Goal: Task Accomplishment & Management: Complete application form

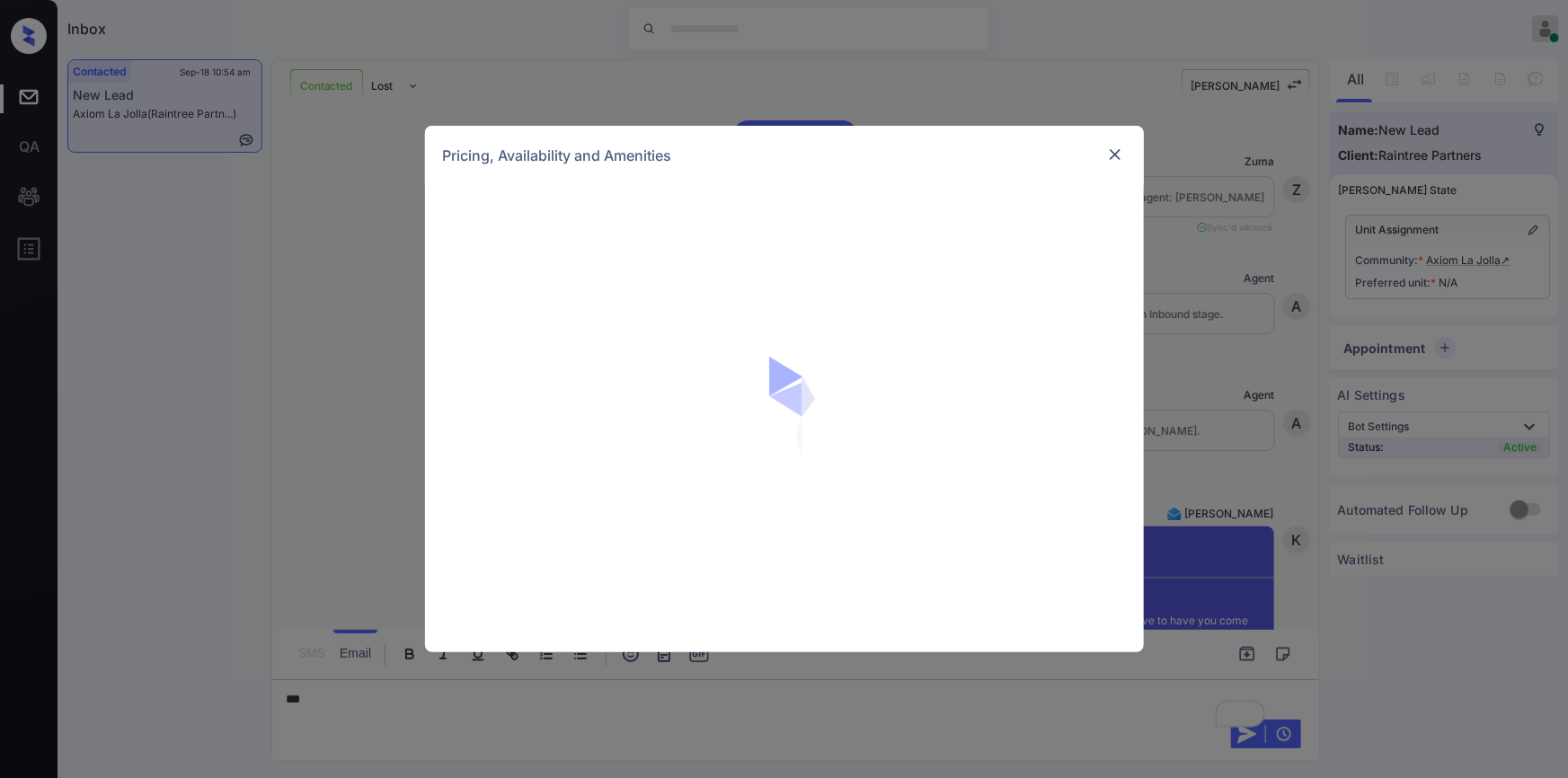
scroll to position [1869, 0]
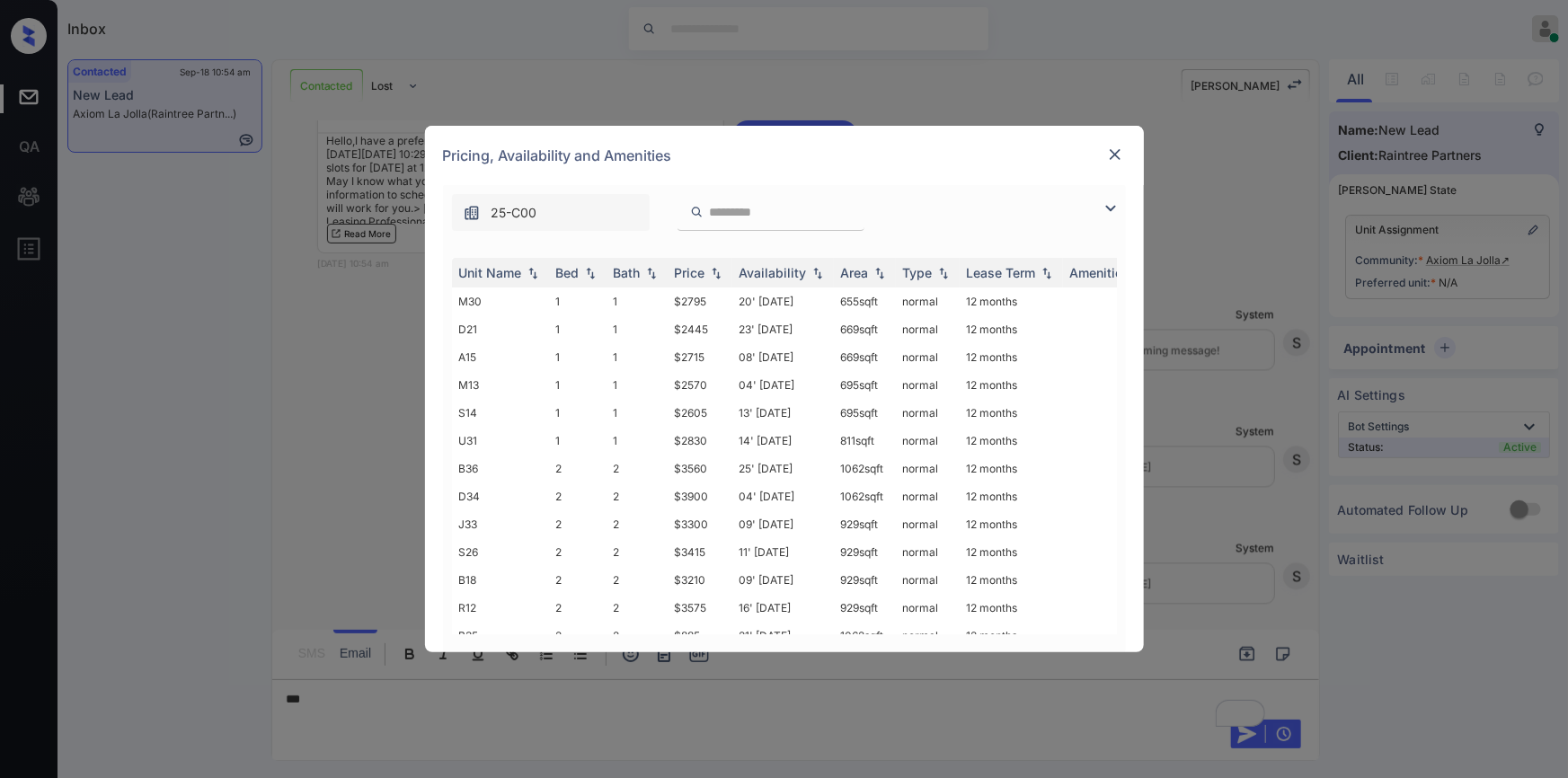
click at [1107, 201] on img at bounding box center [1110, 208] width 21 height 21
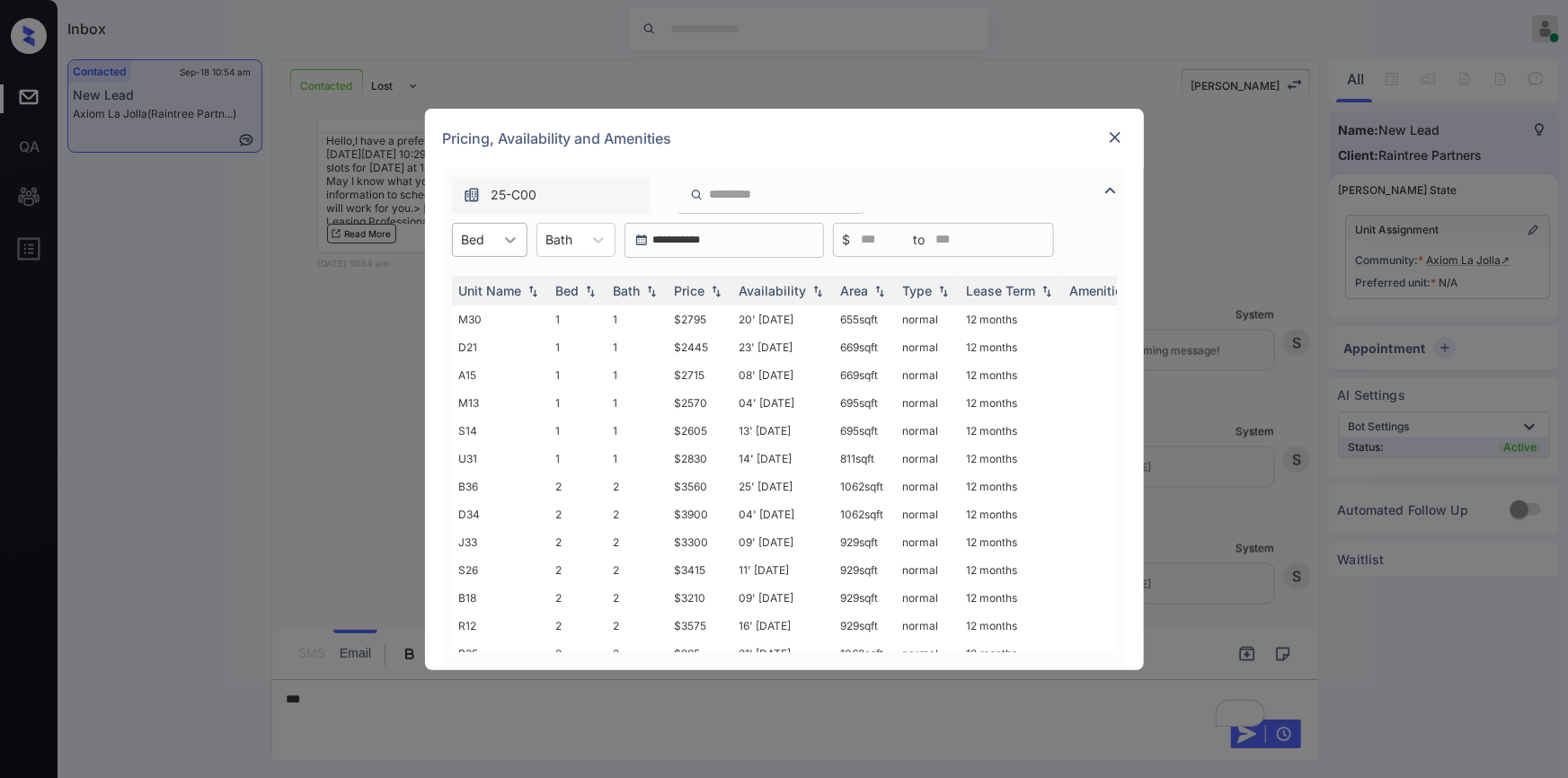
click at [512, 233] on icon at bounding box center [509, 239] width 18 height 18
click at [481, 293] on div "1" at bounding box center [490, 283] width 76 height 32
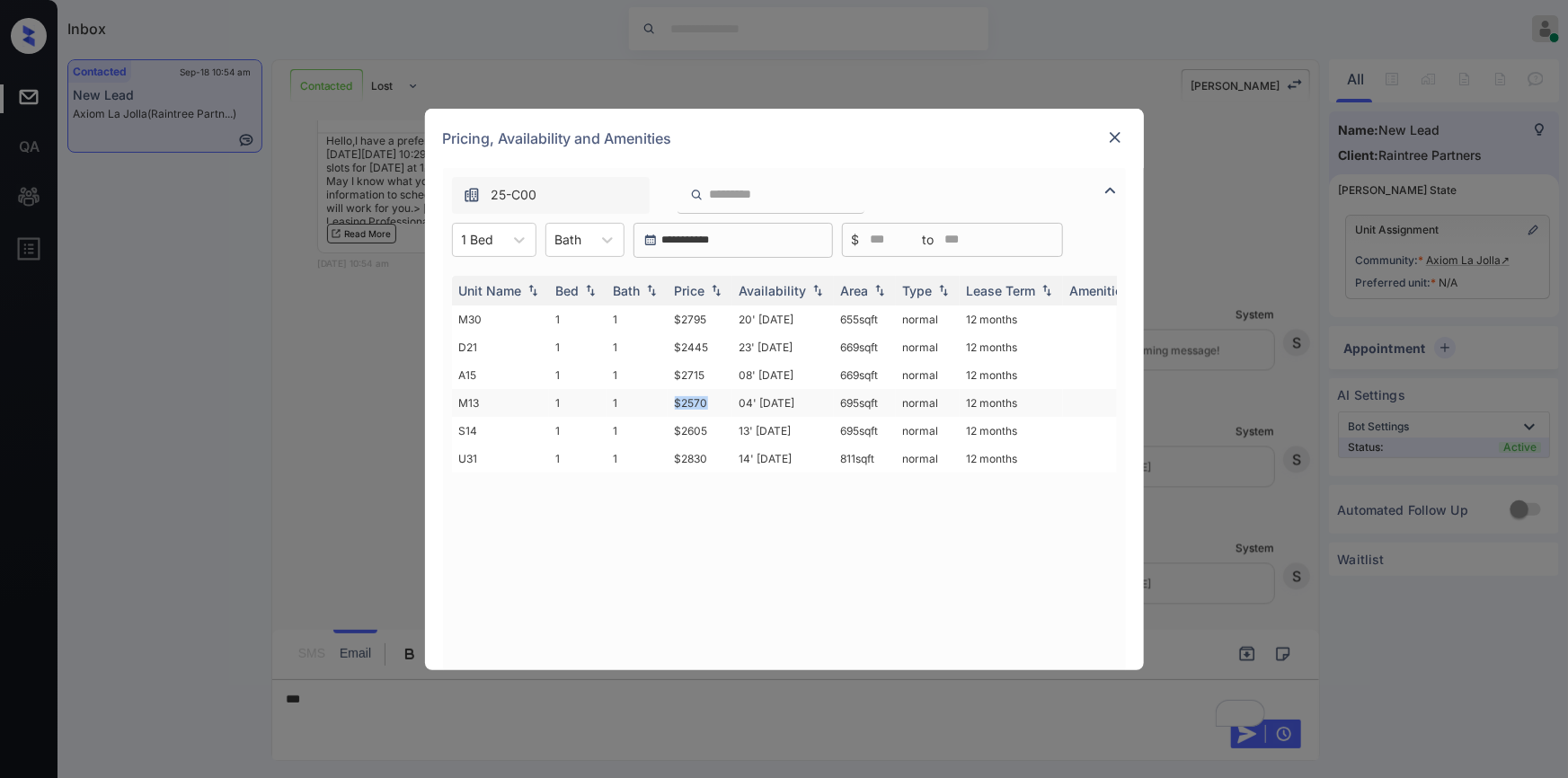
drag, startPoint x: 671, startPoint y: 404, endPoint x: 710, endPoint y: 394, distance: 40.3
click at [710, 394] on td "$2570" at bounding box center [700, 403] width 65 height 28
copy td "$2570"
drag, startPoint x: 668, startPoint y: 342, endPoint x: 713, endPoint y: 336, distance: 45.4
click at [713, 336] on td "$2445" at bounding box center [700, 347] width 65 height 28
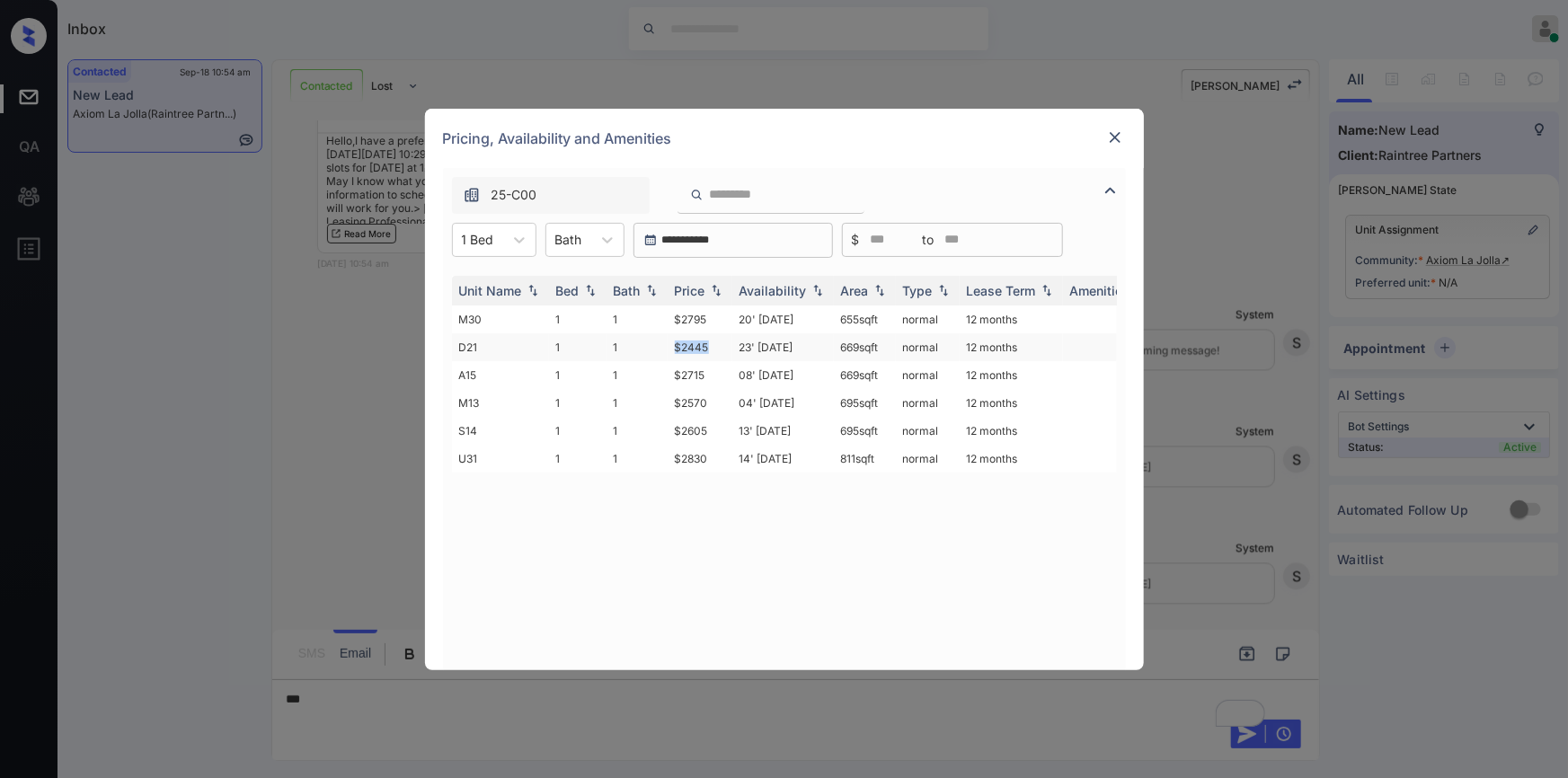
copy td "$2445"
click at [699, 341] on td "$2445" at bounding box center [700, 347] width 65 height 28
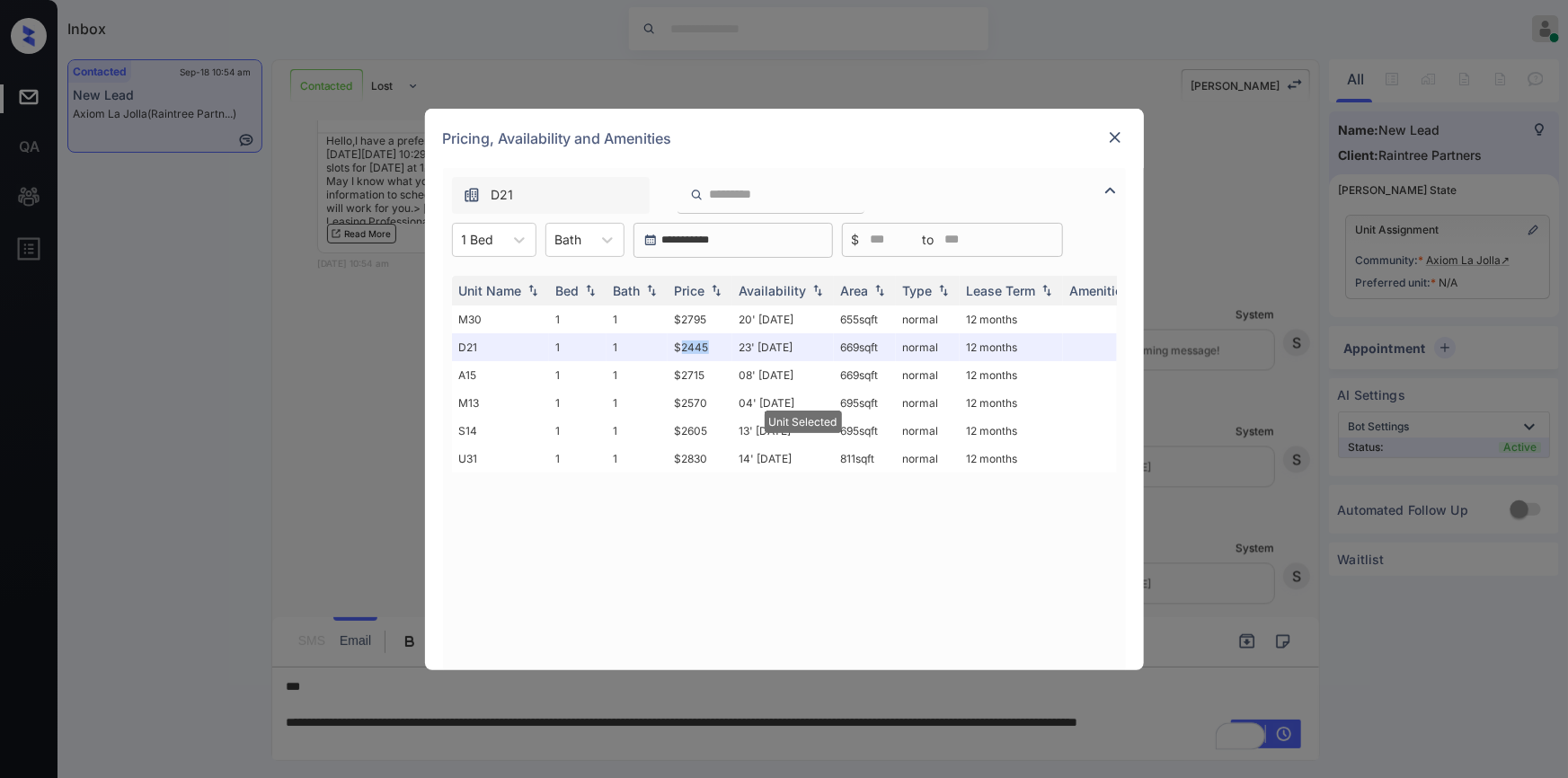
click at [1115, 129] on img at bounding box center [1115, 137] width 18 height 18
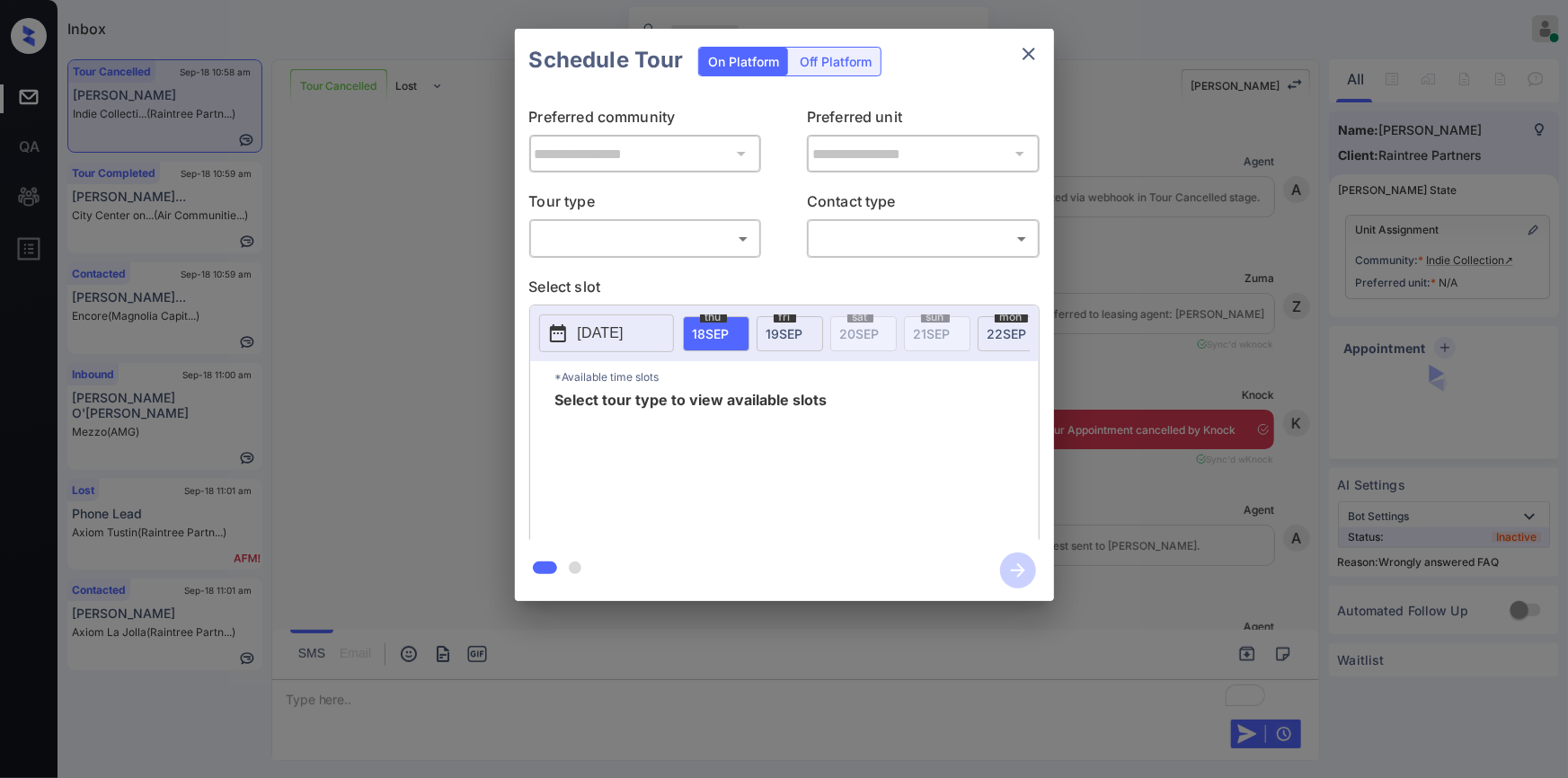
scroll to position [1760, 0]
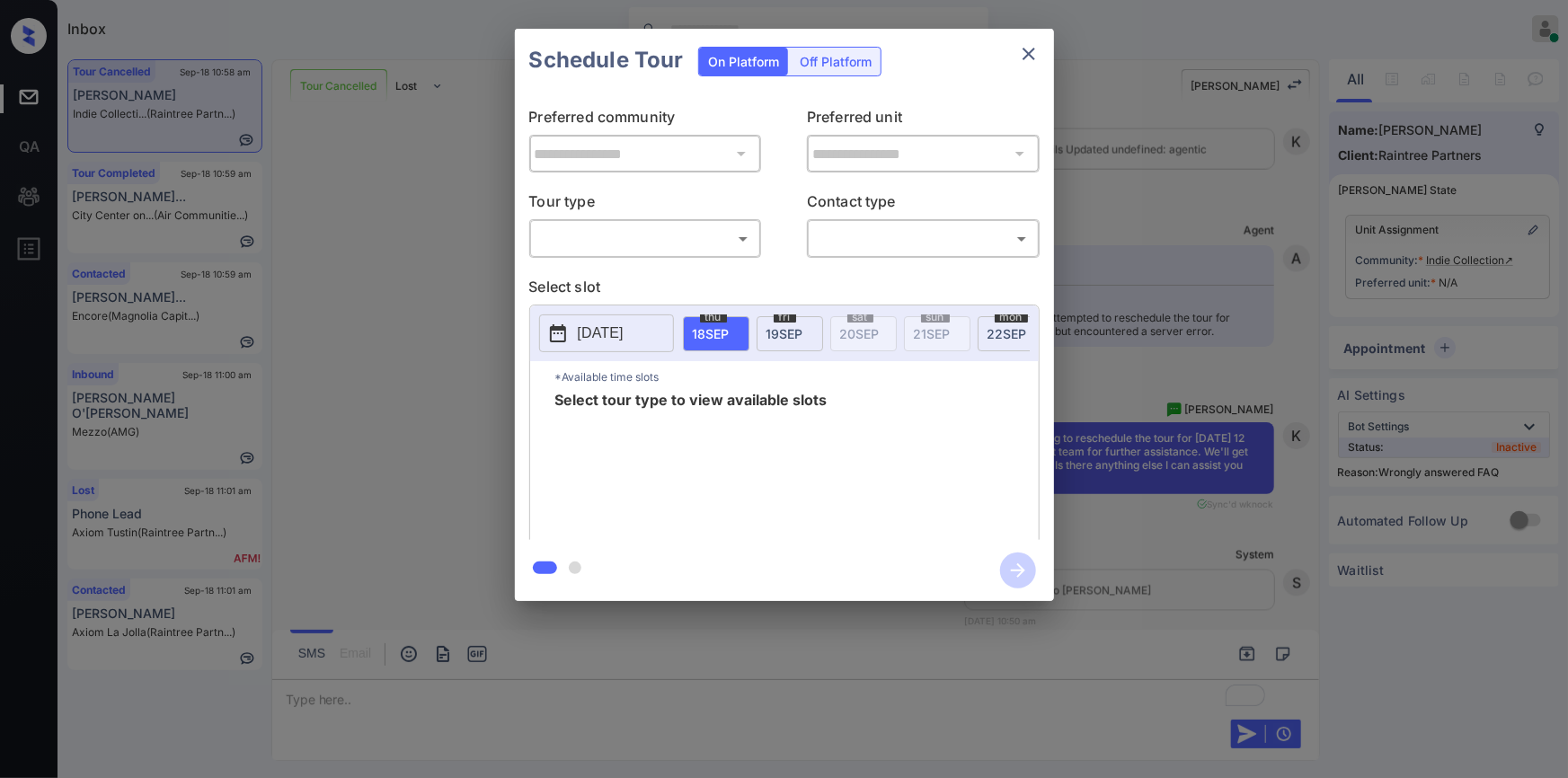
click at [640, 245] on body "Inbox Jiro Alonzo Online Set yourself offline Set yourself on break Profile Swi…" at bounding box center [784, 389] width 1568 height 778
click at [592, 279] on li "In Person" at bounding box center [644, 278] width 222 height 32
type input "********"
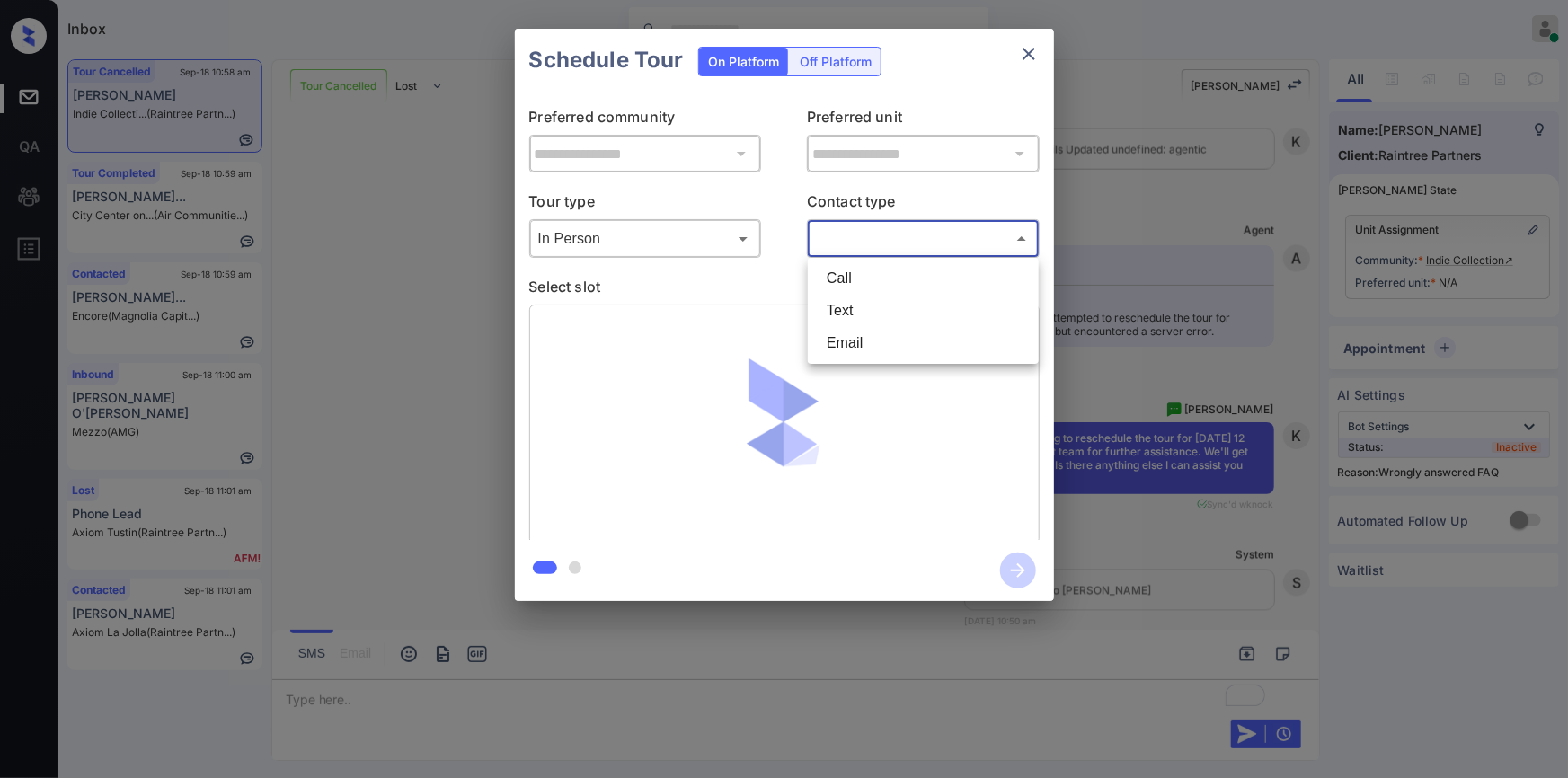
click at [867, 250] on body "Inbox Jiro Alonzo Online Set yourself offline Set yourself on break Profile Swi…" at bounding box center [784, 389] width 1568 height 778
click at [853, 303] on li "Text" at bounding box center [923, 310] width 222 height 32
type input "****"
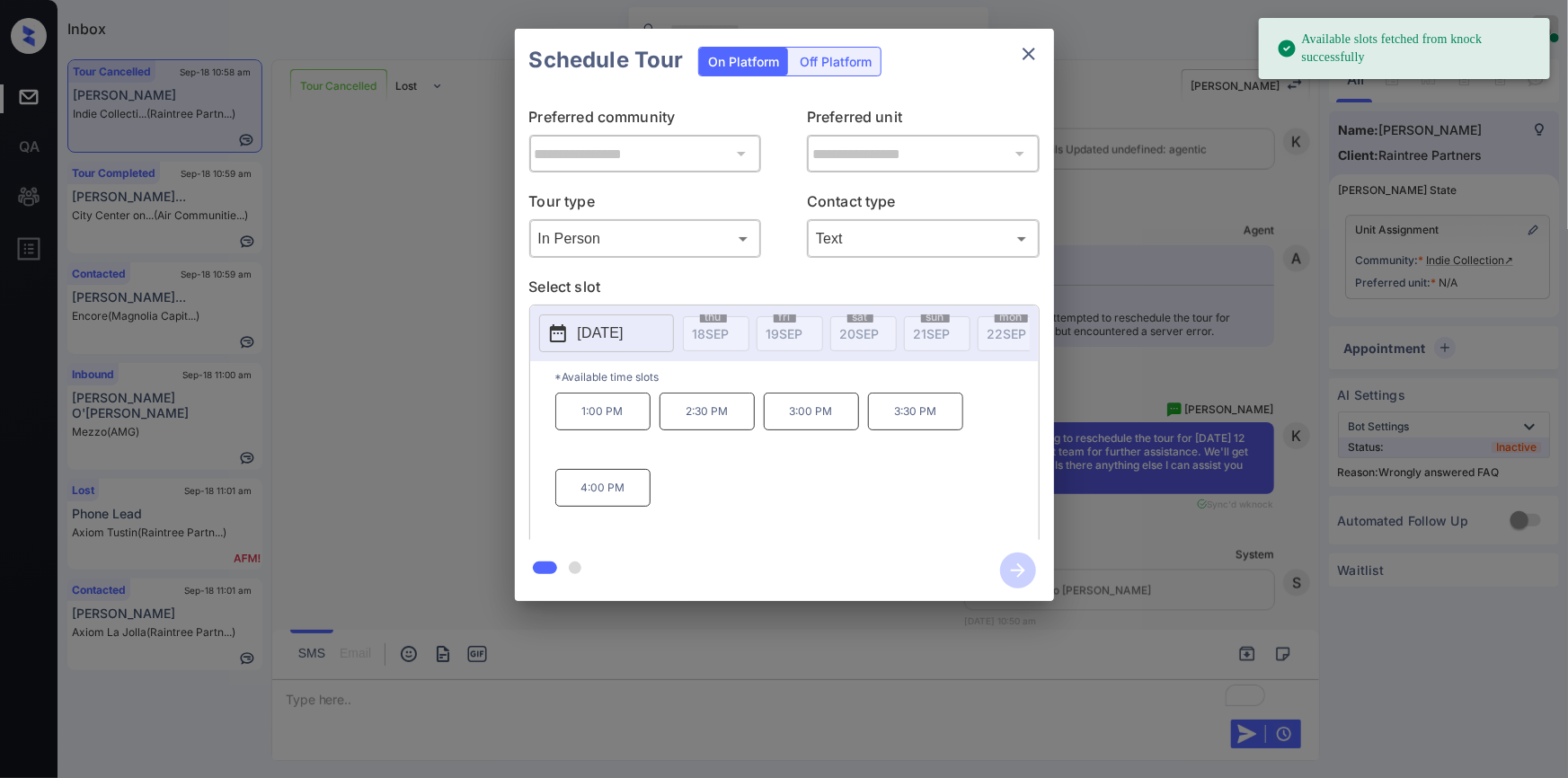
click at [375, 358] on div "**********" at bounding box center [784, 315] width 1568 height 630
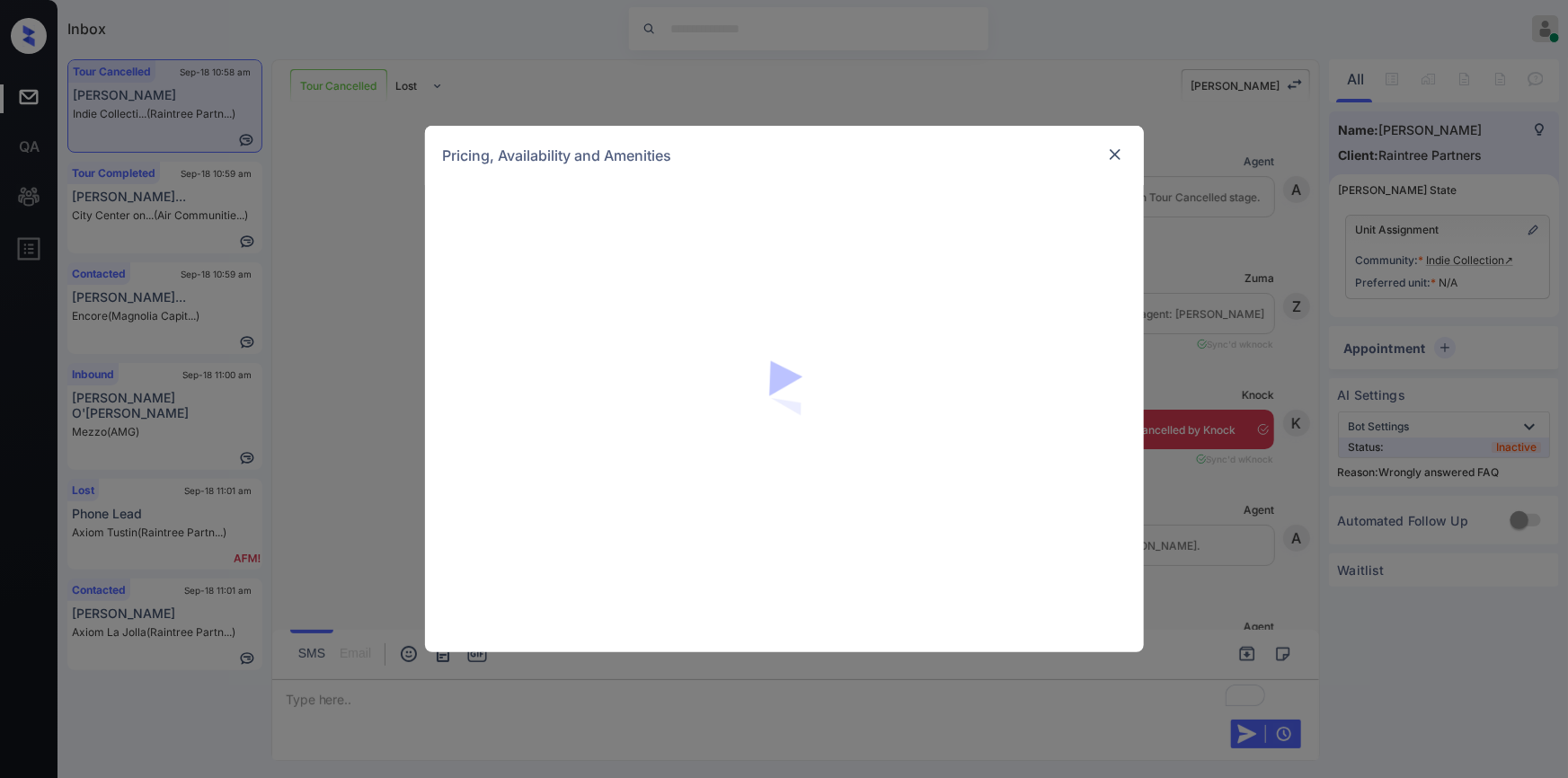
scroll to position [2264, 0]
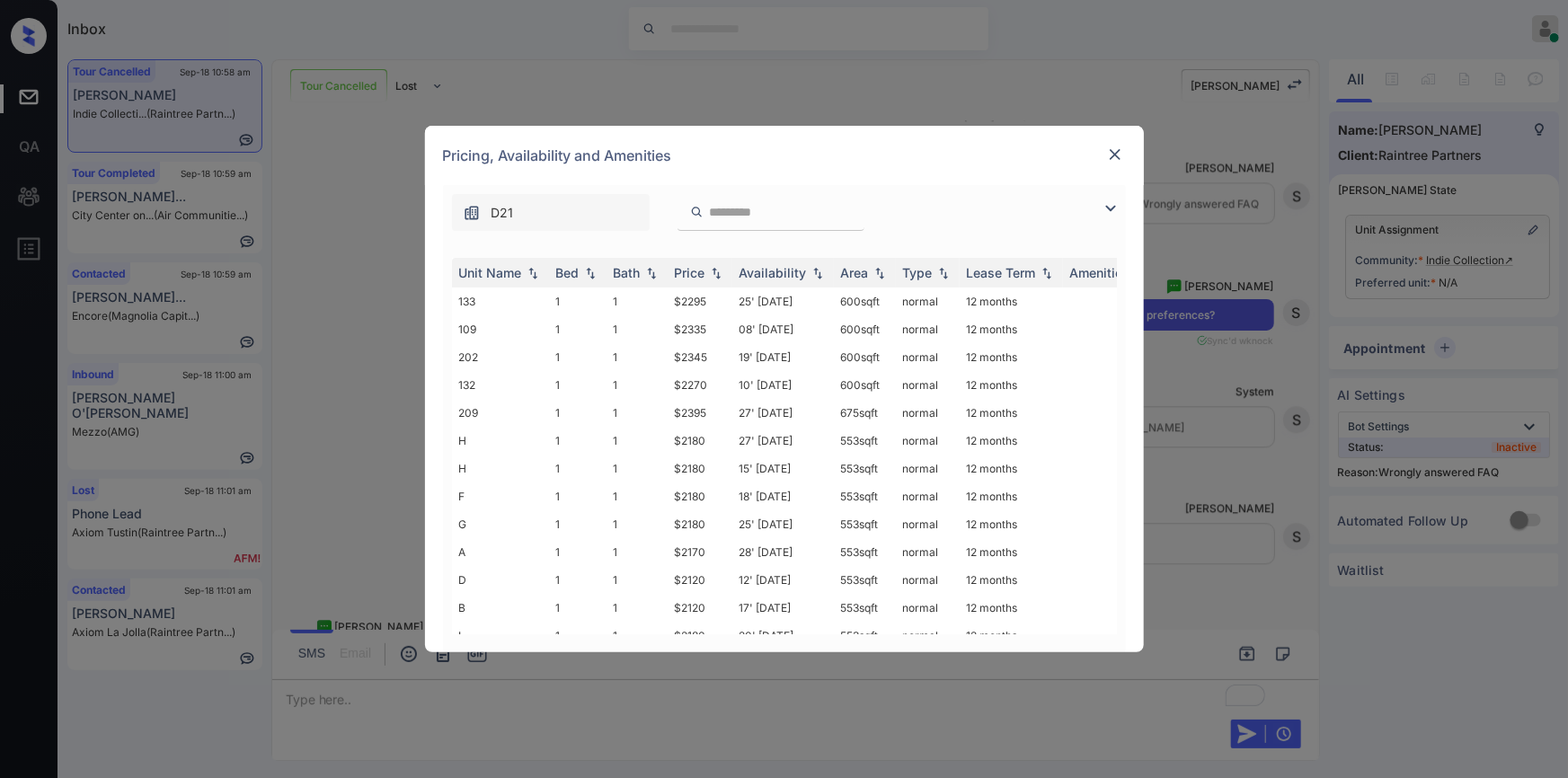
click at [1109, 197] on img at bounding box center [1110, 208] width 21 height 21
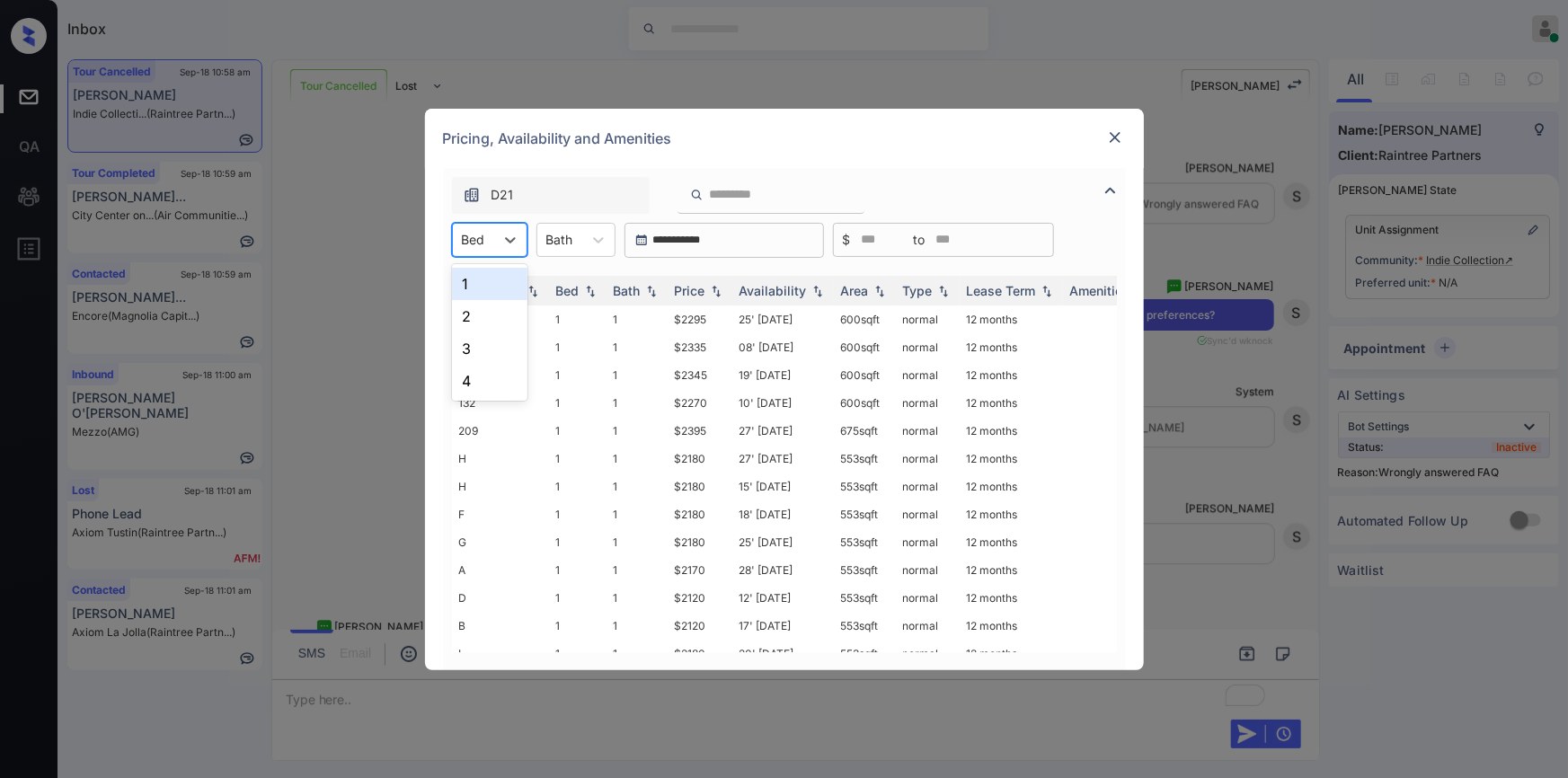
click at [478, 237] on div at bounding box center [473, 239] width 23 height 18
click at [471, 282] on div "1" at bounding box center [490, 283] width 76 height 32
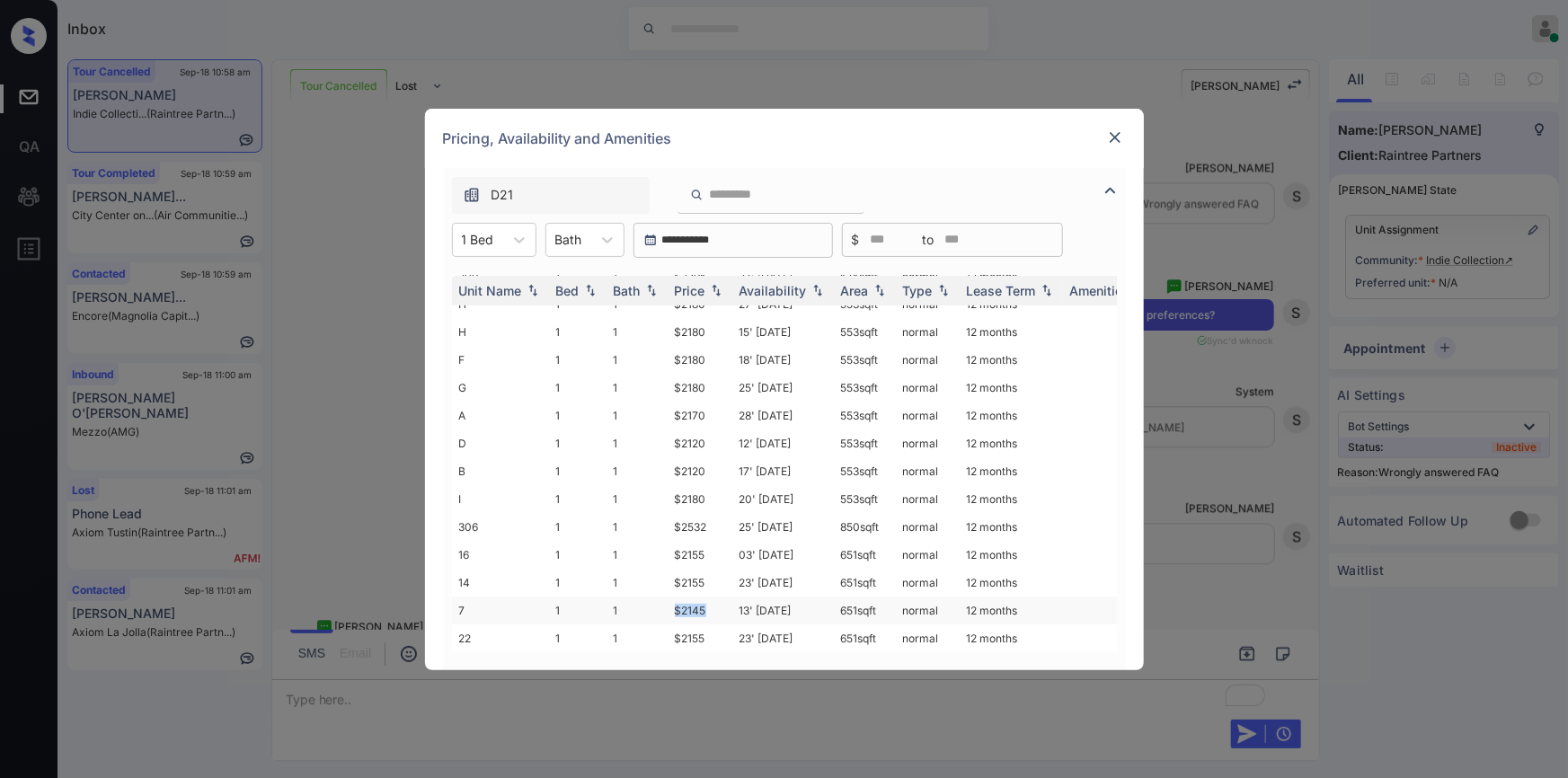
drag, startPoint x: 669, startPoint y: 607, endPoint x: 714, endPoint y: 602, distance: 45.3
click at [714, 602] on td "$2145" at bounding box center [700, 611] width 65 height 28
drag, startPoint x: 674, startPoint y: 468, endPoint x: 720, endPoint y: 463, distance: 46.3
click at [720, 463] on td "$2120" at bounding box center [700, 472] width 65 height 28
copy td "$2120"
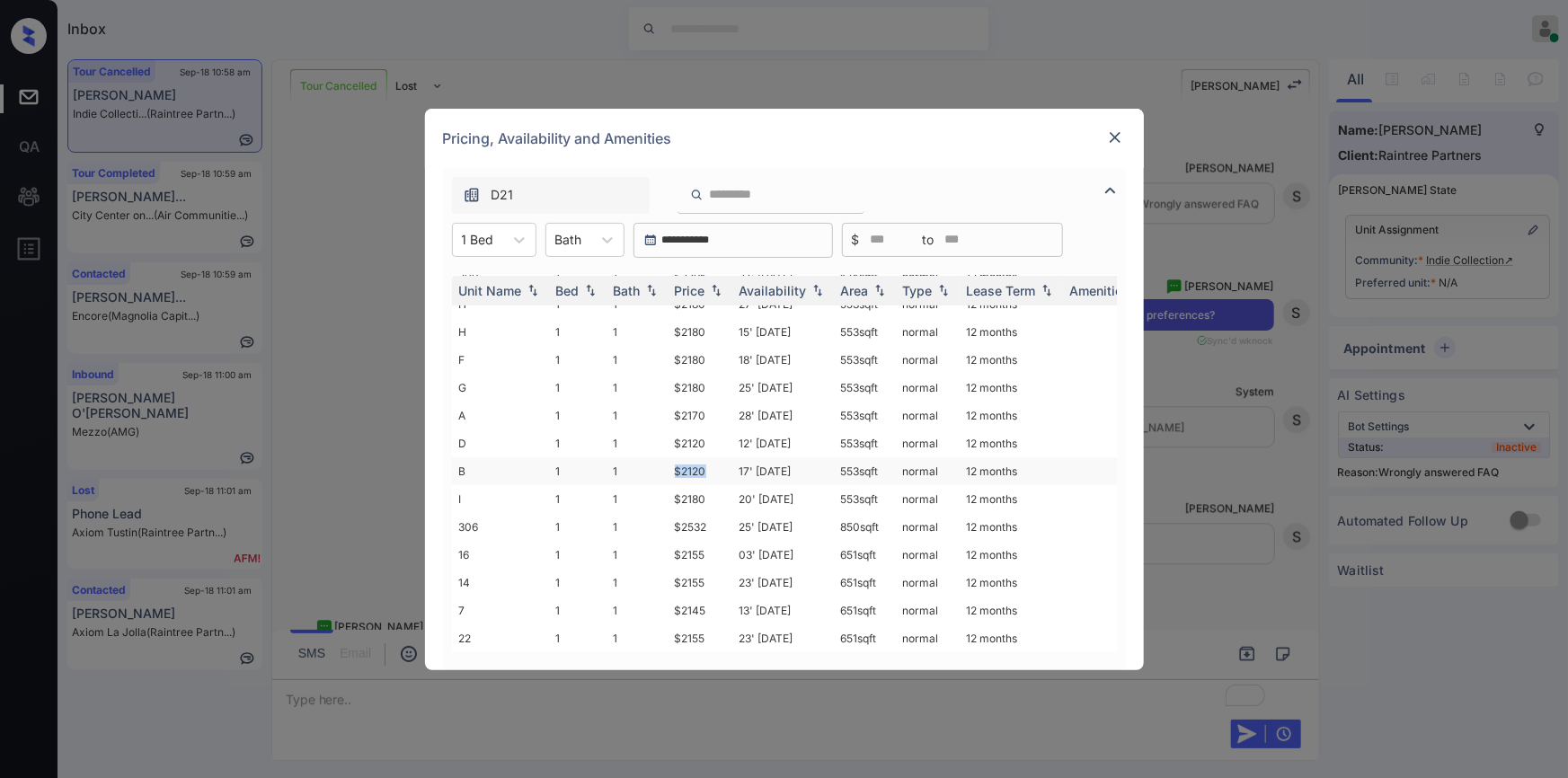
click at [689, 458] on td "$2120" at bounding box center [700, 472] width 65 height 28
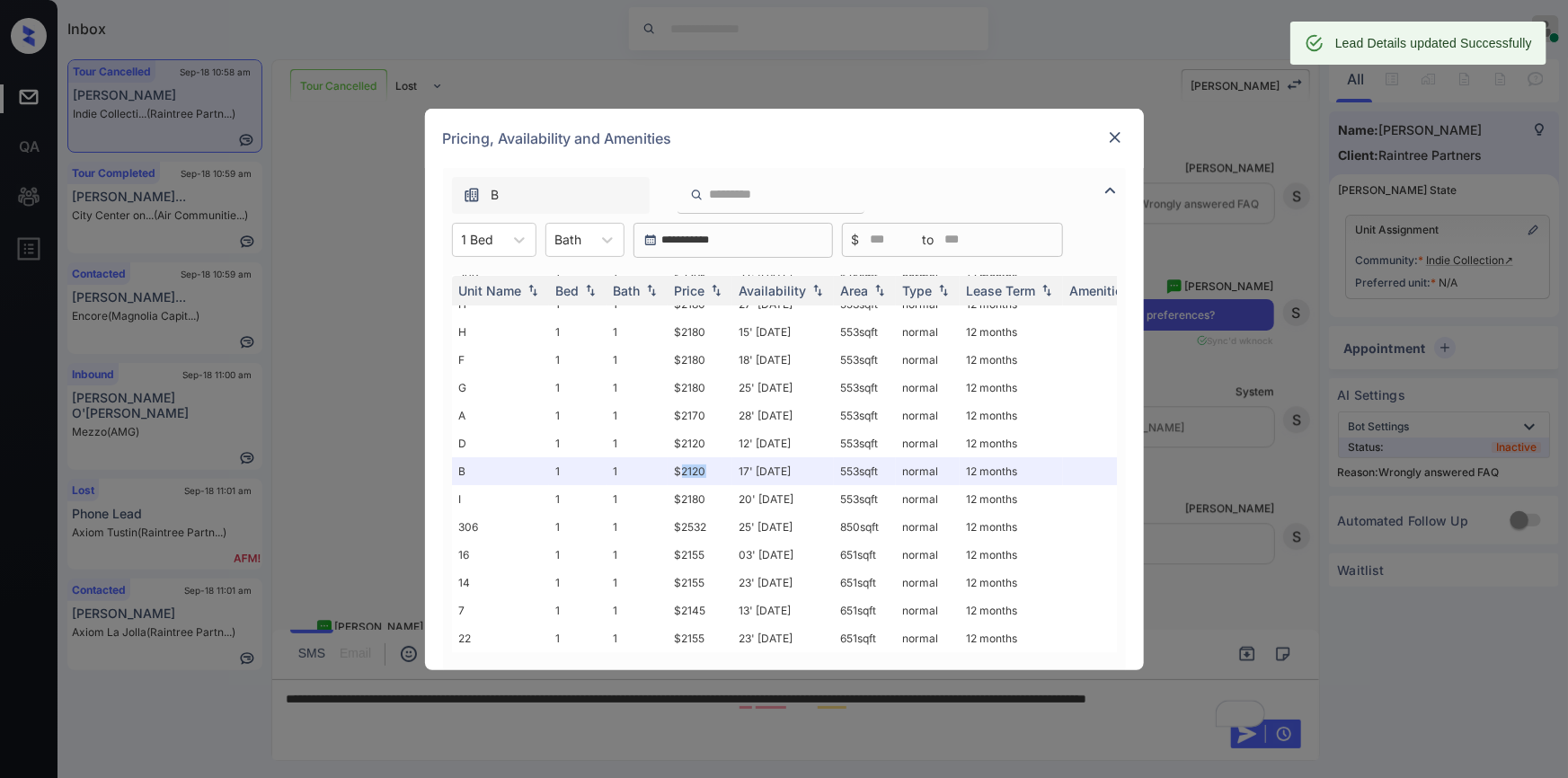
click at [1115, 135] on img at bounding box center [1115, 137] width 18 height 18
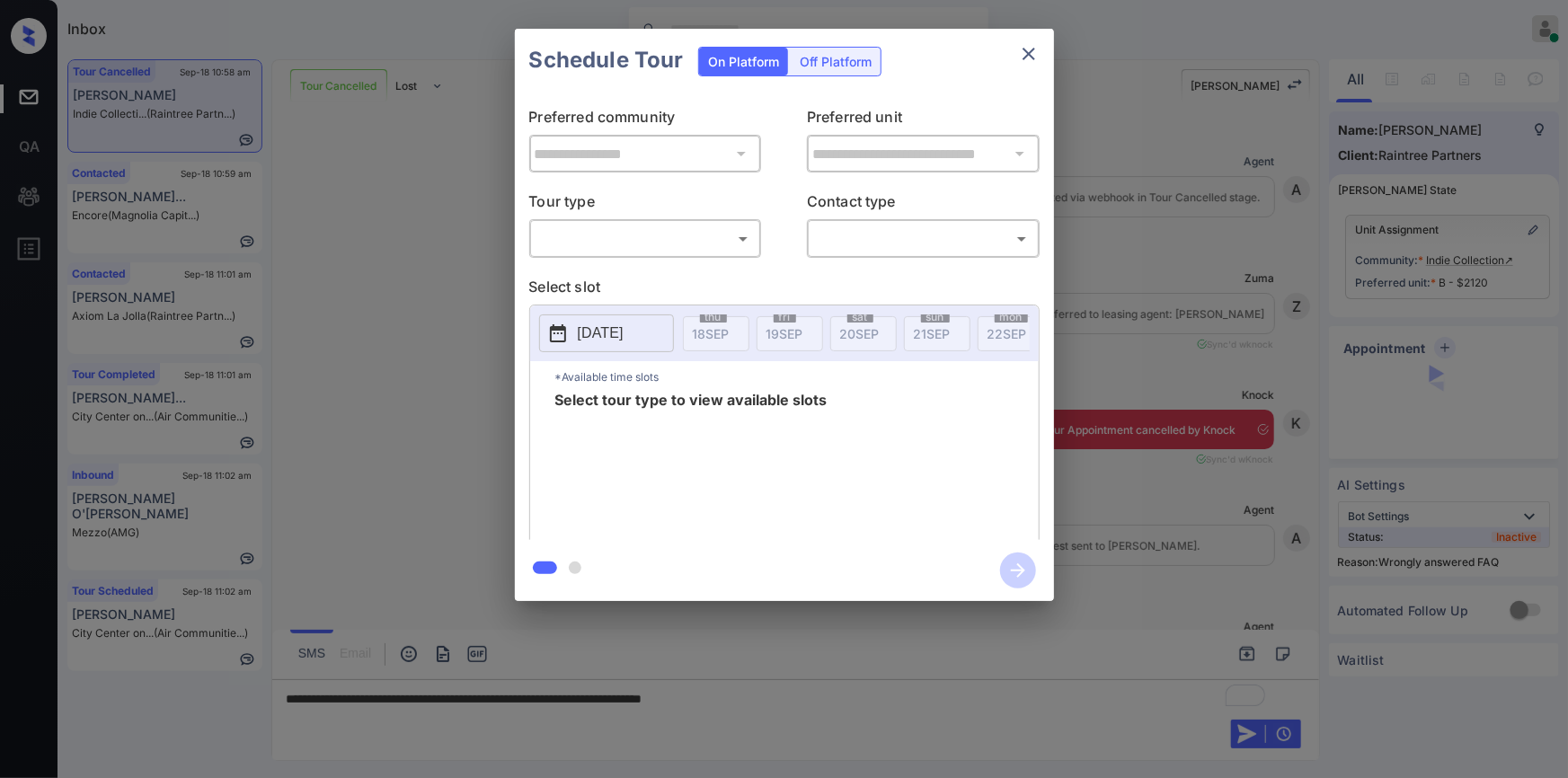
click at [634, 237] on body "Inbox [PERSON_NAME] Online Set yourself offline Set yourself on break Profile S…" at bounding box center [784, 389] width 1568 height 778
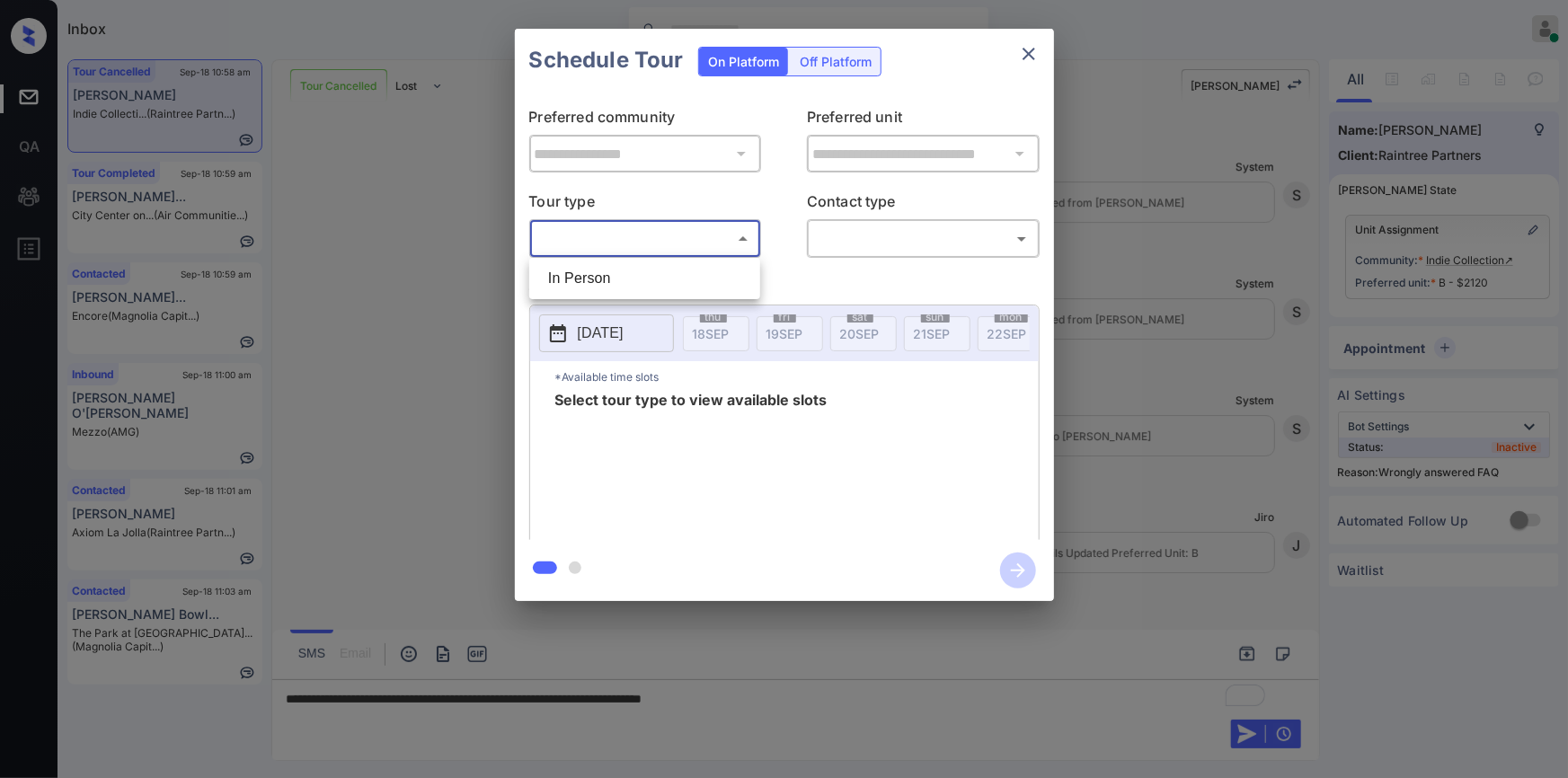
click at [594, 280] on li "In Person" at bounding box center [644, 278] width 222 height 32
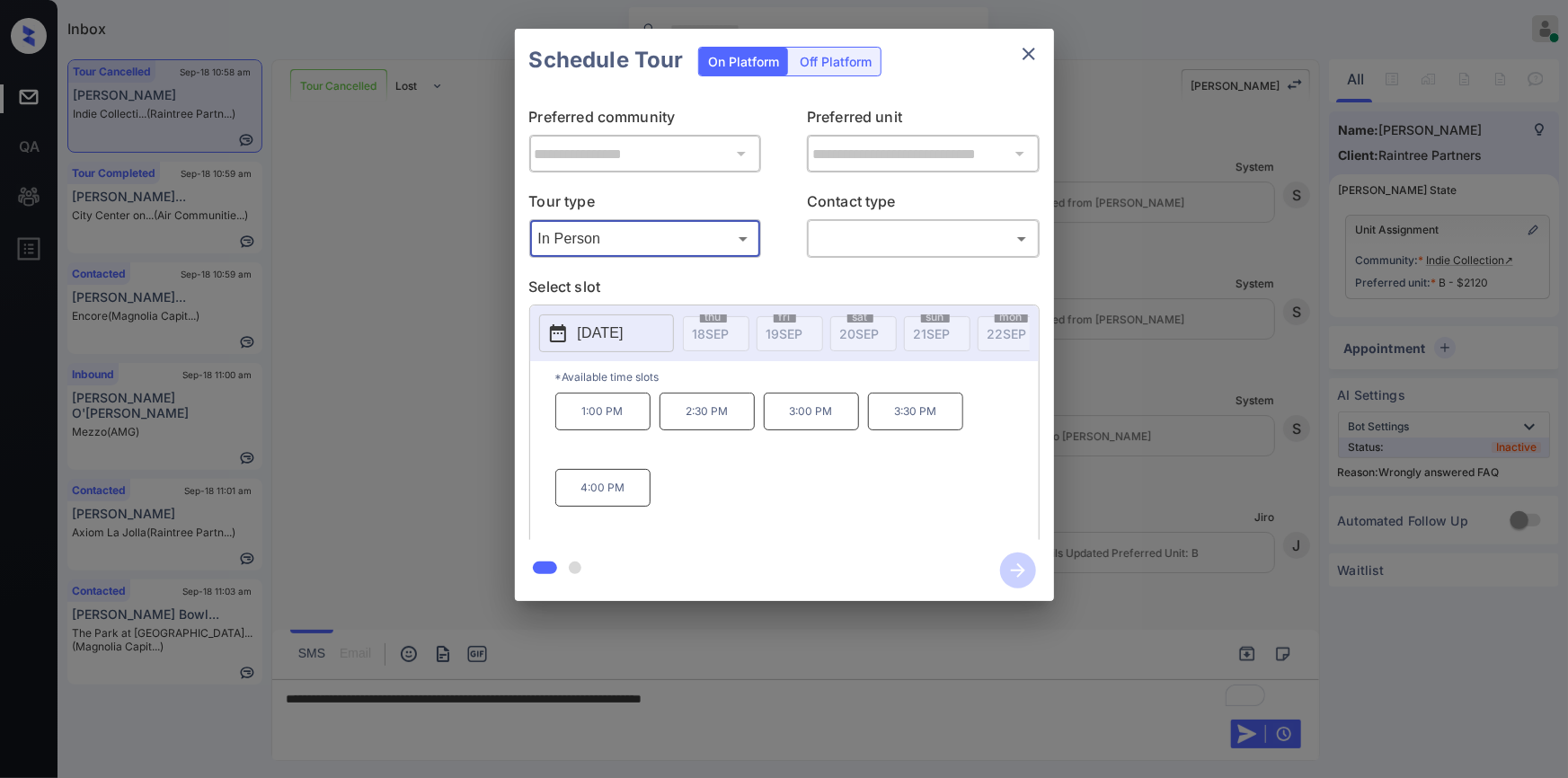
type input "********"
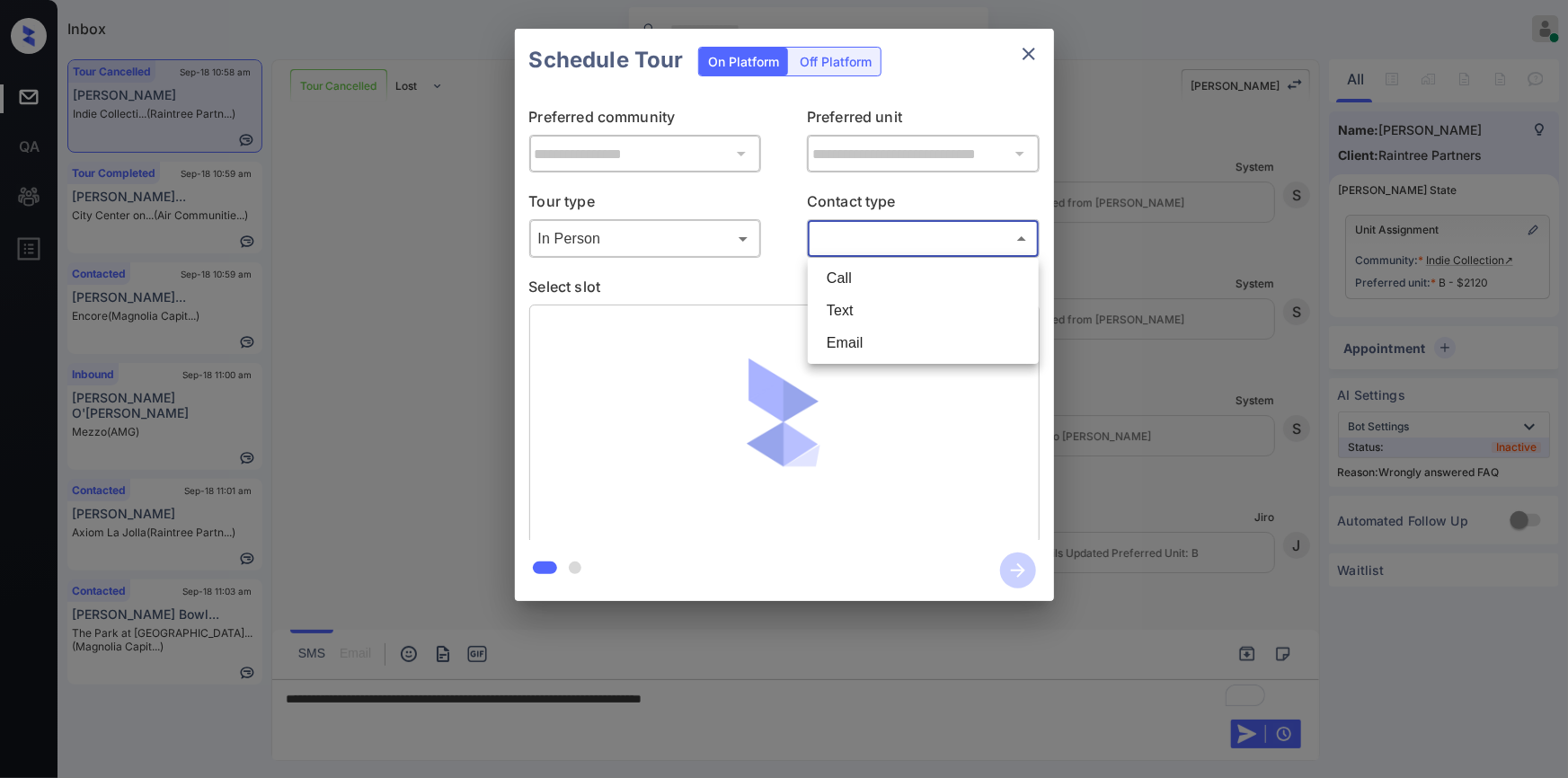
click at [877, 249] on body "Inbox Jiro Alonzo Online Set yourself offline Set yourself on break Profile Swi…" at bounding box center [784, 389] width 1568 height 778
click at [861, 306] on li "Text" at bounding box center [923, 310] width 222 height 32
type input "****"
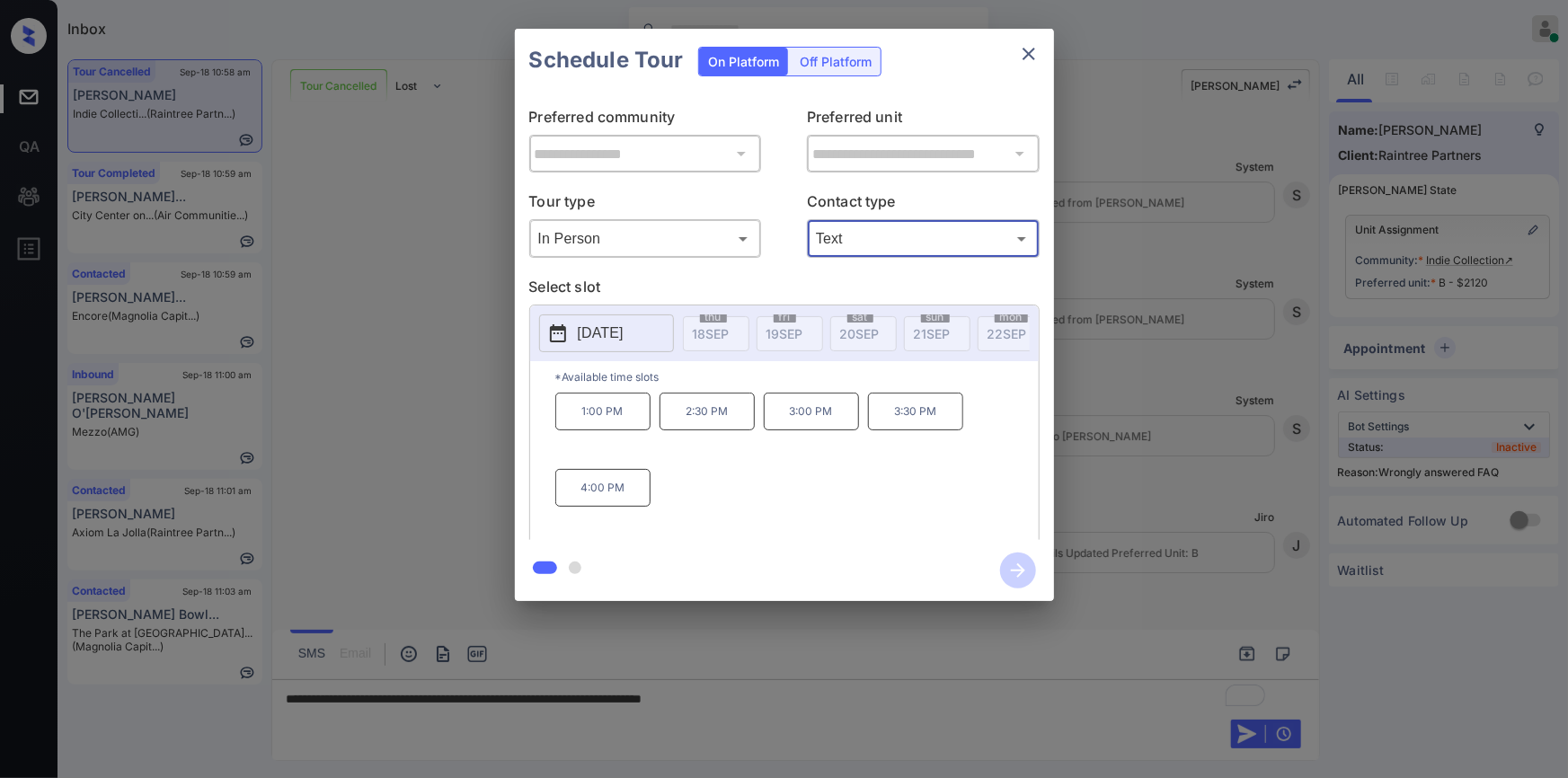
click at [377, 473] on div "**********" at bounding box center [784, 315] width 1568 height 630
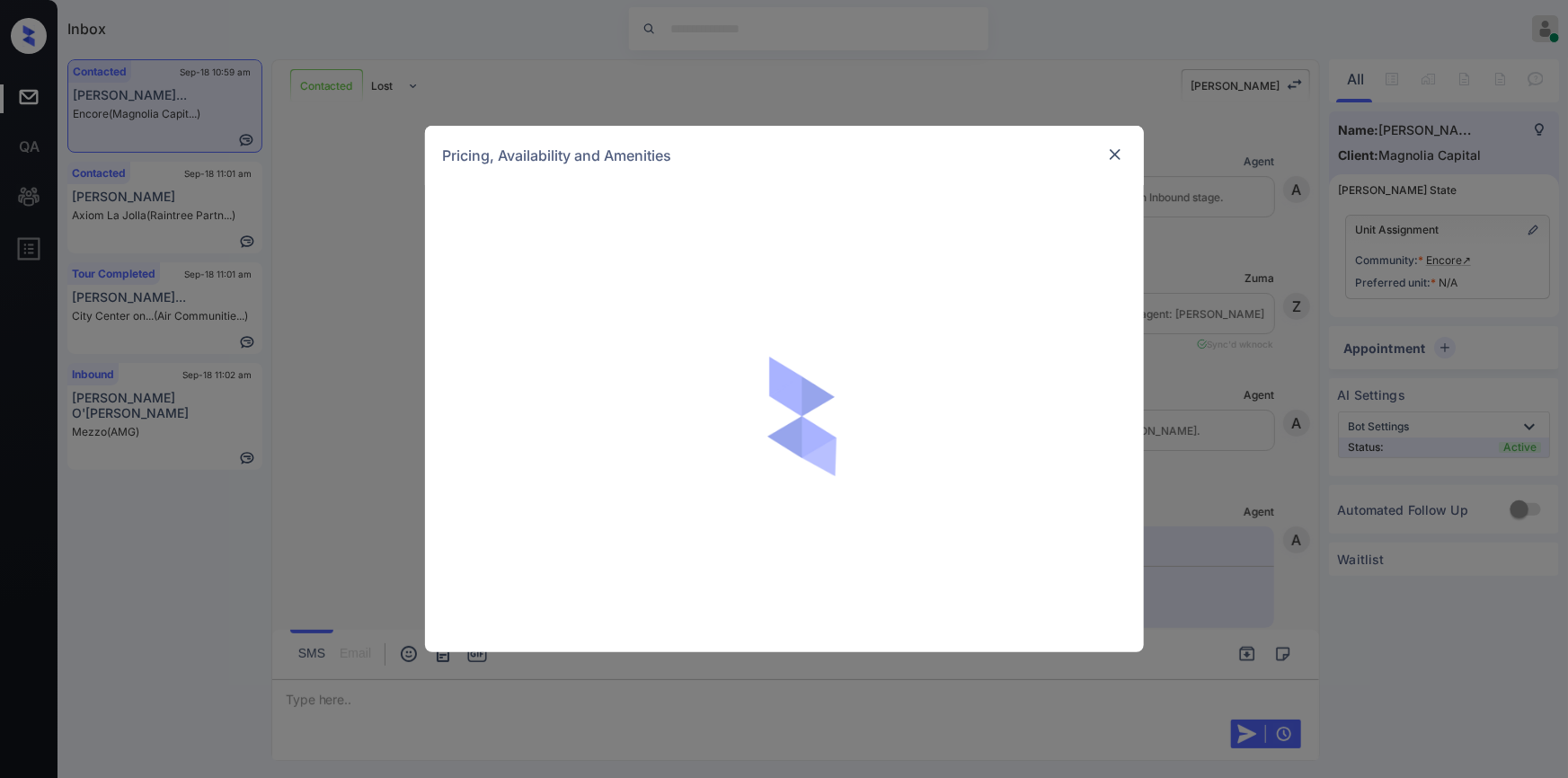
scroll to position [935, 0]
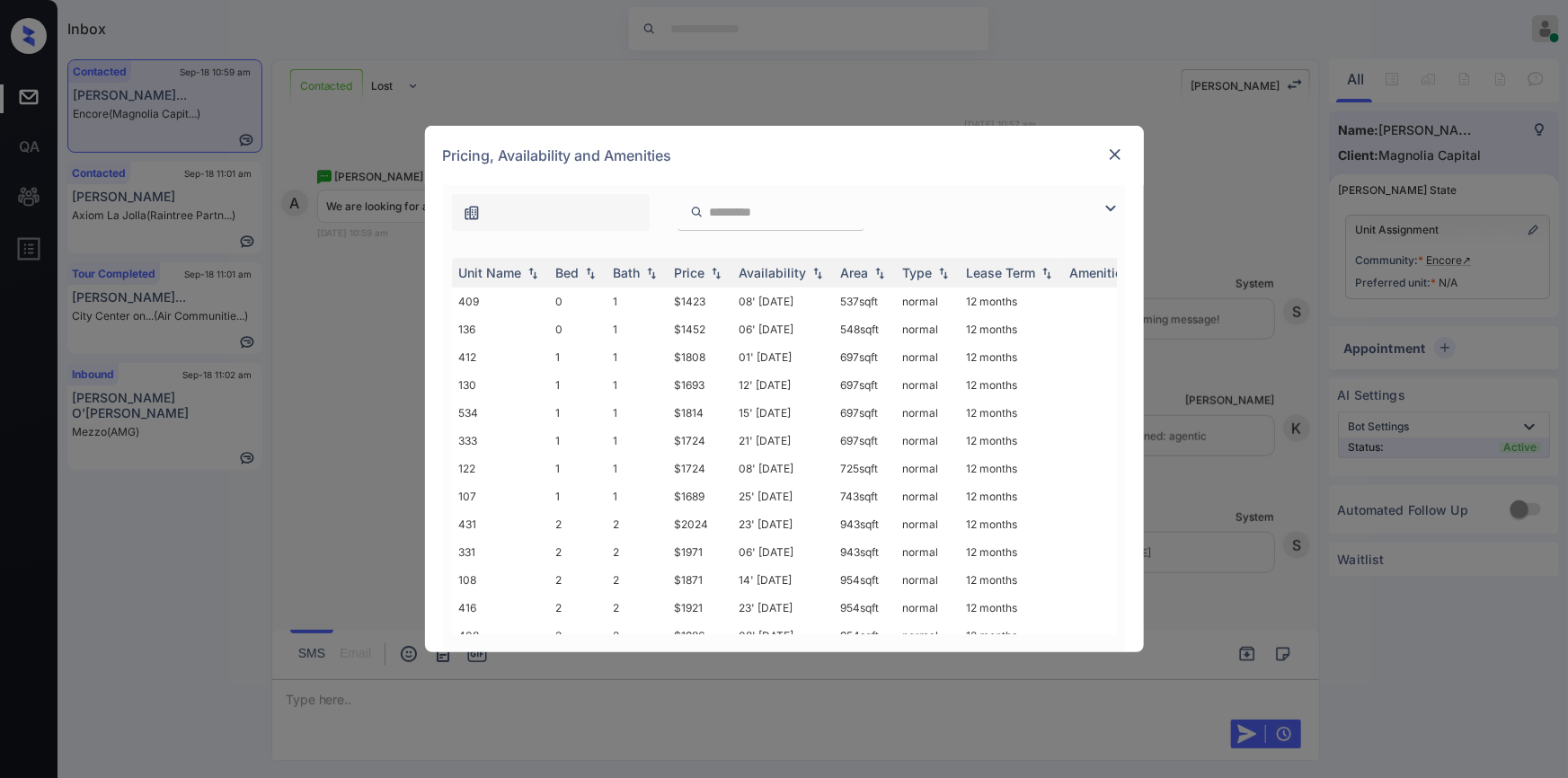
click at [1106, 209] on img at bounding box center [1110, 208] width 21 height 21
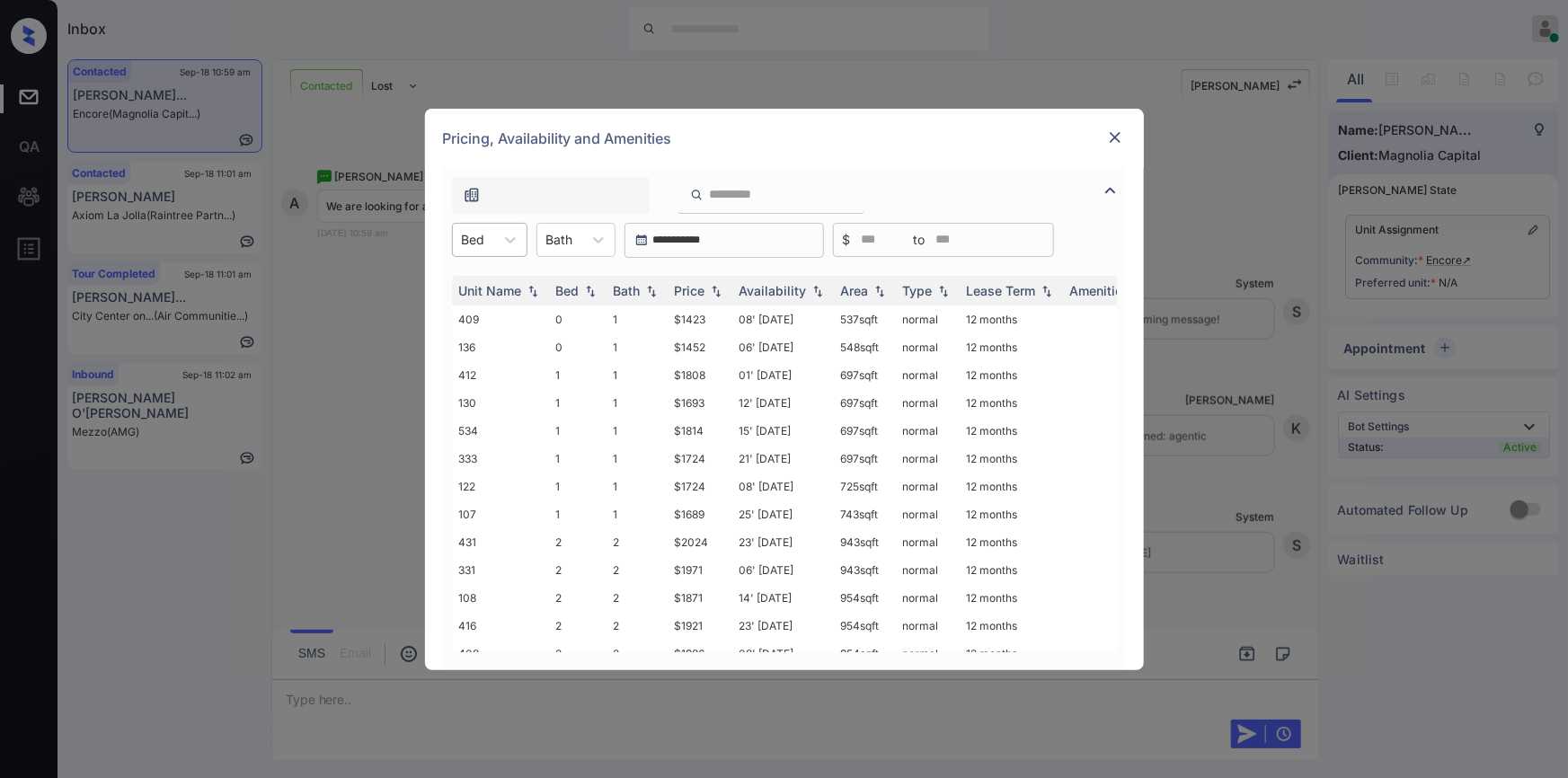
click at [492, 240] on div "Bed" at bounding box center [473, 239] width 42 height 26
click at [470, 348] on div "2" at bounding box center [490, 348] width 76 height 32
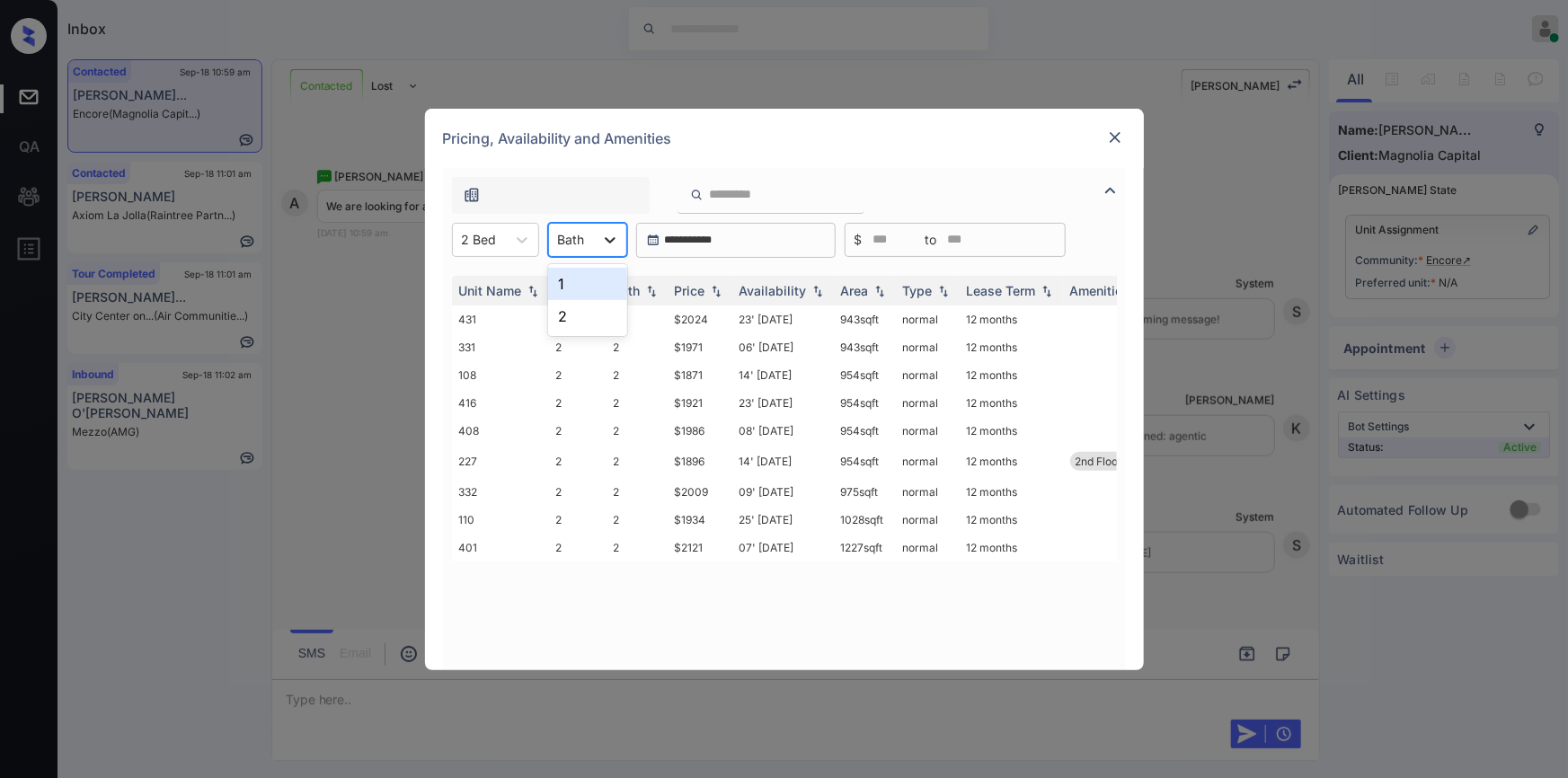
click at [611, 238] on icon at bounding box center [610, 240] width 11 height 6
click at [578, 282] on div "1" at bounding box center [588, 283] width 79 height 32
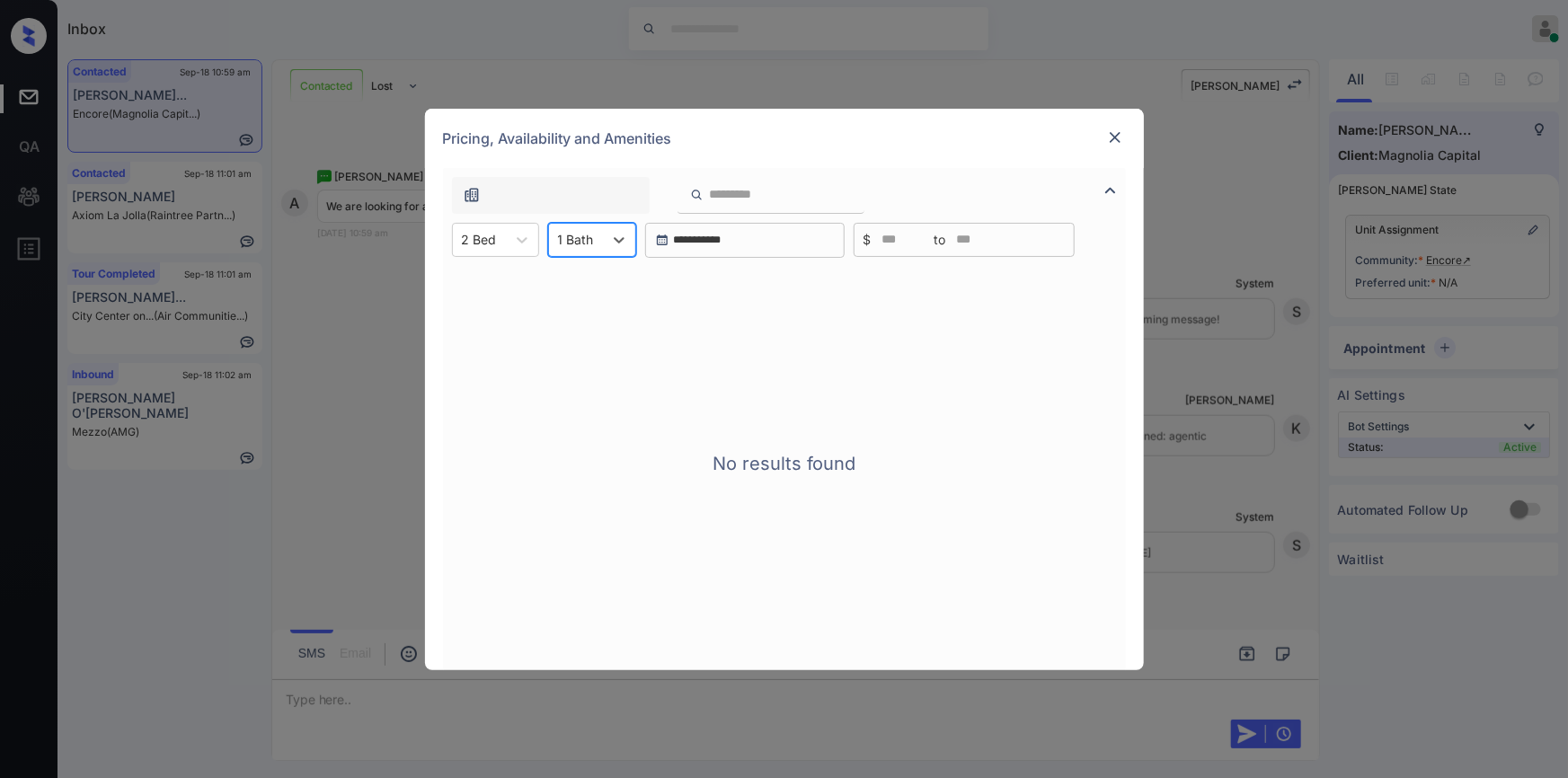
click at [592, 236] on div at bounding box center [576, 239] width 36 height 18
click at [575, 313] on div "2" at bounding box center [592, 316] width 88 height 32
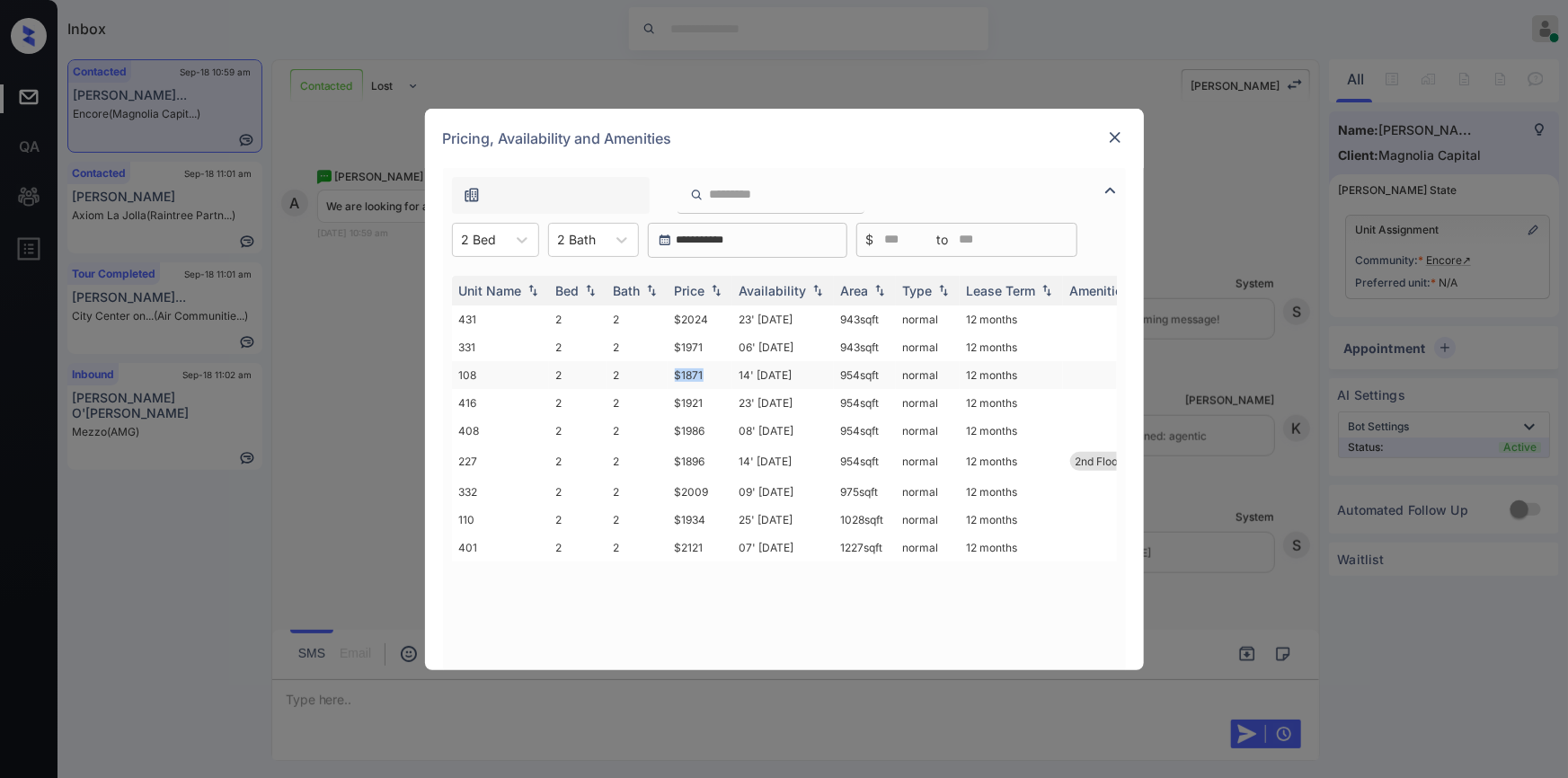
drag, startPoint x: 670, startPoint y: 376, endPoint x: 712, endPoint y: 377, distance: 42.0
click at [712, 377] on td "$1871" at bounding box center [700, 375] width 65 height 28
copy td "$1871"
click at [683, 377] on td "$1871" at bounding box center [700, 375] width 65 height 28
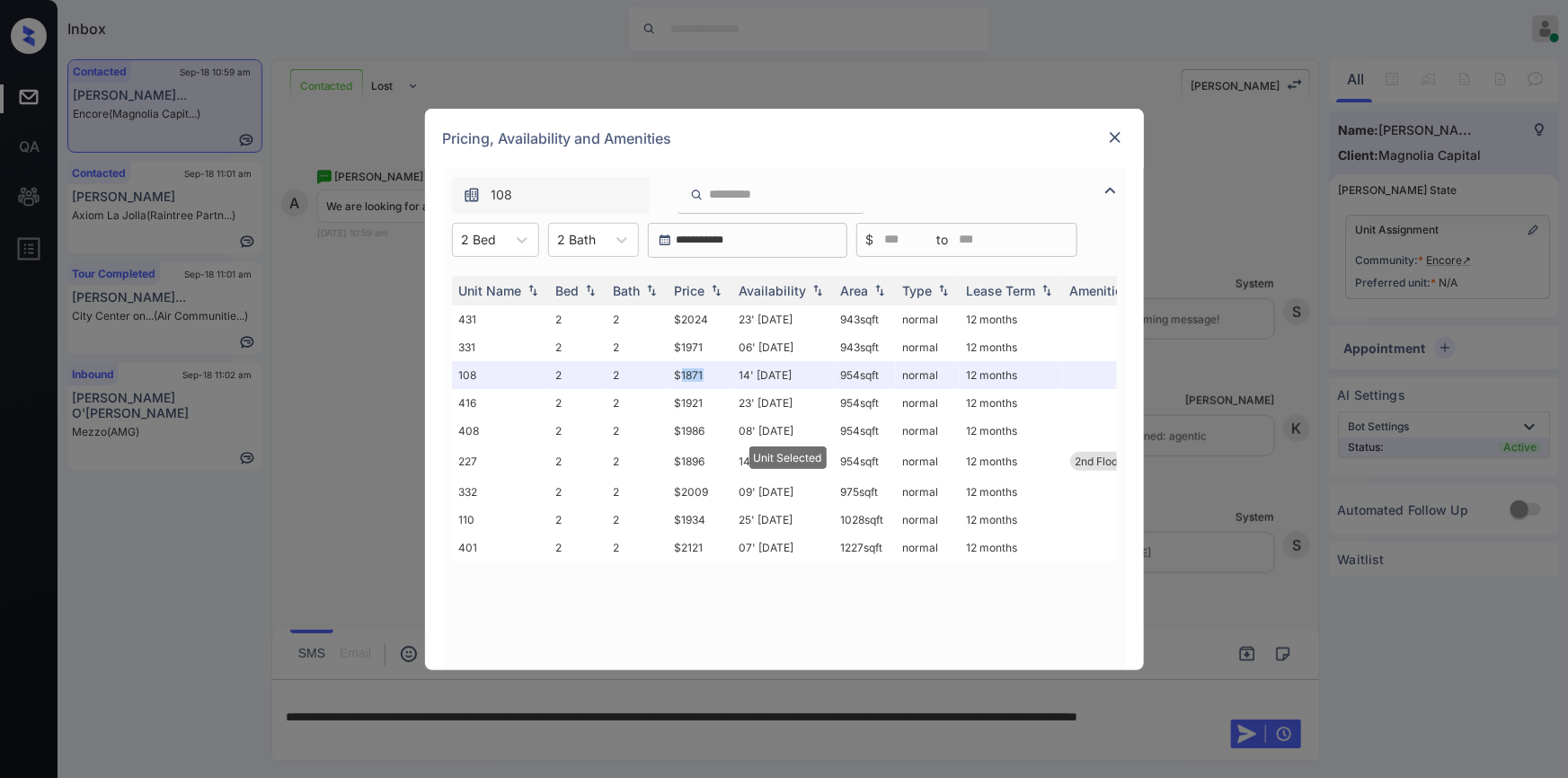
click at [1115, 135] on img at bounding box center [1115, 137] width 18 height 18
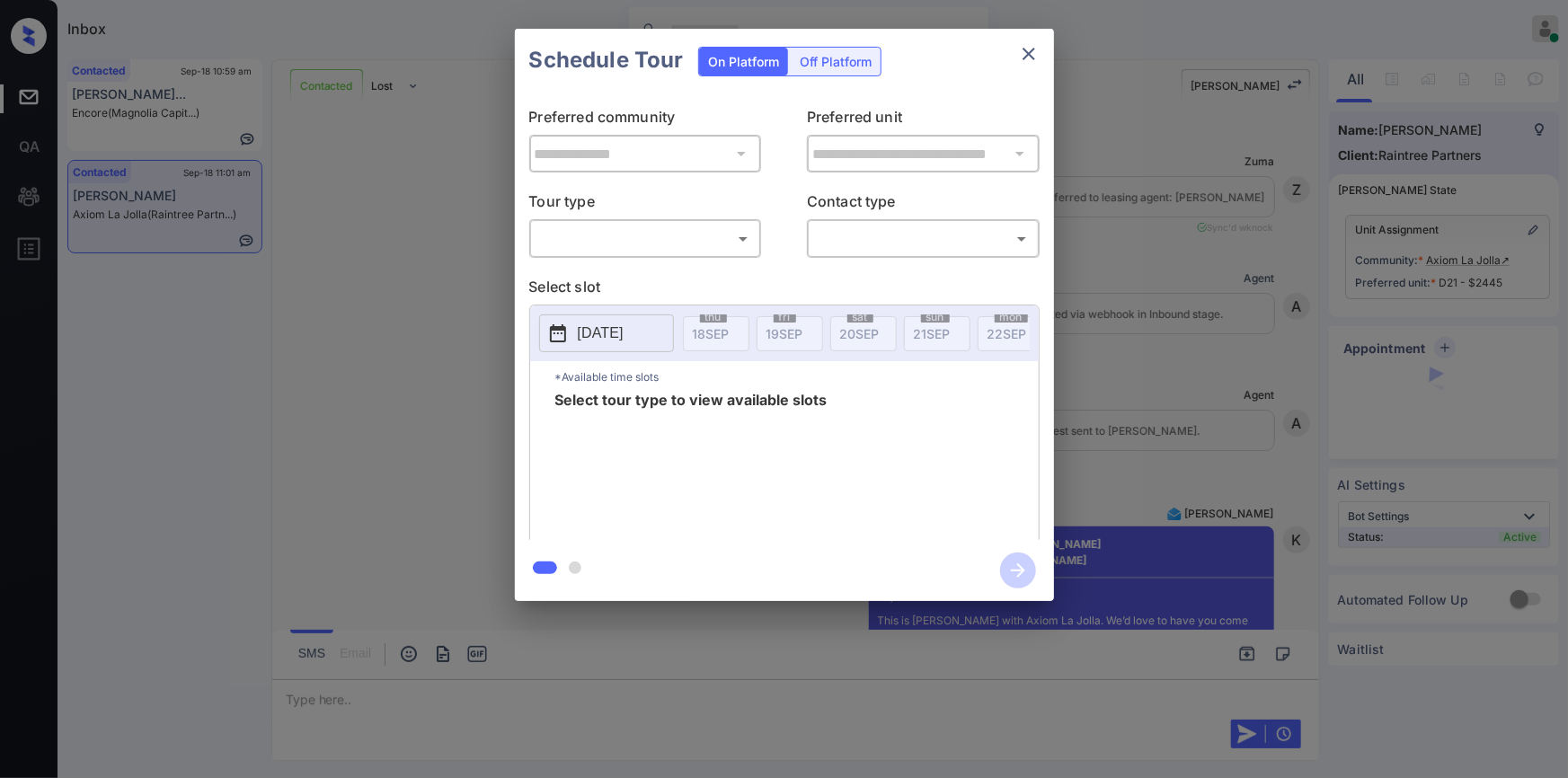
scroll to position [2619, 0]
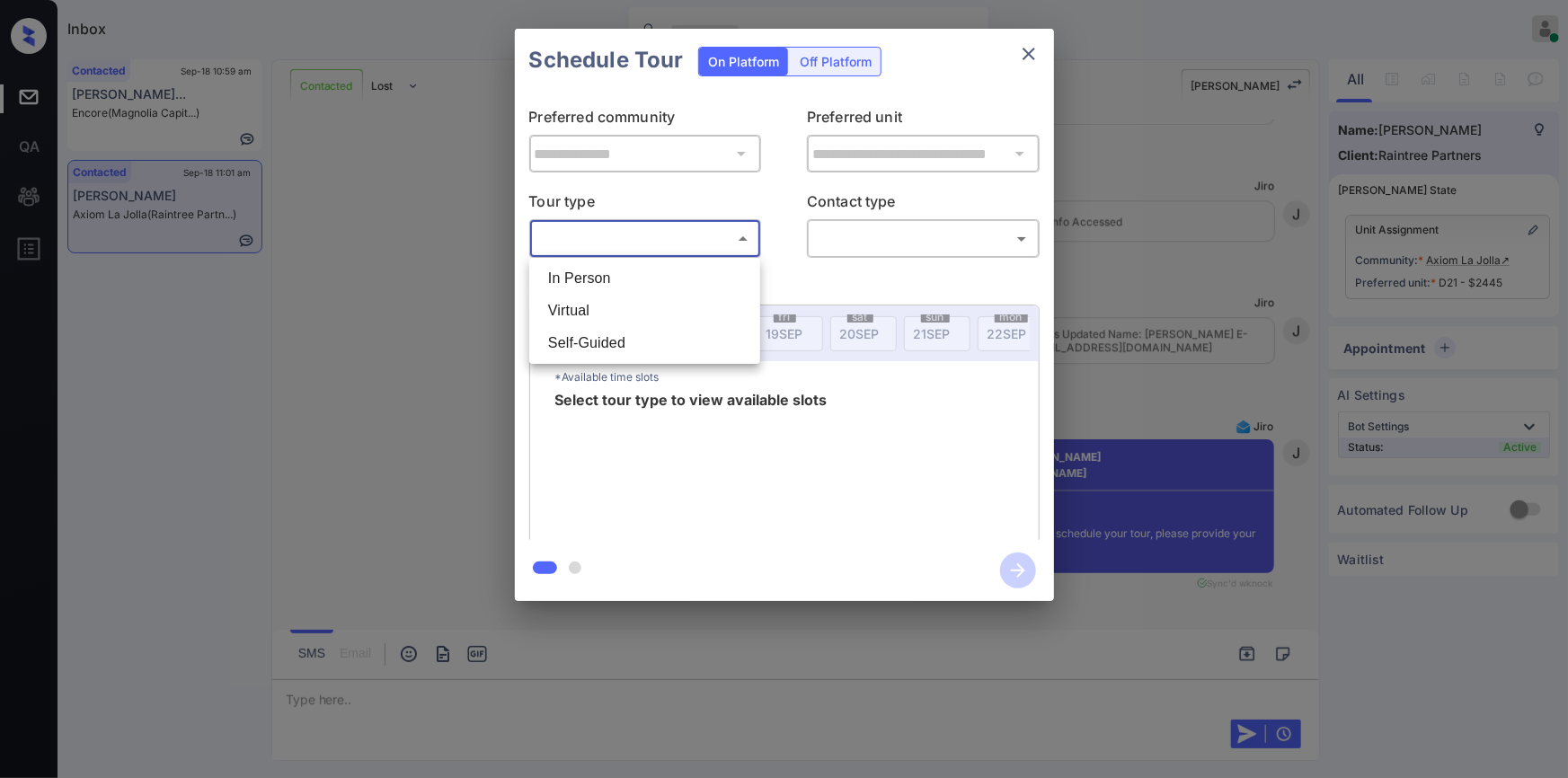
click at [641, 248] on body "Inbox Jiro Alonzo Online Set yourself offline Set yourself on break Profile Swi…" at bounding box center [784, 389] width 1568 height 778
click at [592, 281] on li "In Person" at bounding box center [644, 278] width 222 height 32
type input "********"
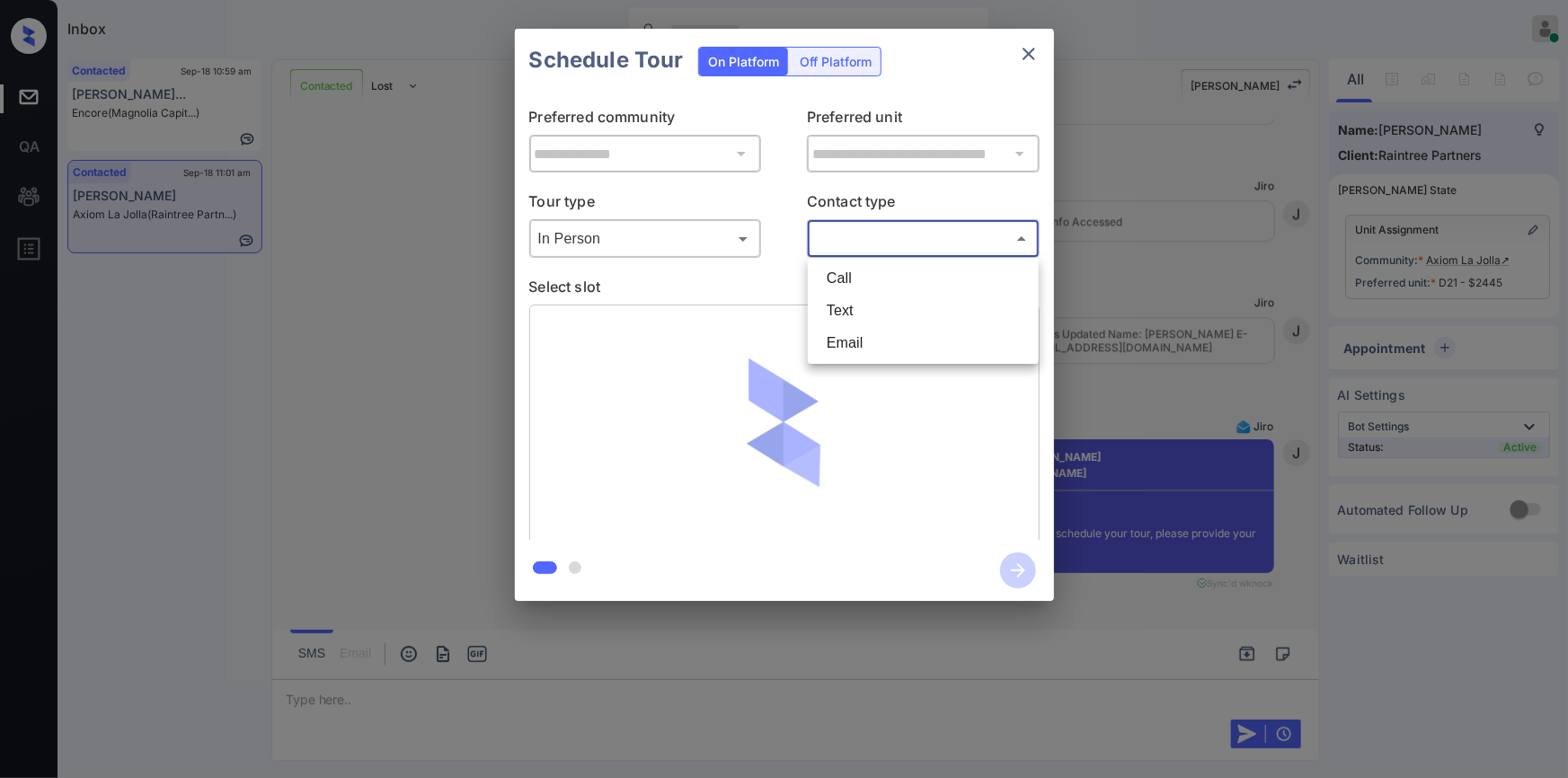
click at [844, 239] on body "Inbox [PERSON_NAME] Online Set yourself offline Set yourself on break Profile S…" at bounding box center [784, 389] width 1568 height 778
click at [852, 317] on li "Text" at bounding box center [923, 310] width 222 height 32
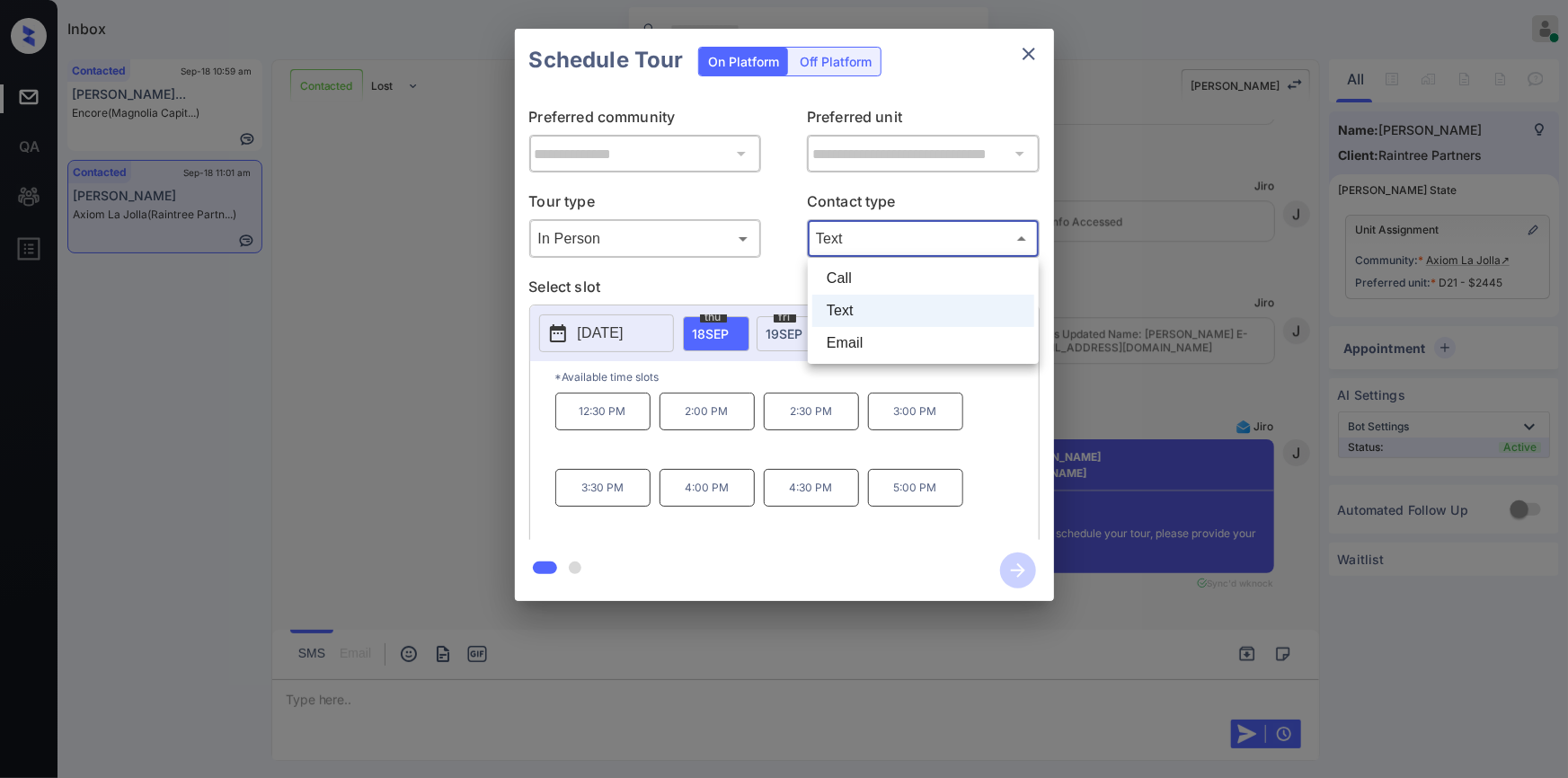
click at [888, 242] on body "Inbox [PERSON_NAME] Online Set yourself offline Set yourself on break Profile S…" at bounding box center [784, 389] width 1568 height 778
click at [862, 335] on li "Email" at bounding box center [923, 342] width 222 height 32
type input "*****"
click at [712, 419] on p "2:00 PM" at bounding box center [707, 412] width 95 height 38
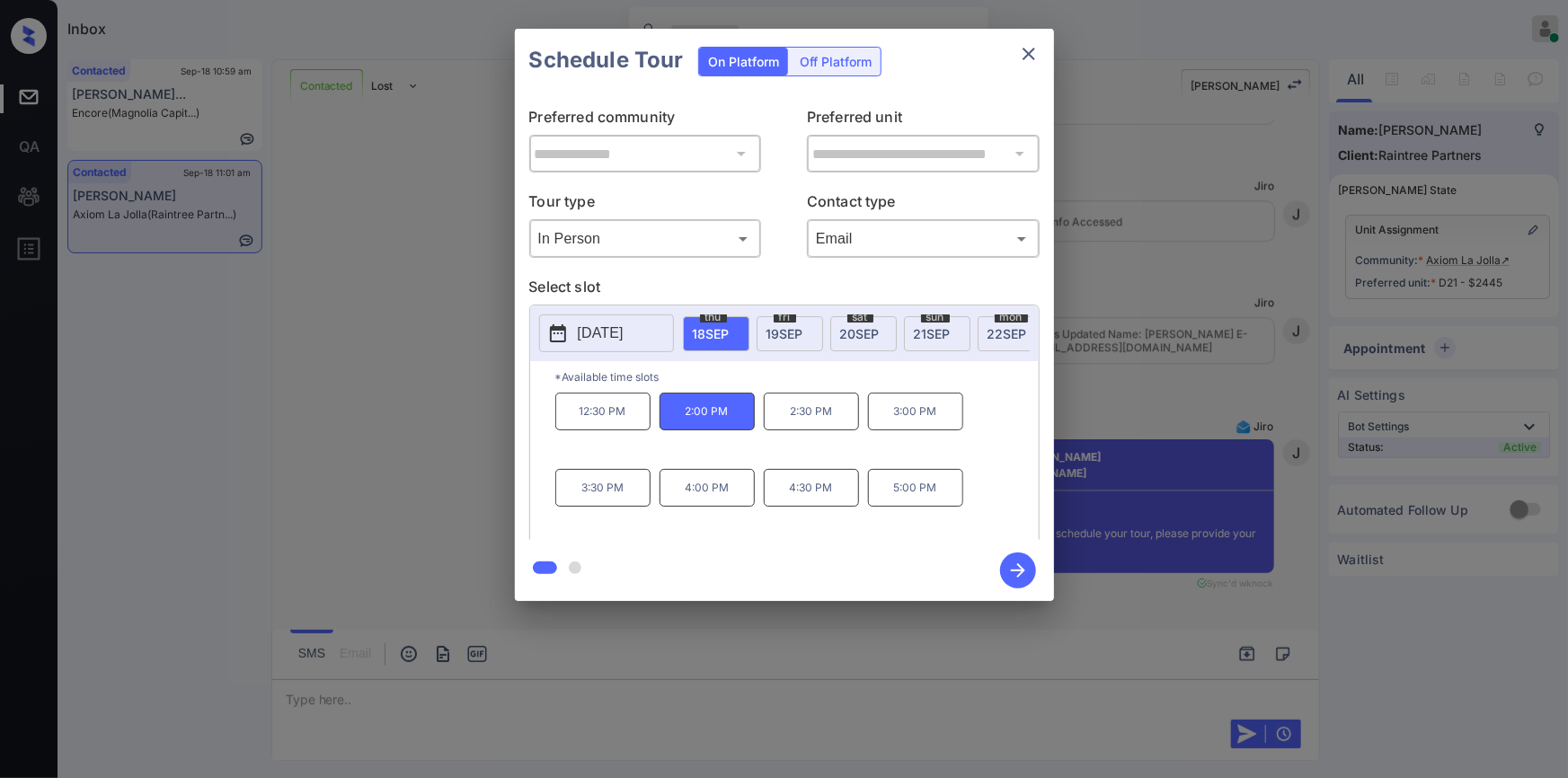
click at [209, 460] on div "**********" at bounding box center [784, 315] width 1568 height 630
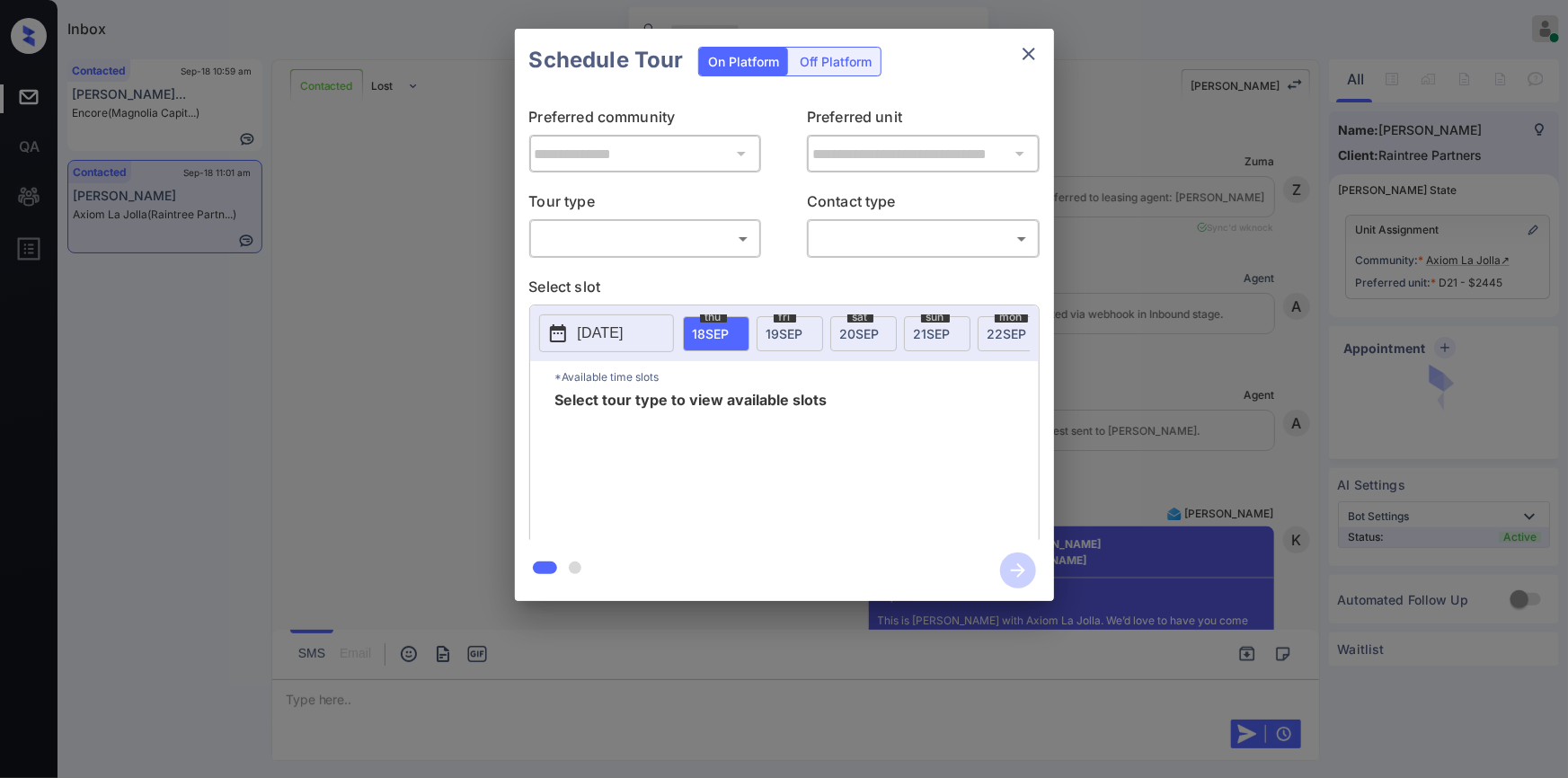
scroll to position [2619, 0]
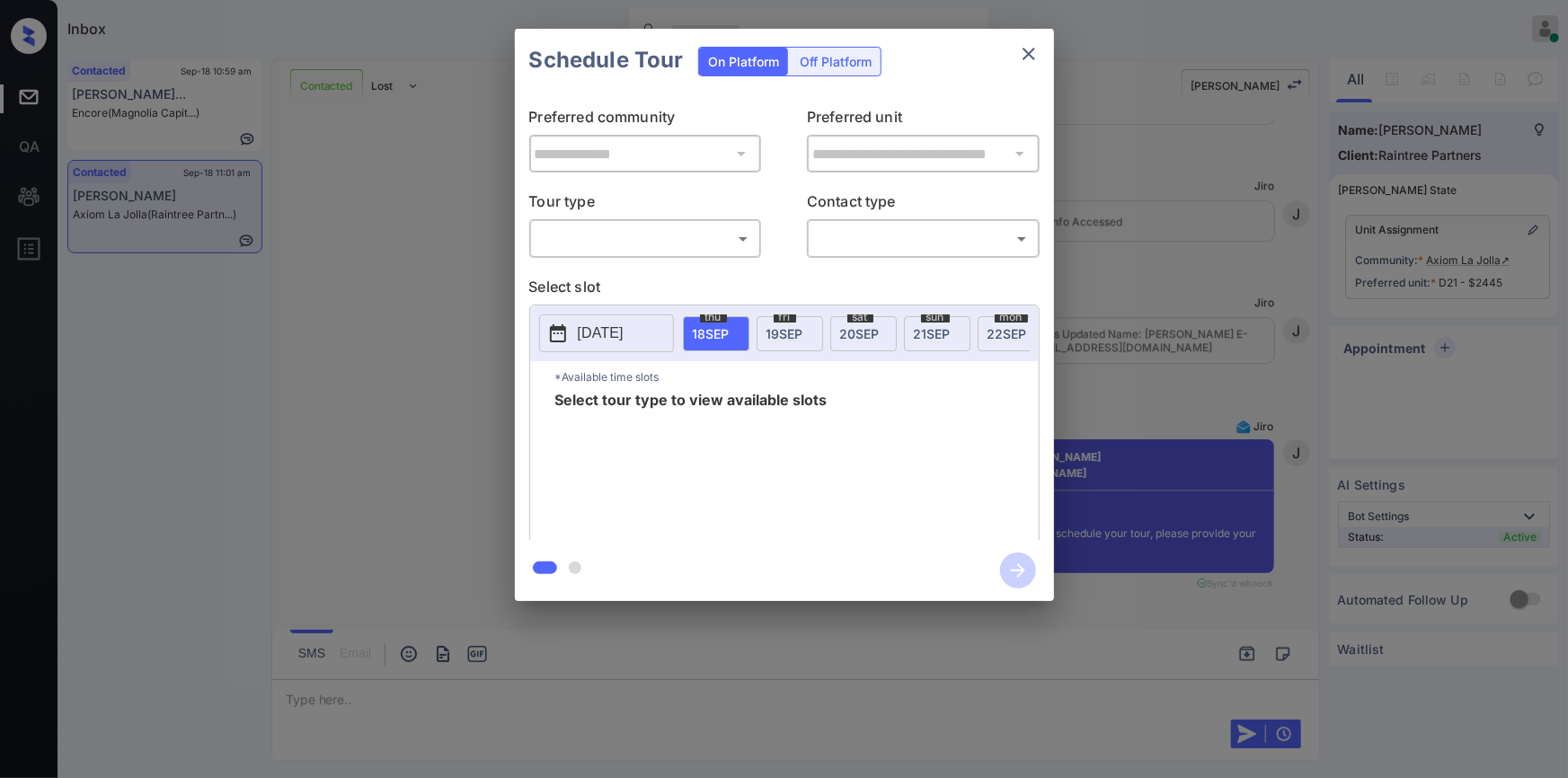
click at [639, 231] on body "Inbox [PERSON_NAME] Online Set yourself offline Set yourself on break Profile S…" at bounding box center [784, 389] width 1568 height 778
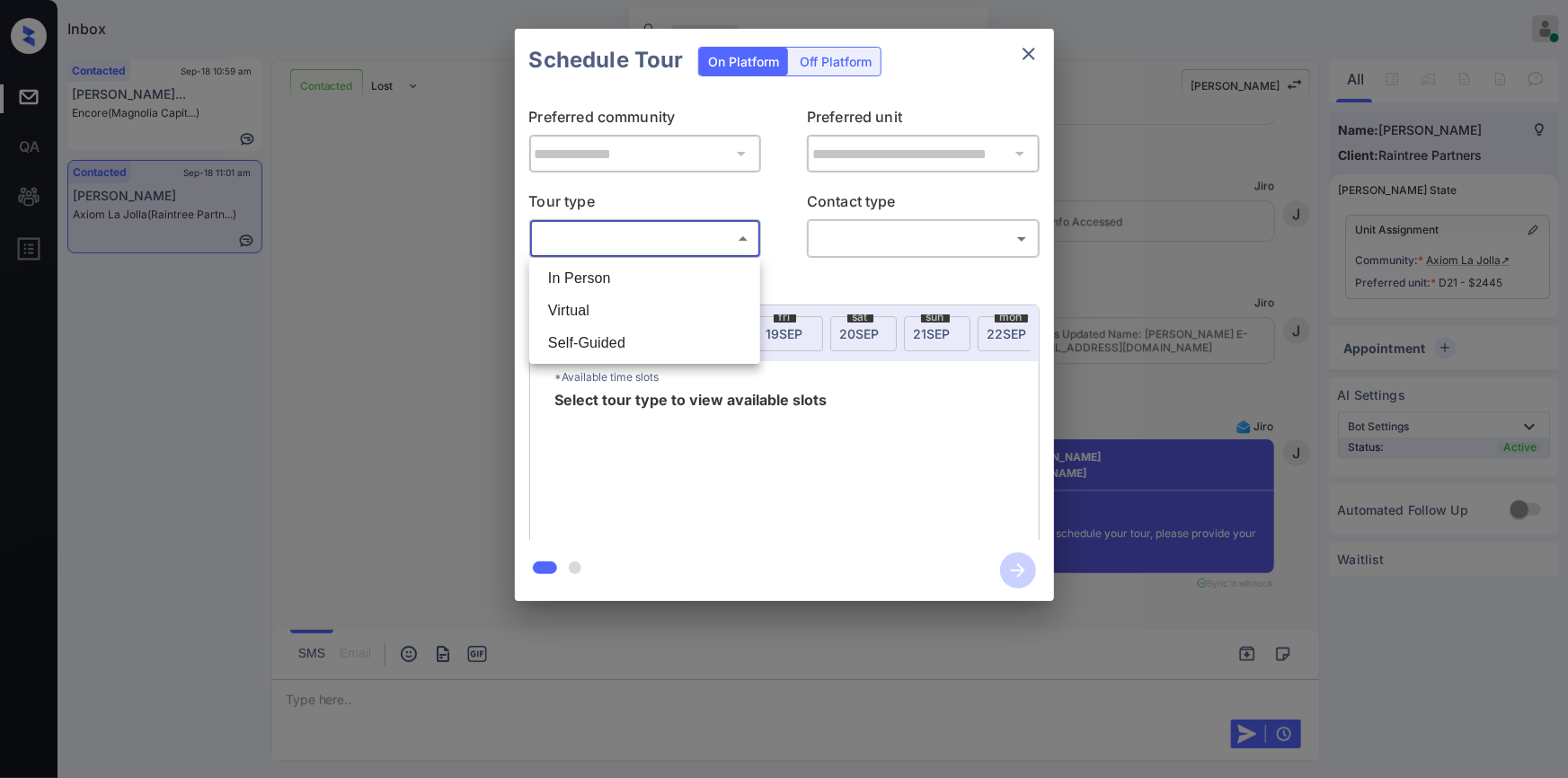
drag, startPoint x: 602, startPoint y: 272, endPoint x: 905, endPoint y: 260, distance: 303.2
click at [602, 273] on li "In Person" at bounding box center [644, 278] width 222 height 32
type input "********"
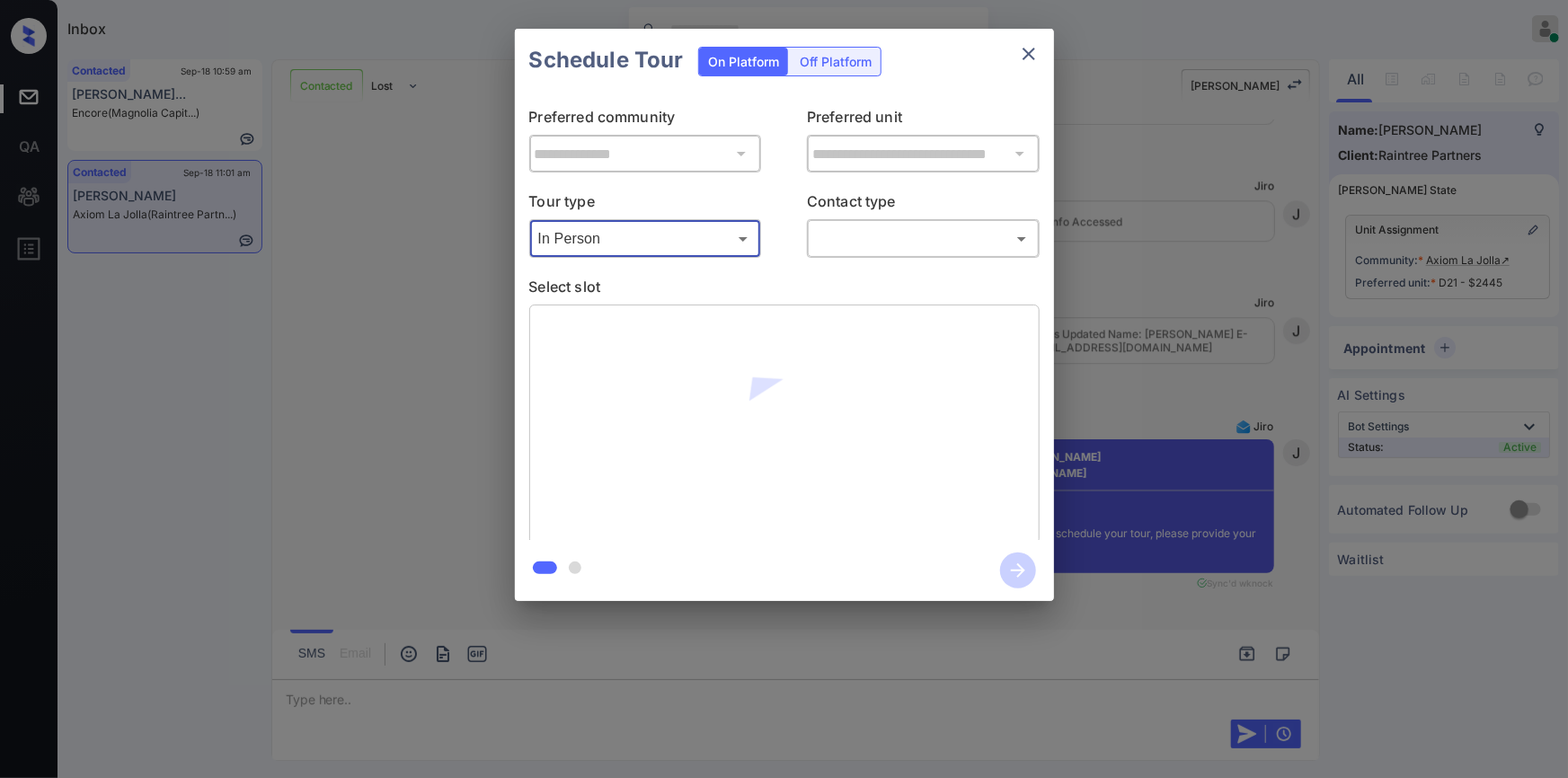
click at [896, 234] on body "Inbox [PERSON_NAME] Online Set yourself offline Set yourself on break Profile S…" at bounding box center [784, 389] width 1568 height 778
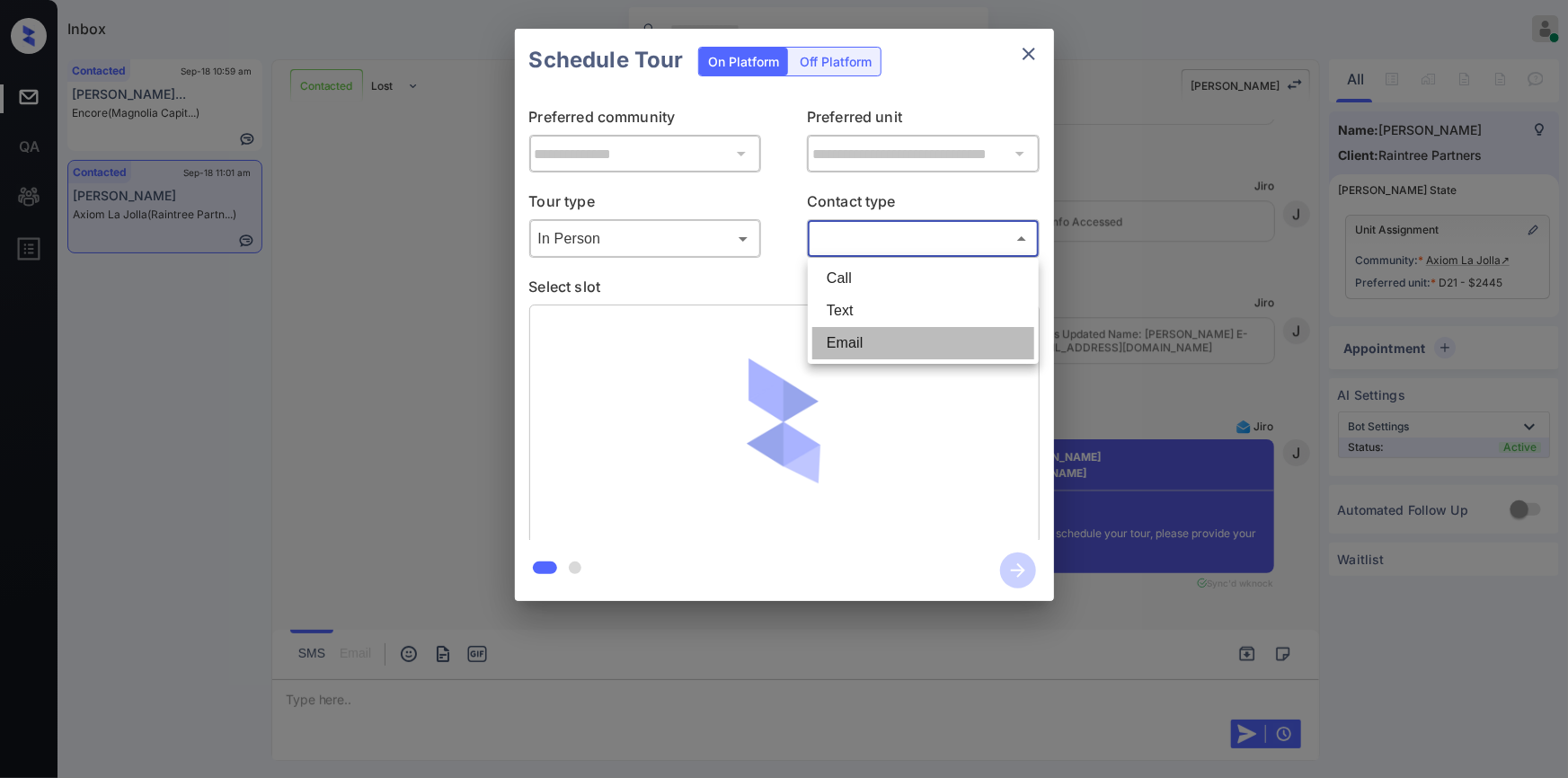
click at [848, 352] on li "Email" at bounding box center [923, 342] width 222 height 32
type input "*****"
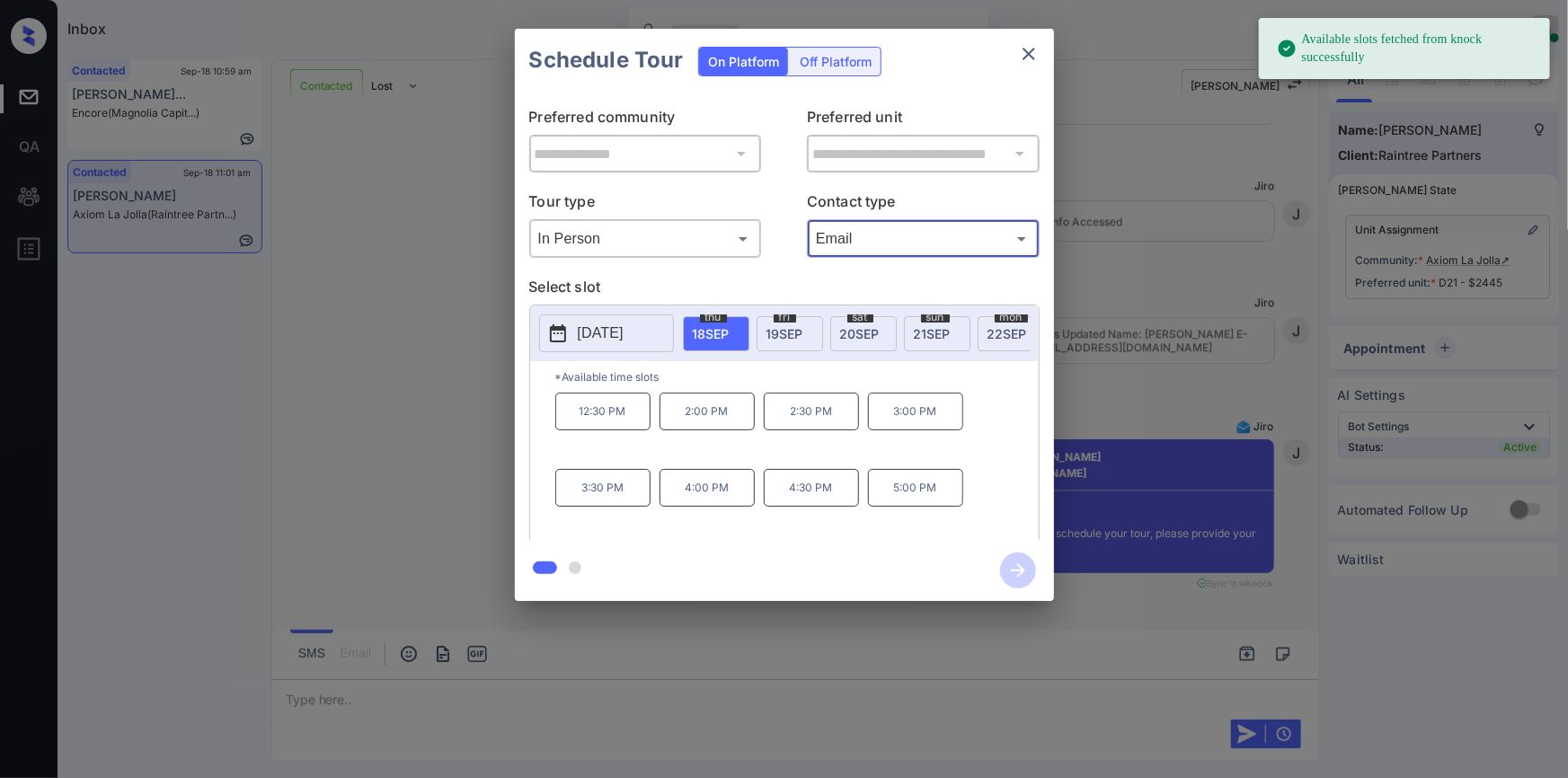
click at [688, 430] on p "2:00 PM" at bounding box center [707, 412] width 95 height 38
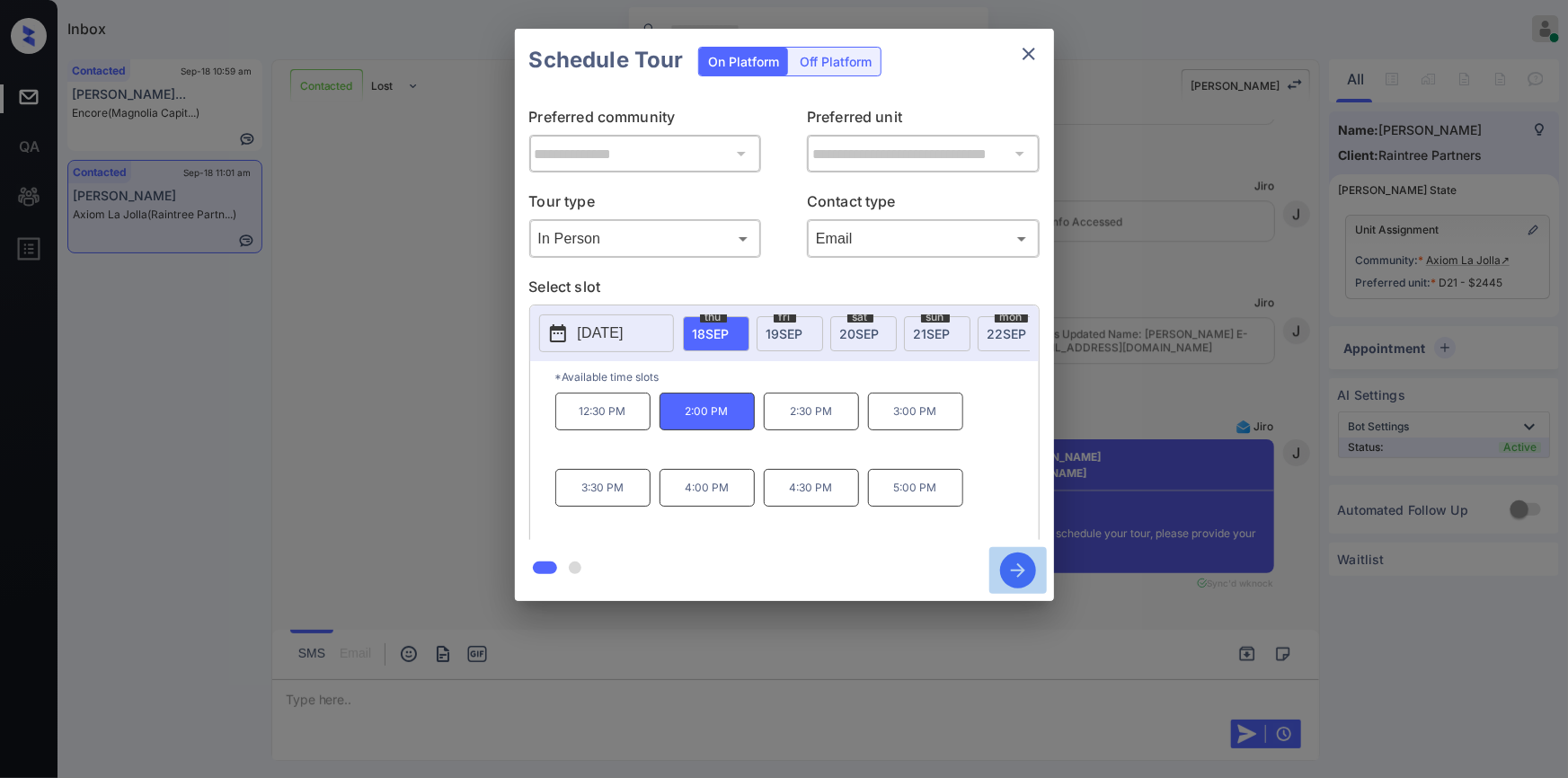
click at [1014, 570] on icon "button" at bounding box center [1019, 571] width 15 height 15
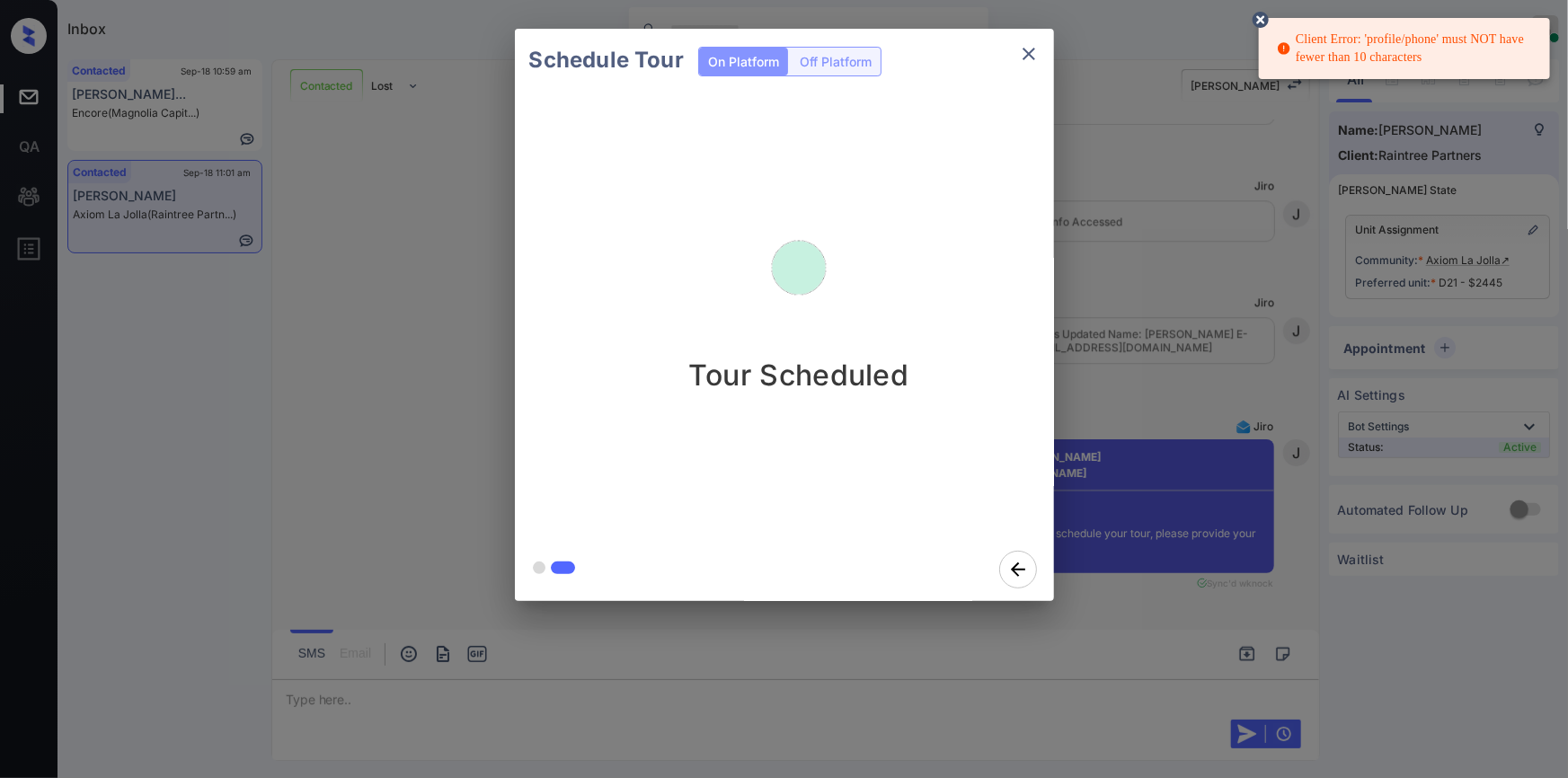
click at [1266, 16] on icon at bounding box center [1261, 20] width 17 height 17
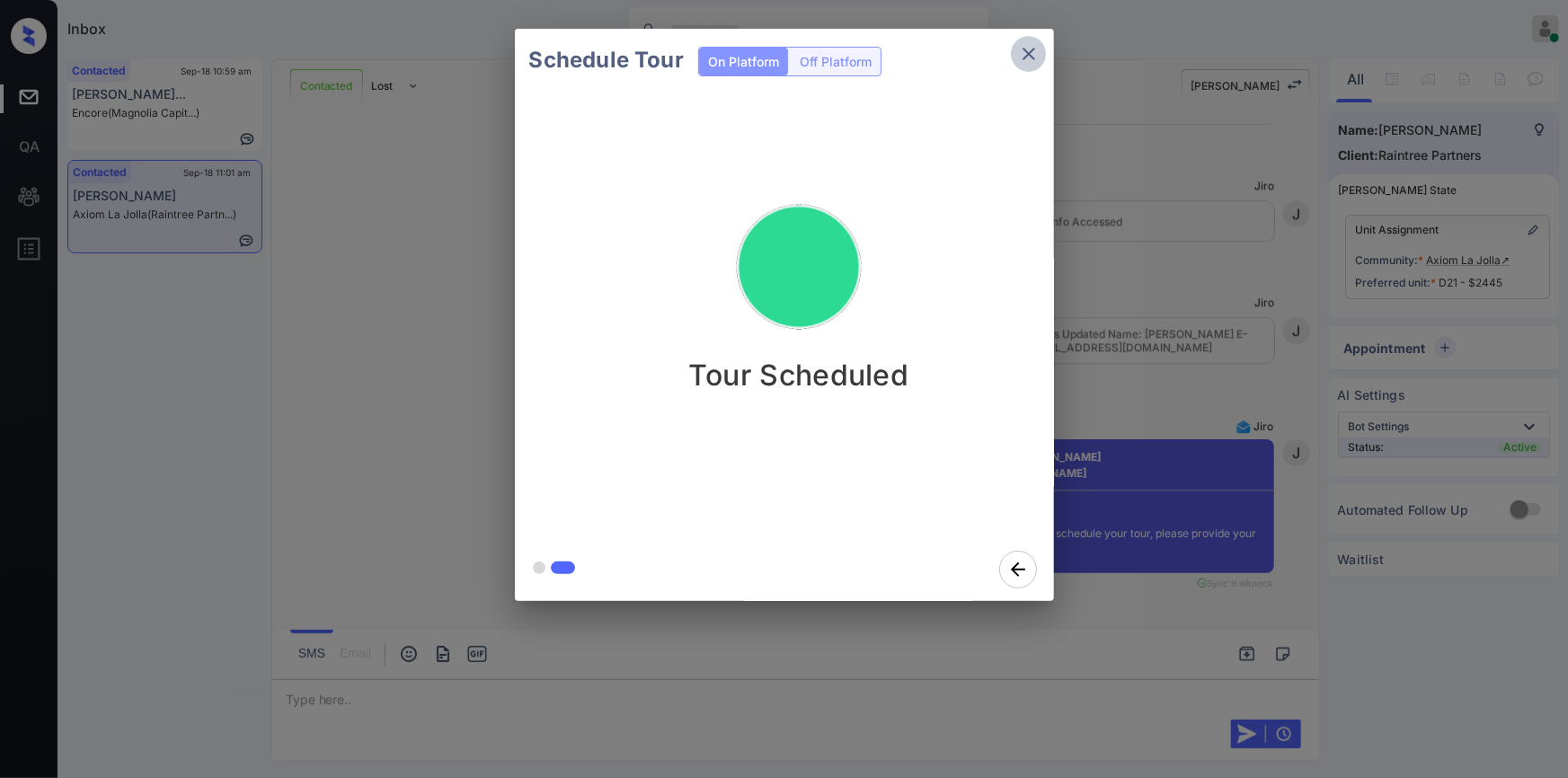
click at [1038, 47] on icon "close" at bounding box center [1028, 54] width 21 height 21
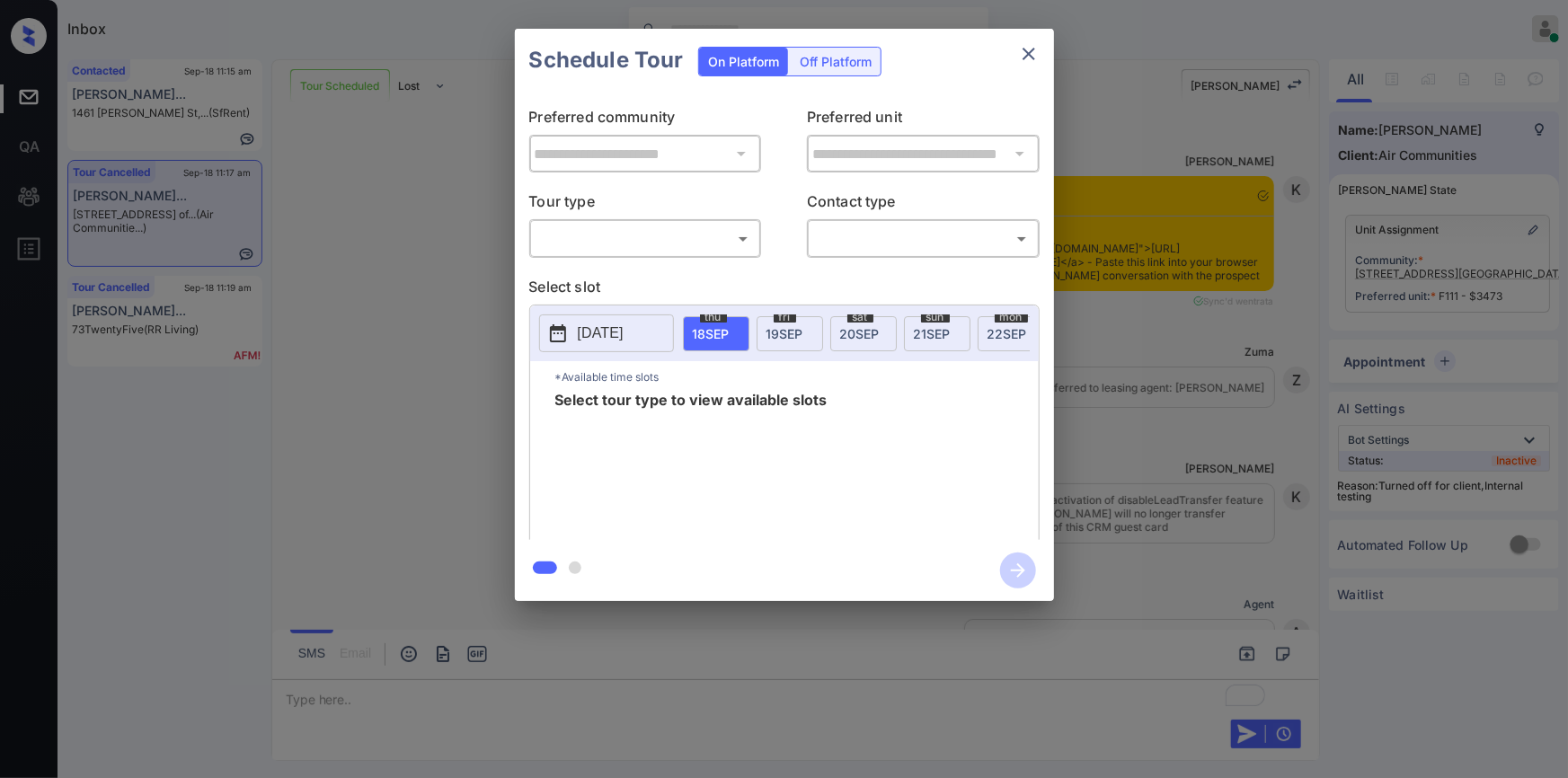
scroll to position [6997, 0]
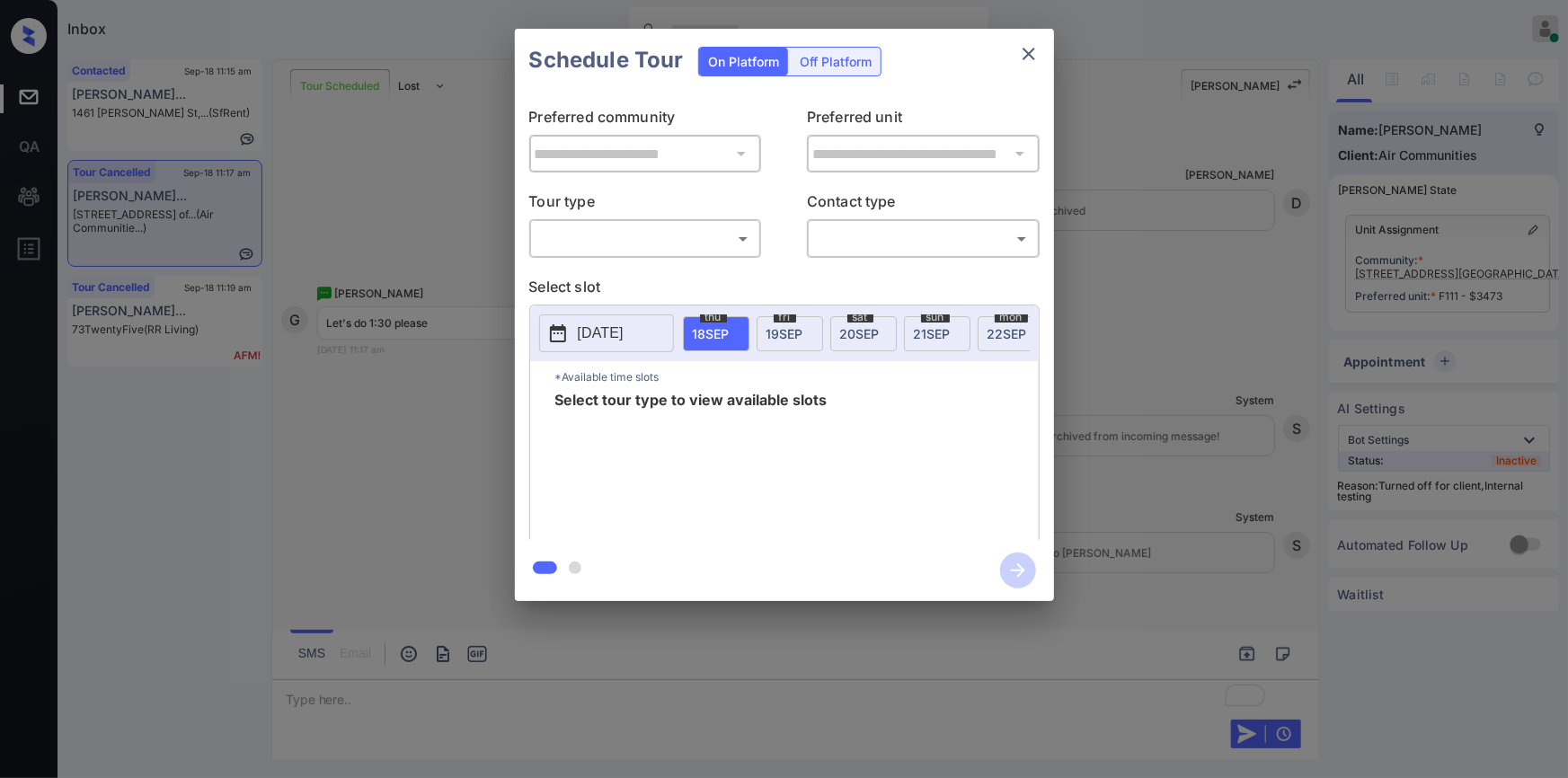
click at [639, 248] on body "Inbox [PERSON_NAME] Online Set yourself offline Set yourself on break Profile S…" at bounding box center [784, 389] width 1568 height 778
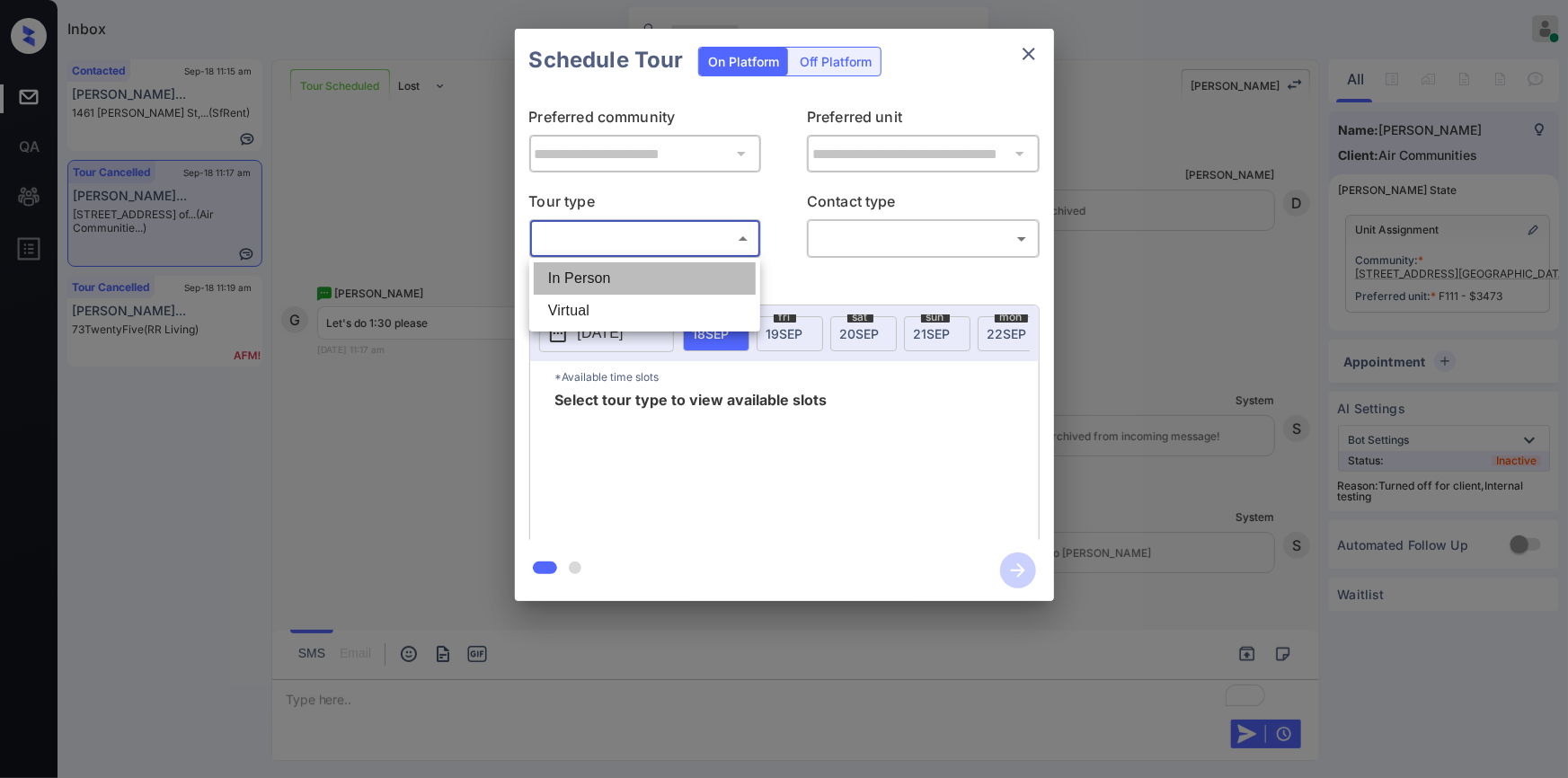
click at [604, 275] on li "In Person" at bounding box center [644, 278] width 222 height 32
type input "********"
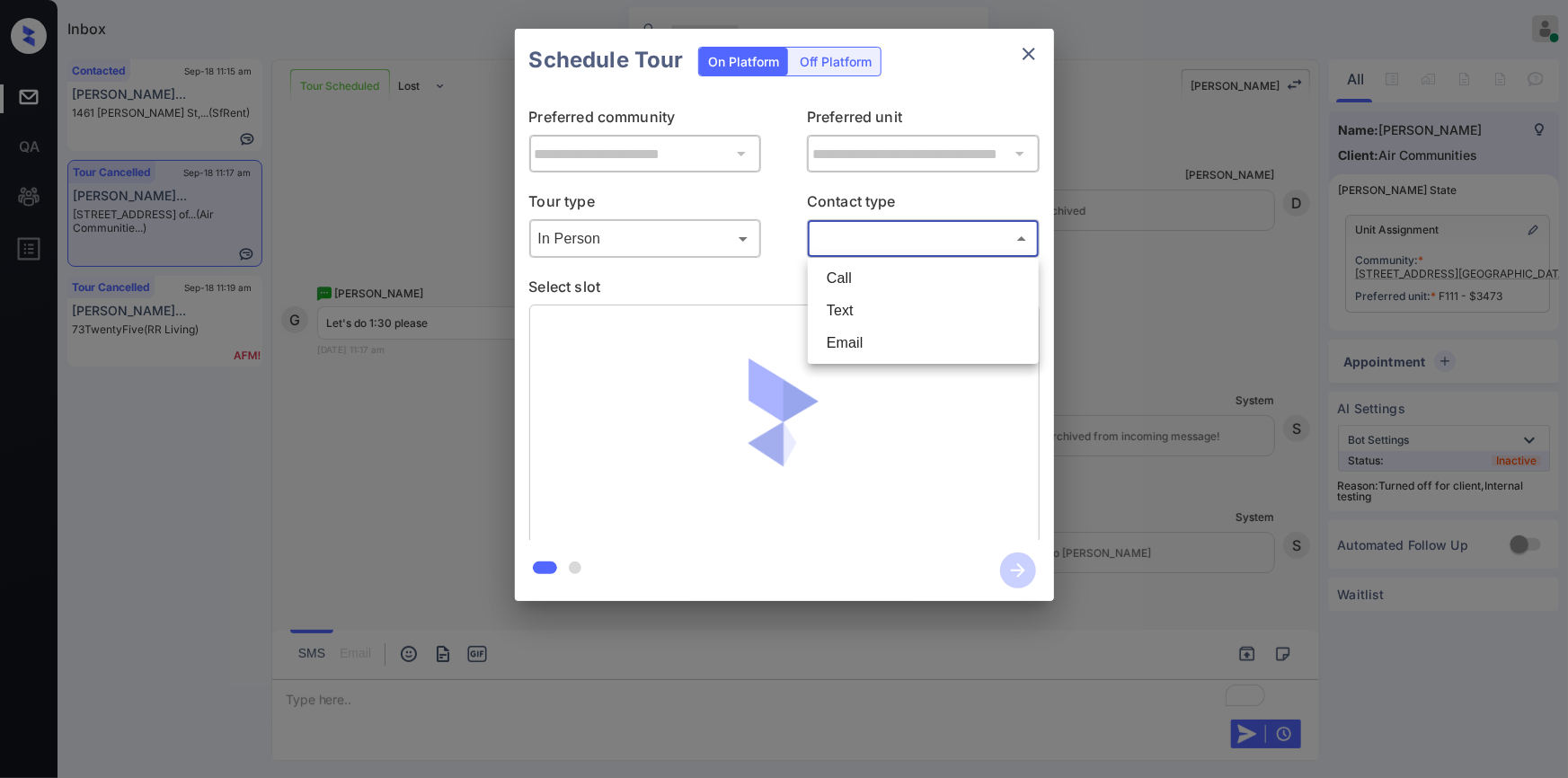
click at [849, 242] on body "Inbox [PERSON_NAME] Online Set yourself offline Set yourself on break Profile S…" at bounding box center [784, 389] width 1568 height 778
click at [837, 304] on li "Text" at bounding box center [923, 310] width 222 height 32
type input "****"
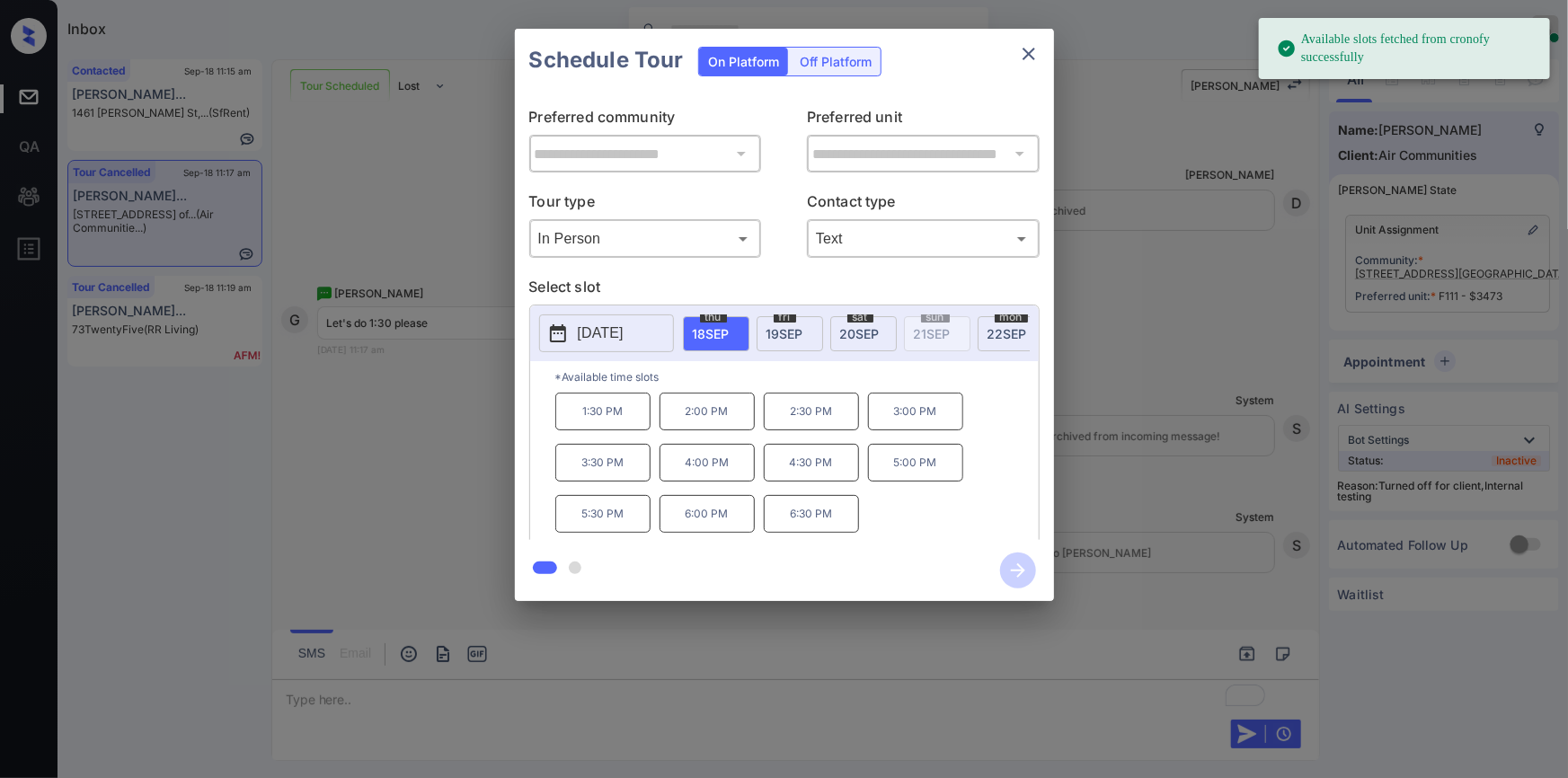
click at [603, 423] on p "1:30 PM" at bounding box center [603, 412] width 95 height 38
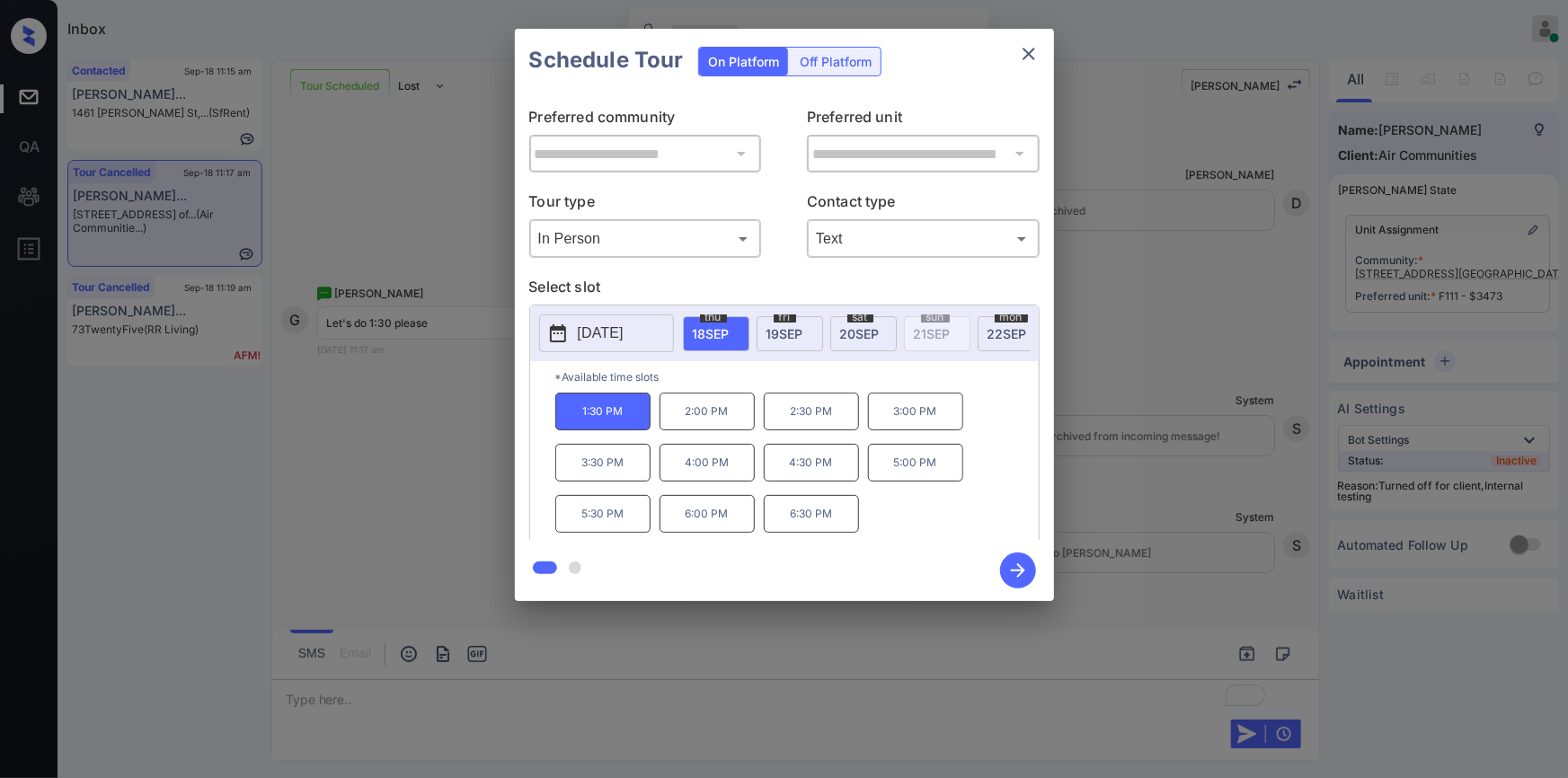
click at [1023, 577] on icon "button" at bounding box center [1018, 570] width 36 height 36
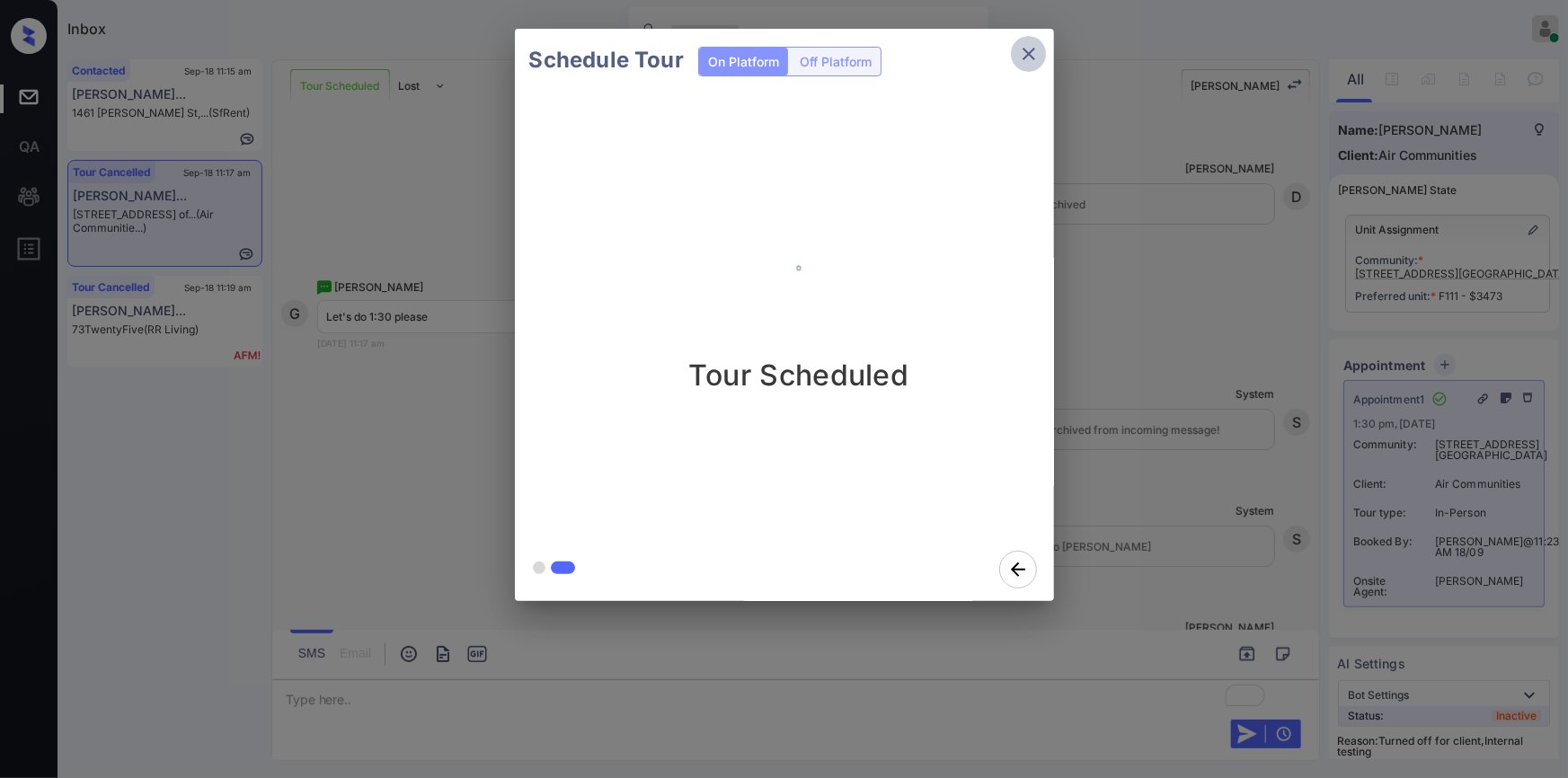
click at [1033, 52] on icon "close" at bounding box center [1028, 54] width 21 height 21
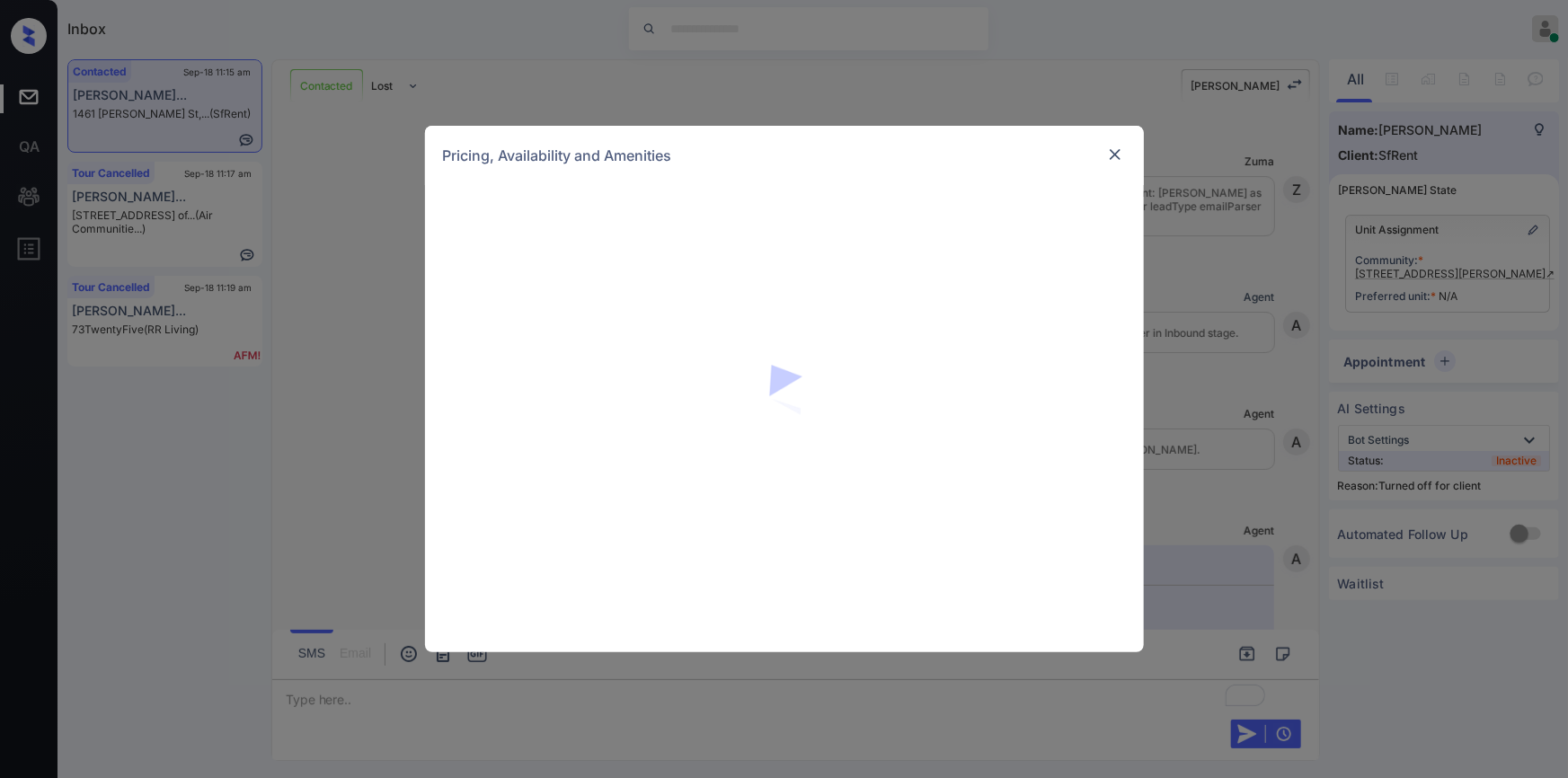
scroll to position [2221, 0]
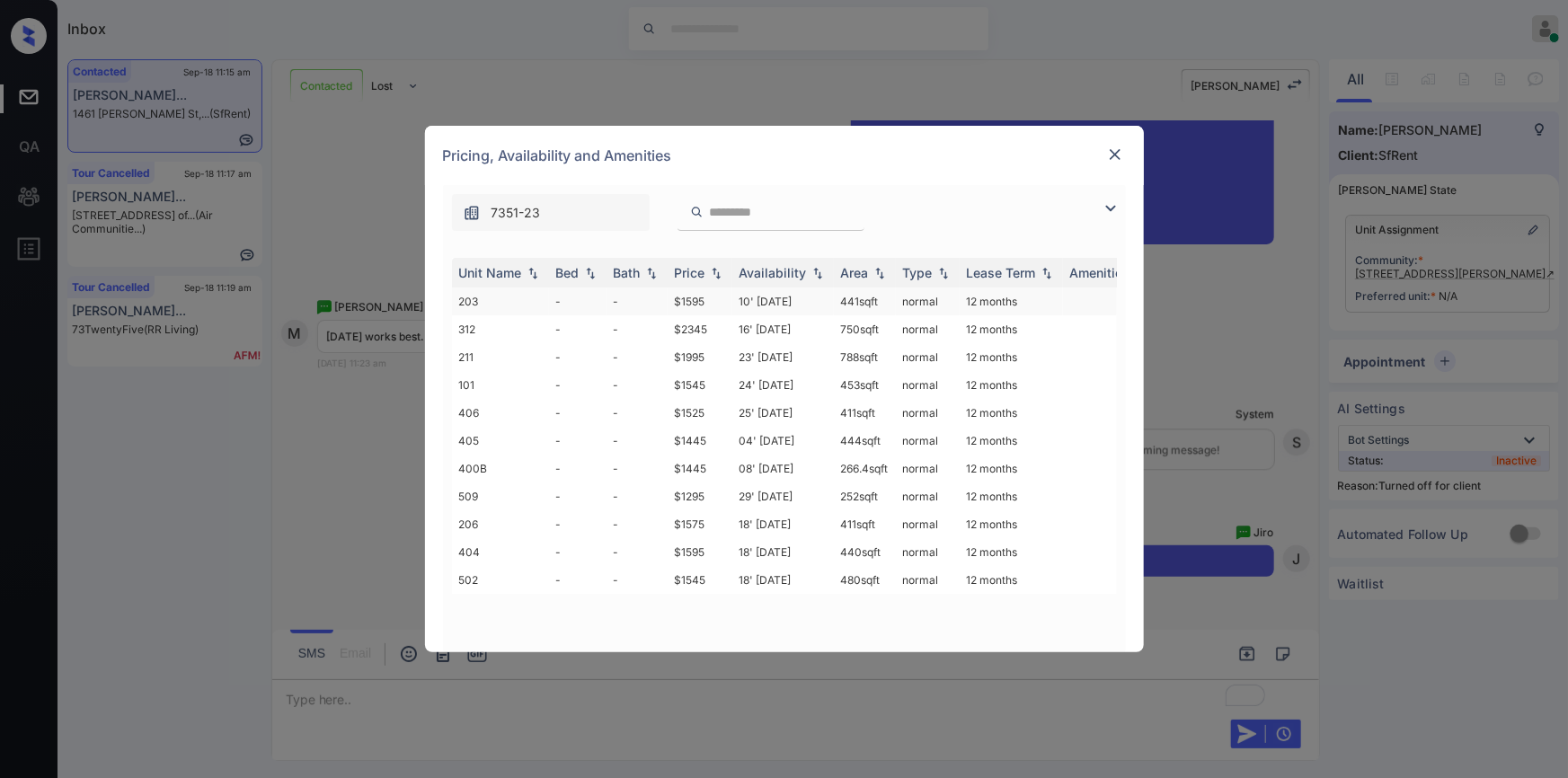
click at [688, 297] on td "$1595" at bounding box center [700, 302] width 65 height 28
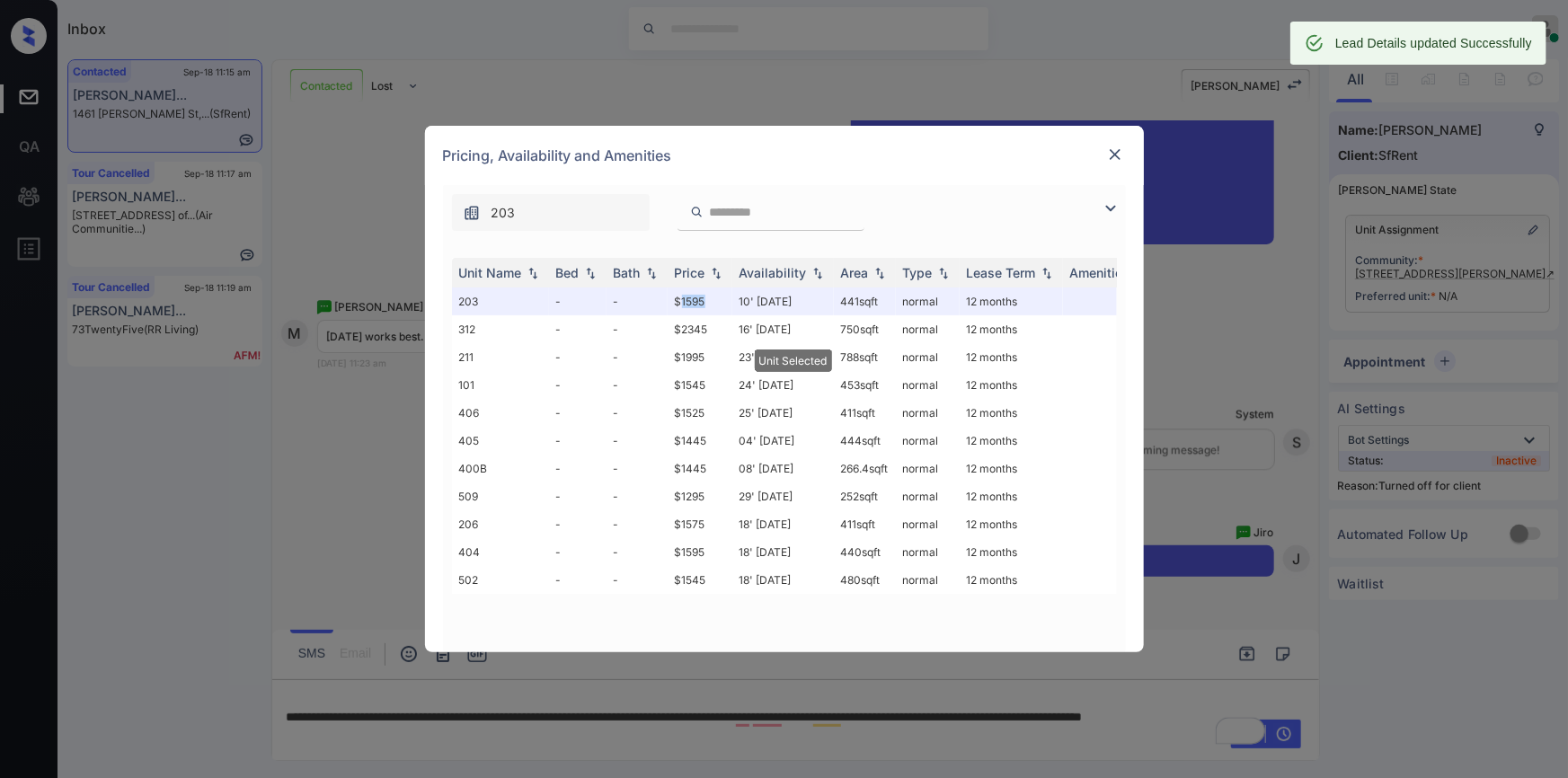
click at [1116, 158] on img at bounding box center [1115, 154] width 18 height 18
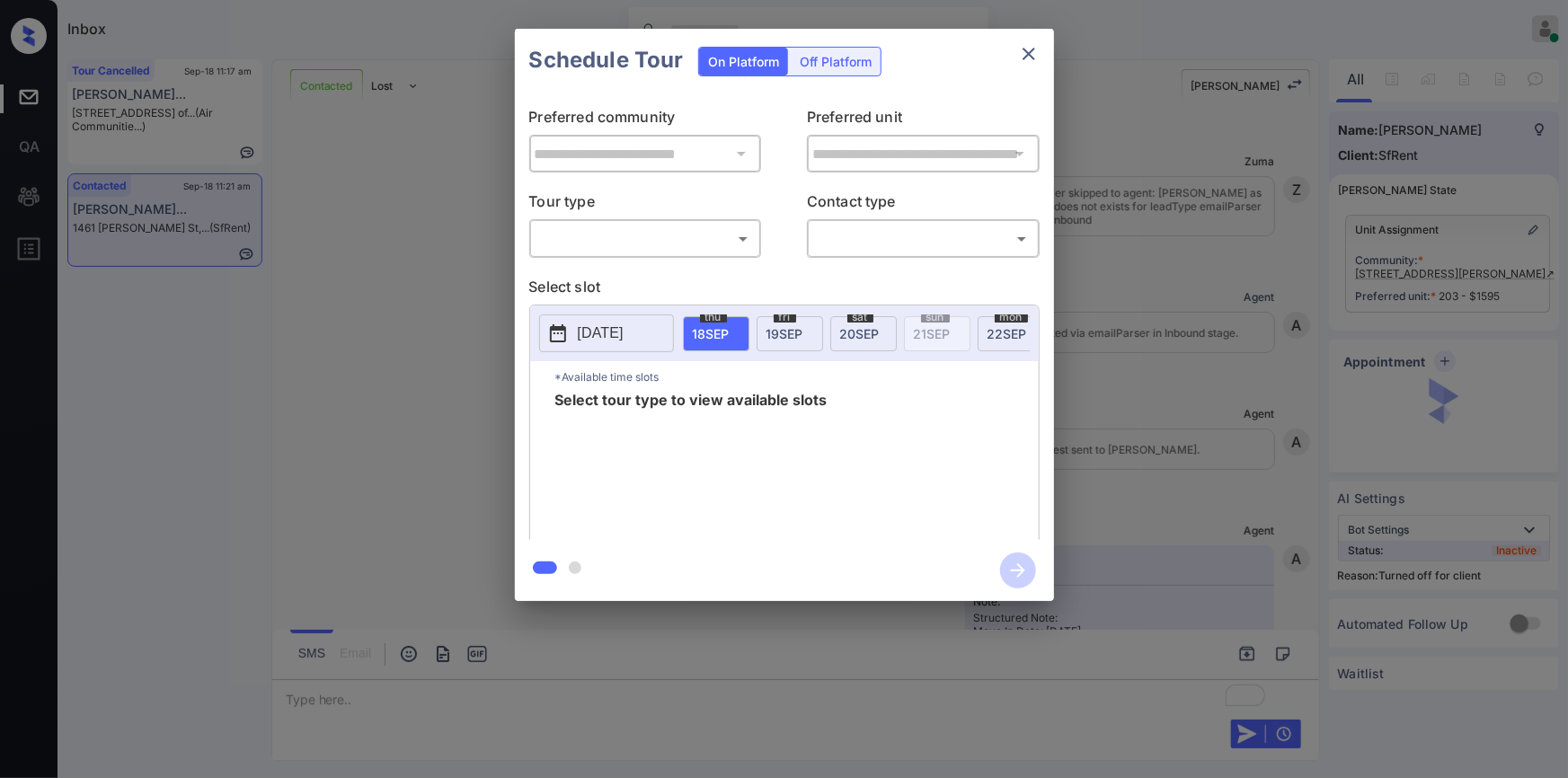
scroll to position [2340, 0]
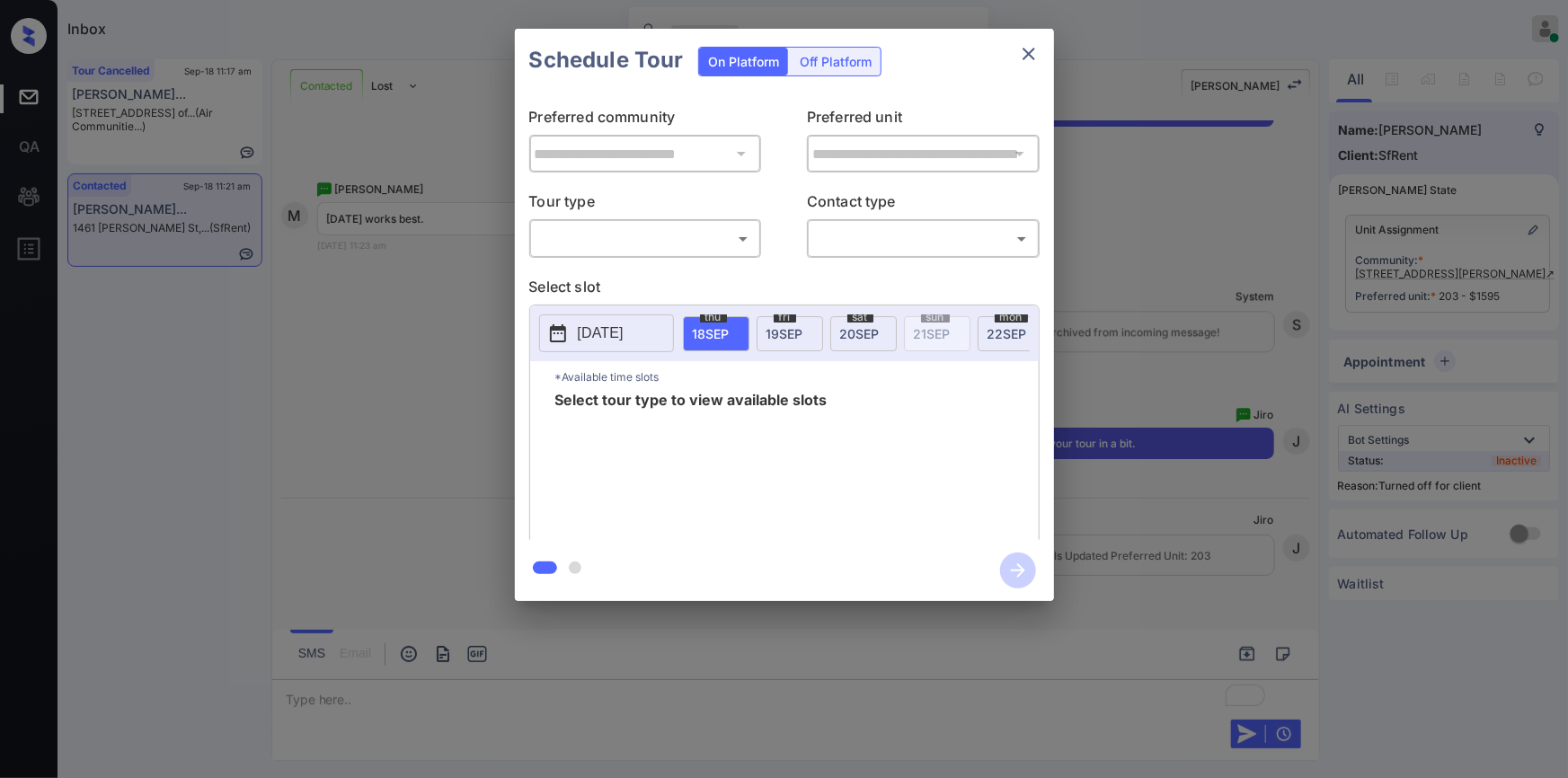
click at [824, 63] on div "Off Platform" at bounding box center [835, 62] width 90 height 28
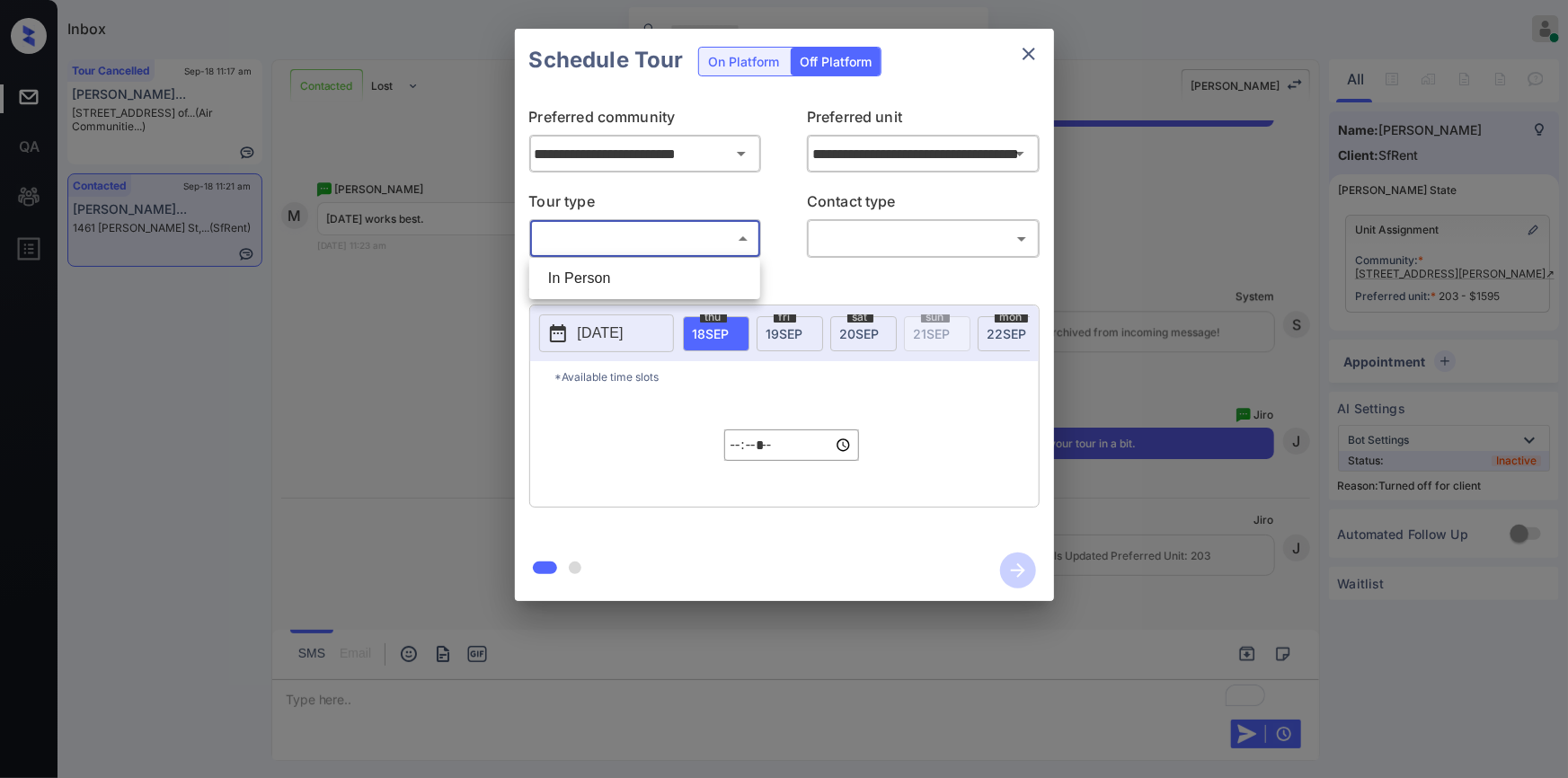
click at [614, 241] on body "Inbox [PERSON_NAME] Online Set yourself offline Set yourself on break Profile S…" at bounding box center [784, 389] width 1568 height 778
click at [604, 280] on li "In Person" at bounding box center [644, 278] width 222 height 32
type input "********"
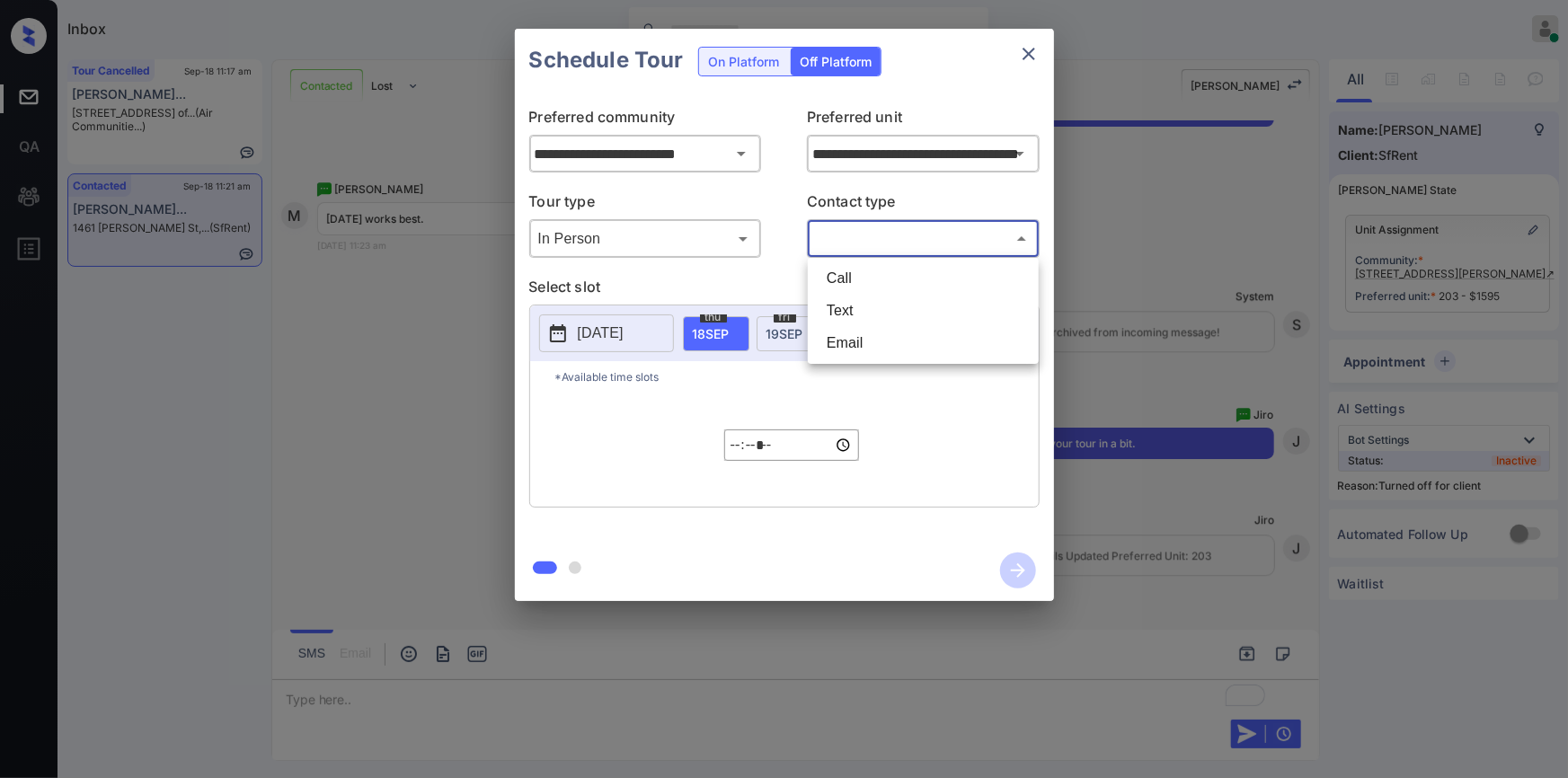
click at [863, 242] on body "Inbox Jiro Alonzo Online Set yourself offline Set yourself on break Profile Swi…" at bounding box center [784, 389] width 1568 height 778
click at [834, 317] on li "Text" at bounding box center [923, 310] width 222 height 32
type input "****"
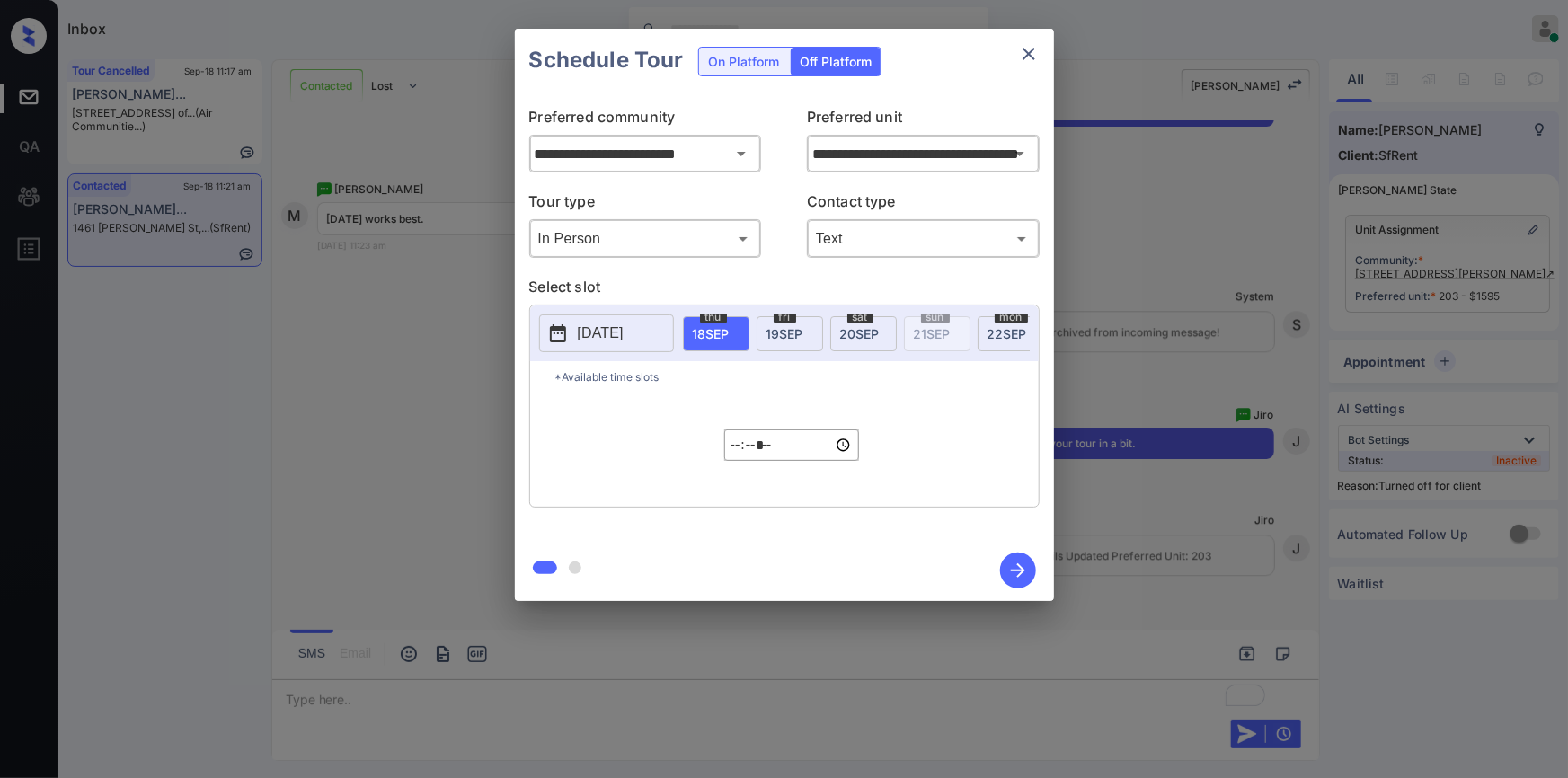
click at [624, 341] on p "2025-09-17" at bounding box center [601, 333] width 46 height 21
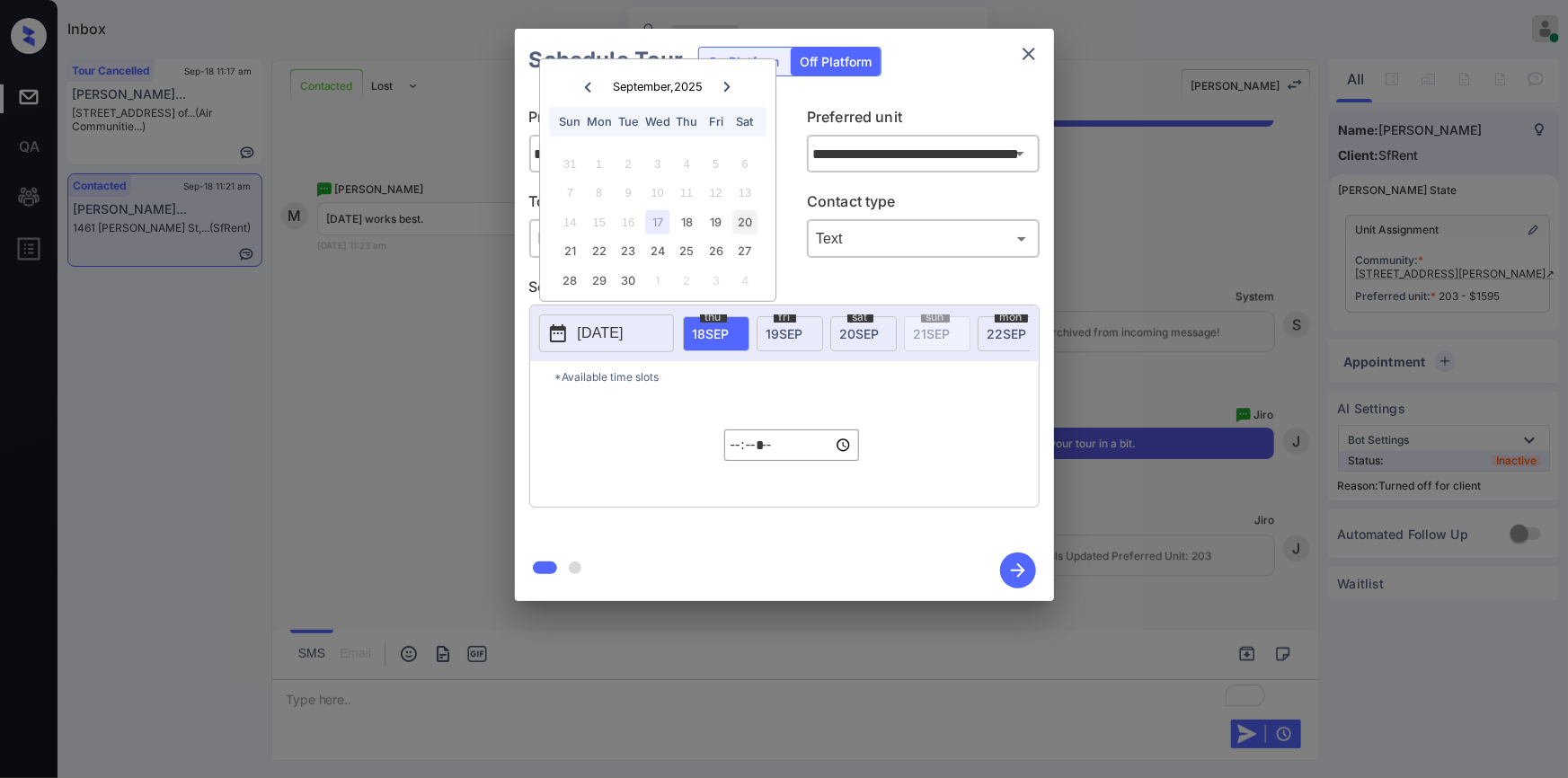
click at [746, 219] on div "20" at bounding box center [746, 222] width 24 height 24
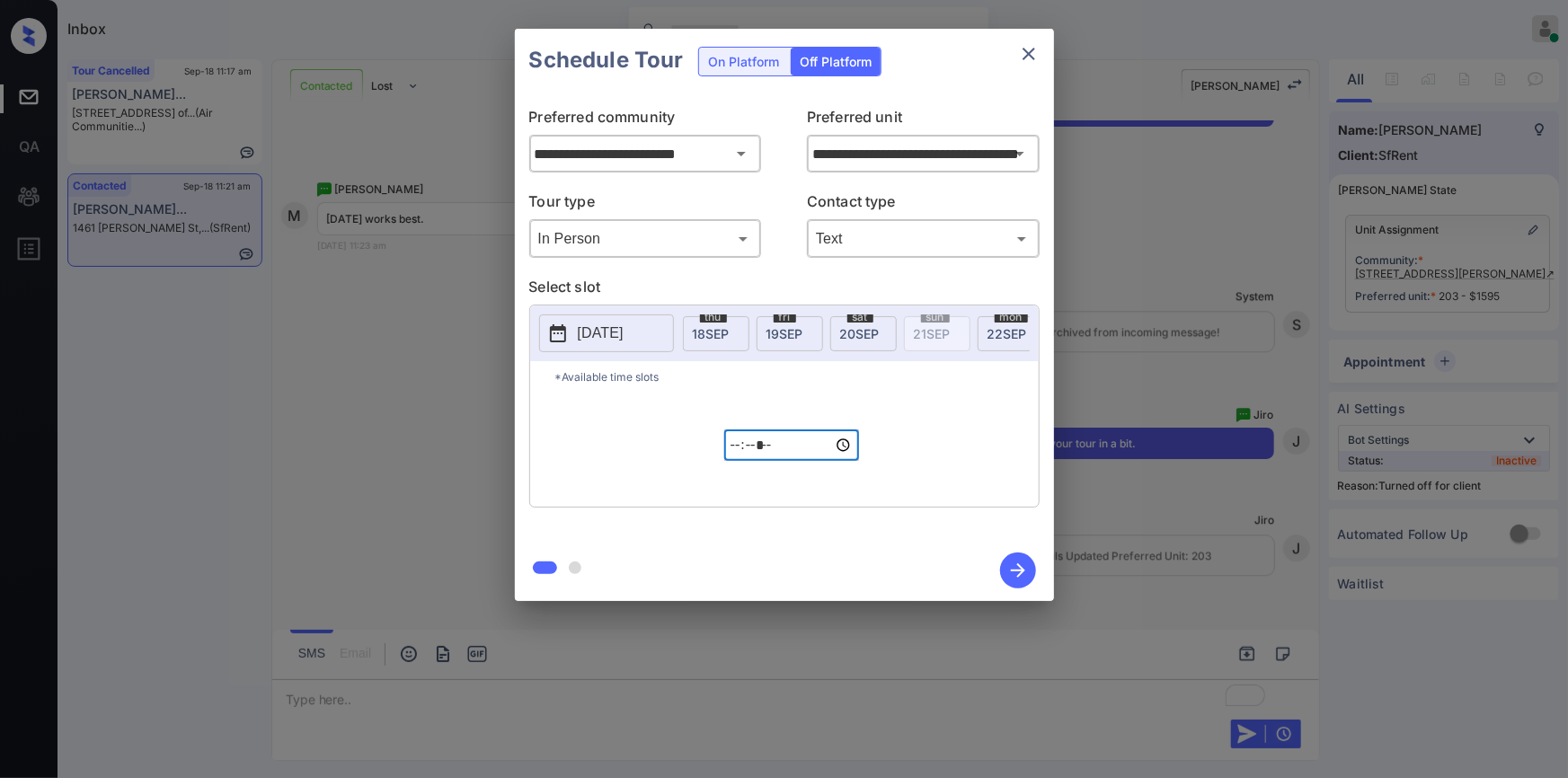
click at [725, 456] on input "*****" at bounding box center [792, 445] width 135 height 31
type input "*****"
click at [1011, 567] on icon "button" at bounding box center [1018, 570] width 36 height 36
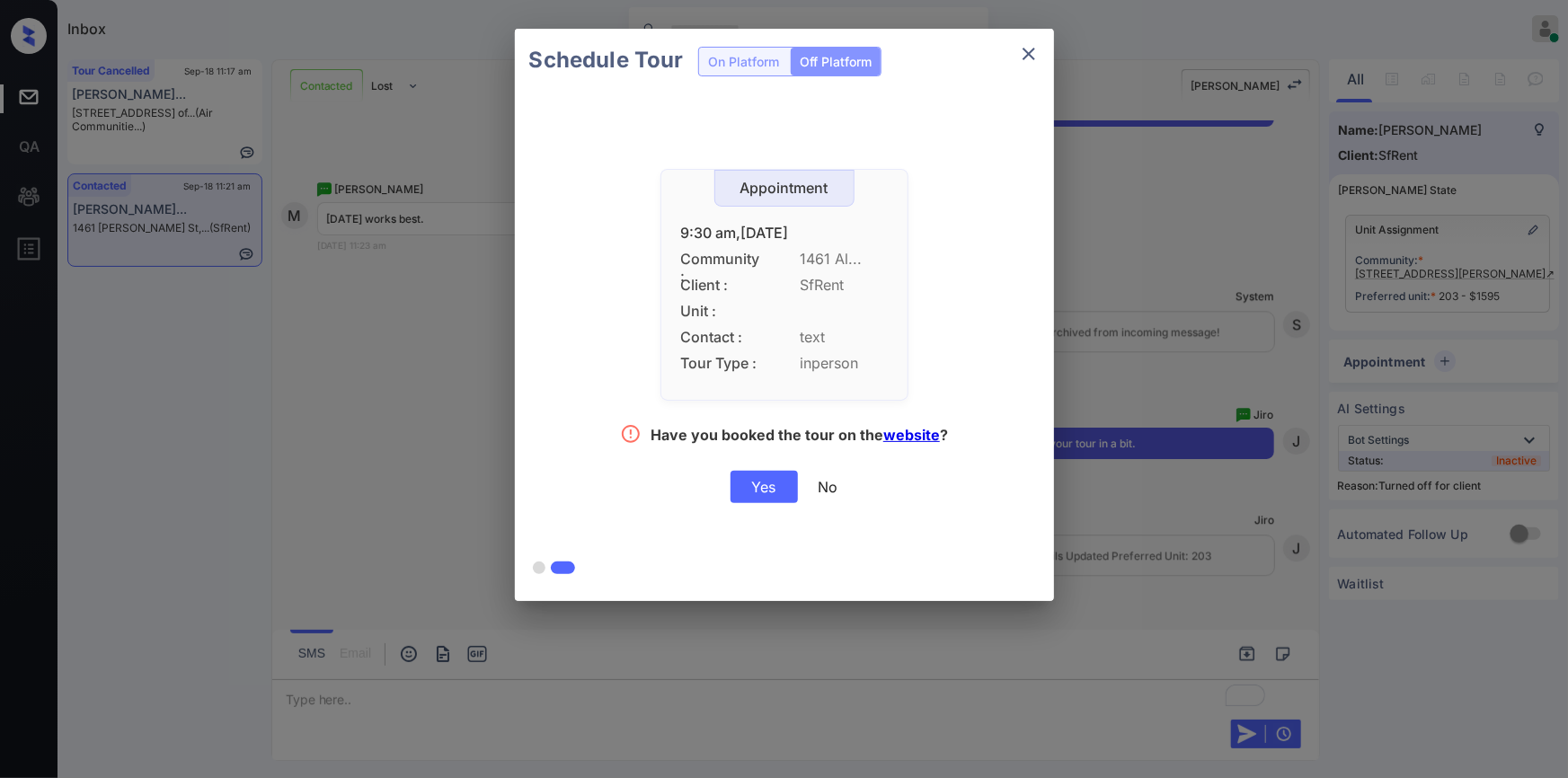
click at [763, 487] on div "Yes" at bounding box center [764, 486] width 67 height 32
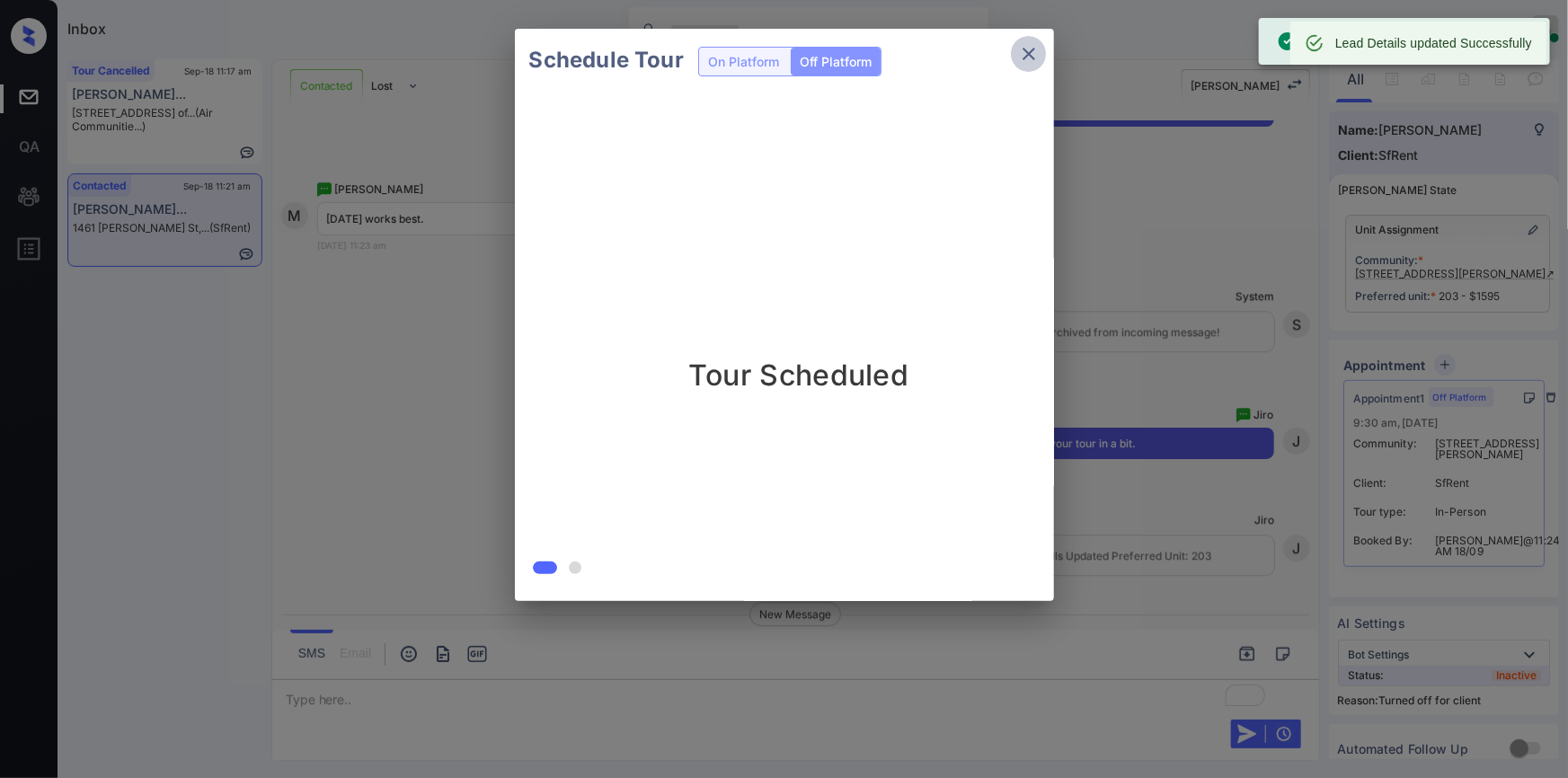
click at [1034, 49] on icon "close" at bounding box center [1029, 54] width 13 height 13
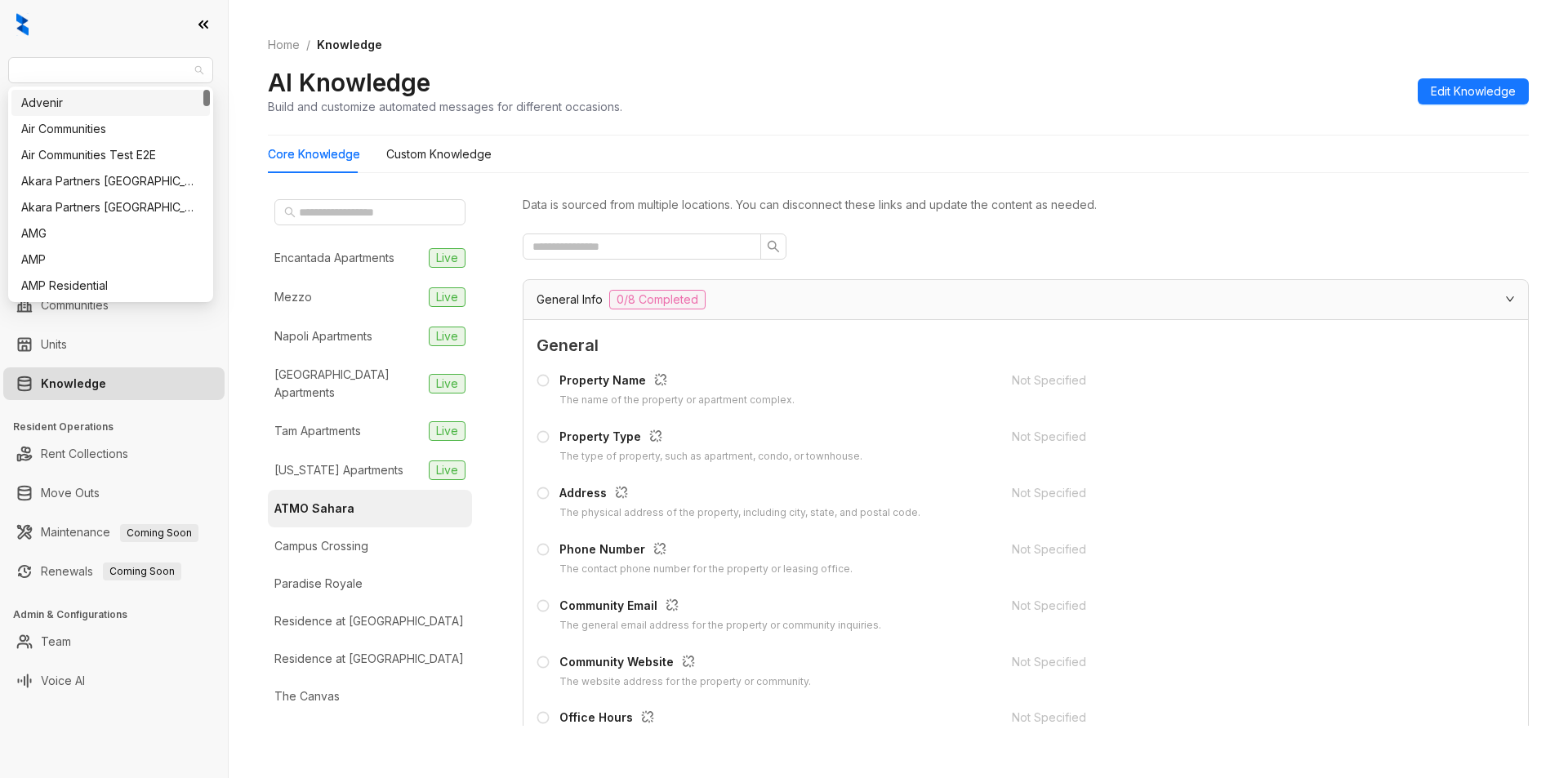
click at [106, 65] on span "[PERSON_NAME] [PERSON_NAME]" at bounding box center [110, 70] width 185 height 24
type input "**"
click at [102, 152] on div "Oakwood Management" at bounding box center [110, 154] width 179 height 18
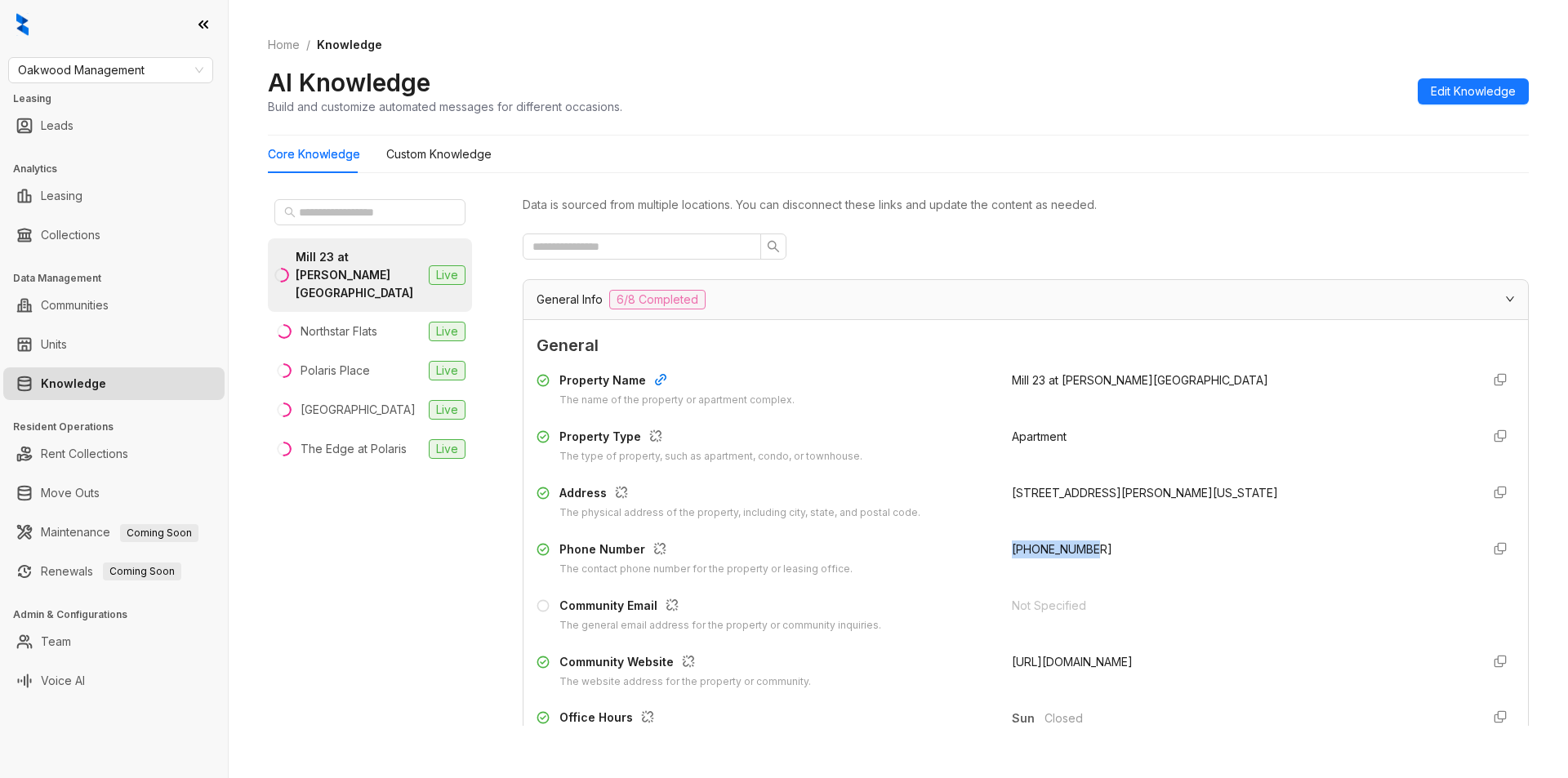
drag, startPoint x: 999, startPoint y: 550, endPoint x: 1131, endPoint y: 567, distance: 133.1
click at [1131, 567] on div "[PHONE_NUMBER]" at bounding box center [1239, 559] width 455 height 37
copy span "[PHONE_NUMBER]"
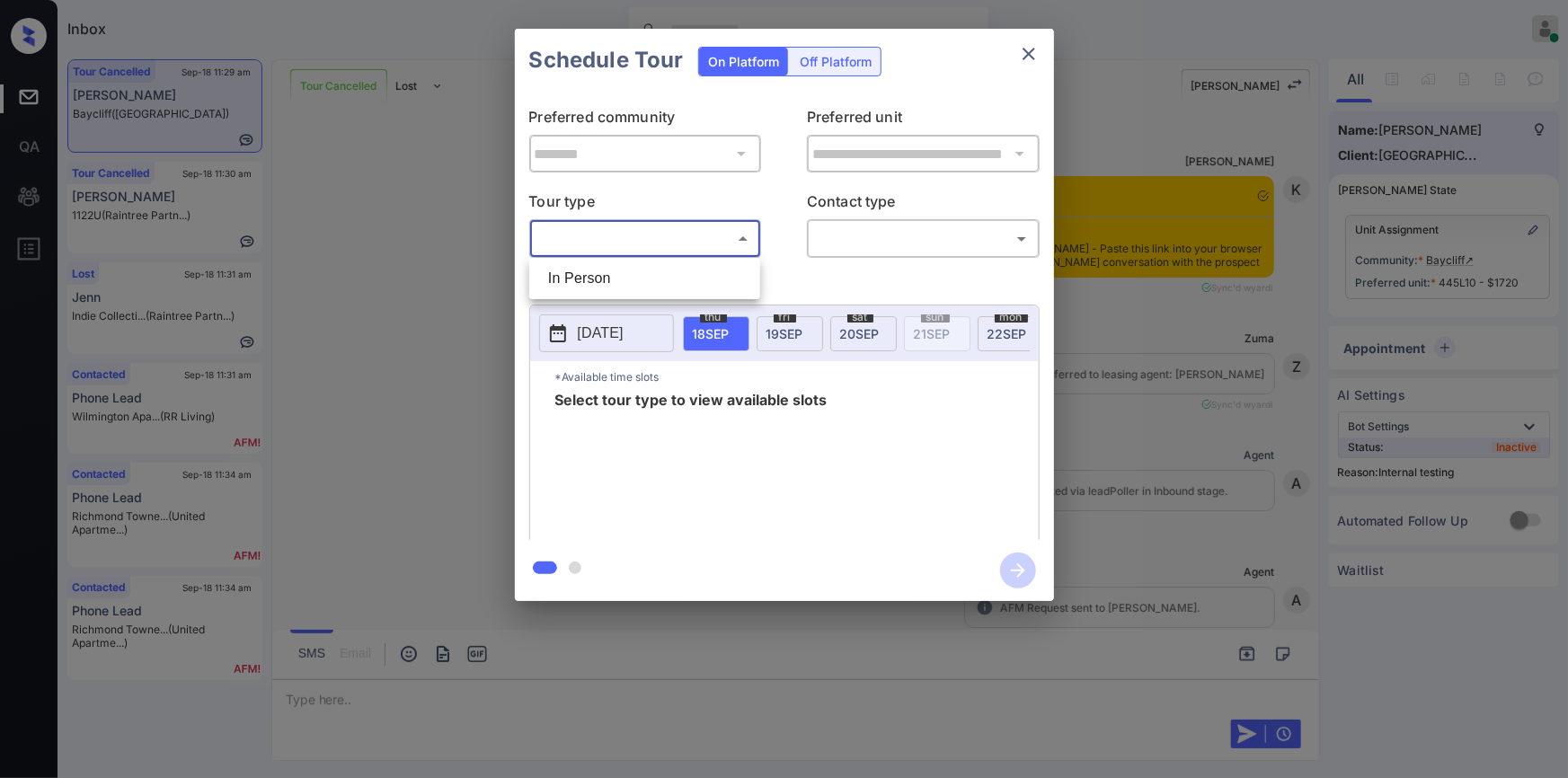
scroll to position [9876, 0]
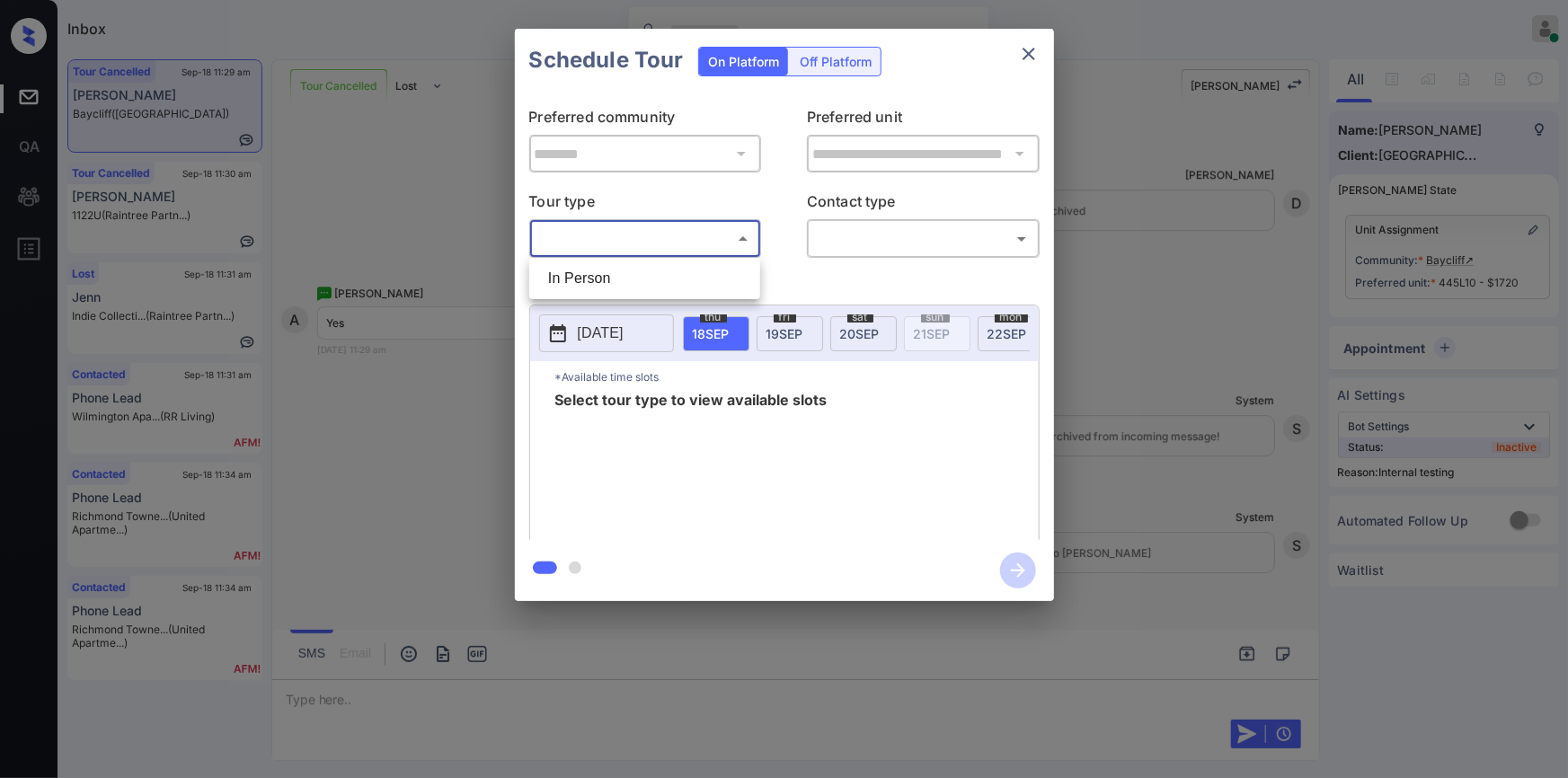
click at [648, 283] on li "In Person" at bounding box center [644, 278] width 222 height 32
type input "********"
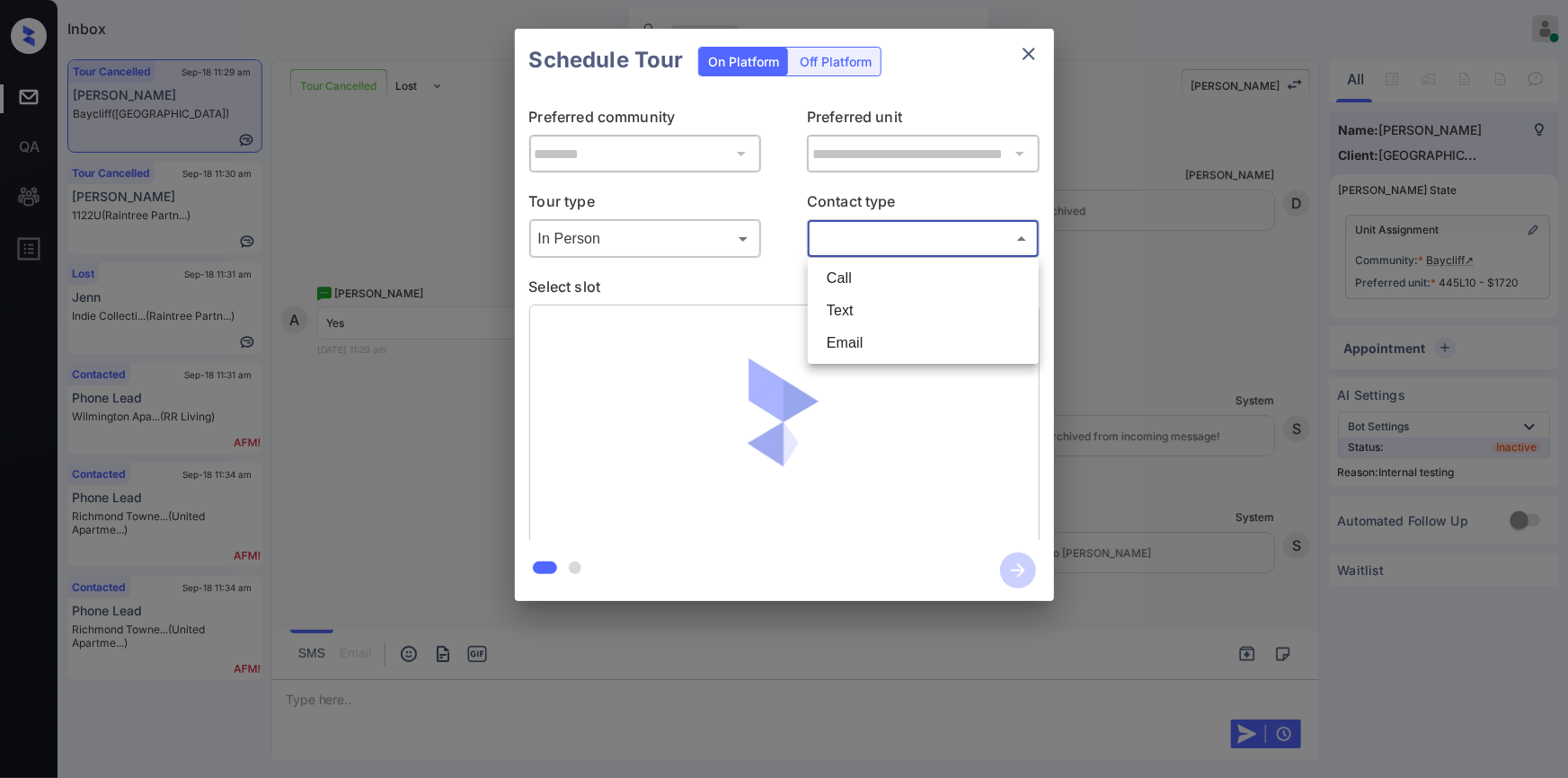
click at [881, 233] on body "Inbox [PERSON_NAME] Online Set yourself offline Set yourself on break Profile S…" at bounding box center [784, 389] width 1568 height 778
click at [869, 297] on li "Text" at bounding box center [923, 310] width 222 height 32
type input "****"
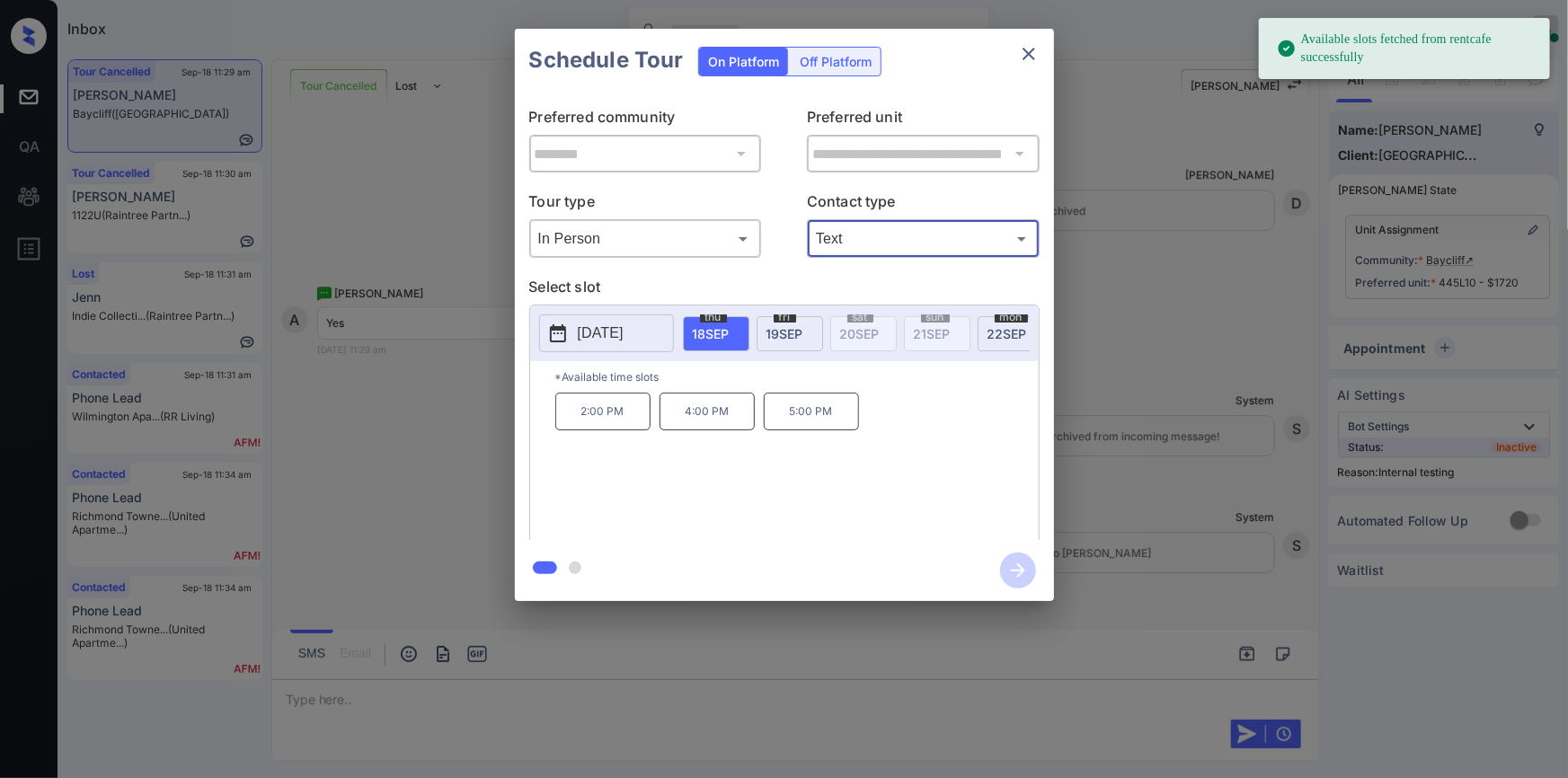
click at [624, 332] on p "[DATE]" at bounding box center [601, 333] width 46 height 21
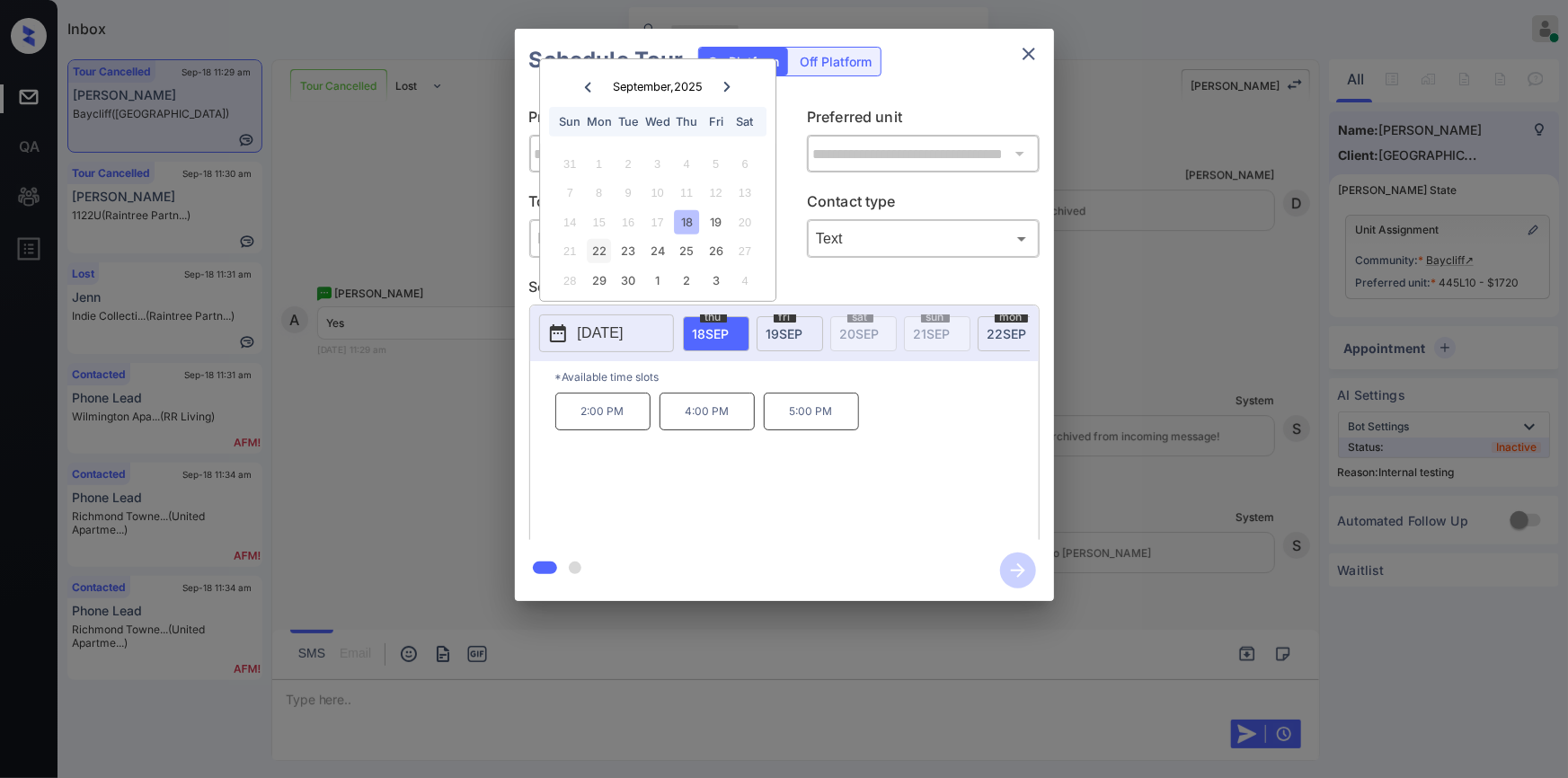
click at [602, 250] on div "22" at bounding box center [599, 251] width 24 height 24
click at [900, 422] on p "2:00 PM" at bounding box center [916, 412] width 95 height 38
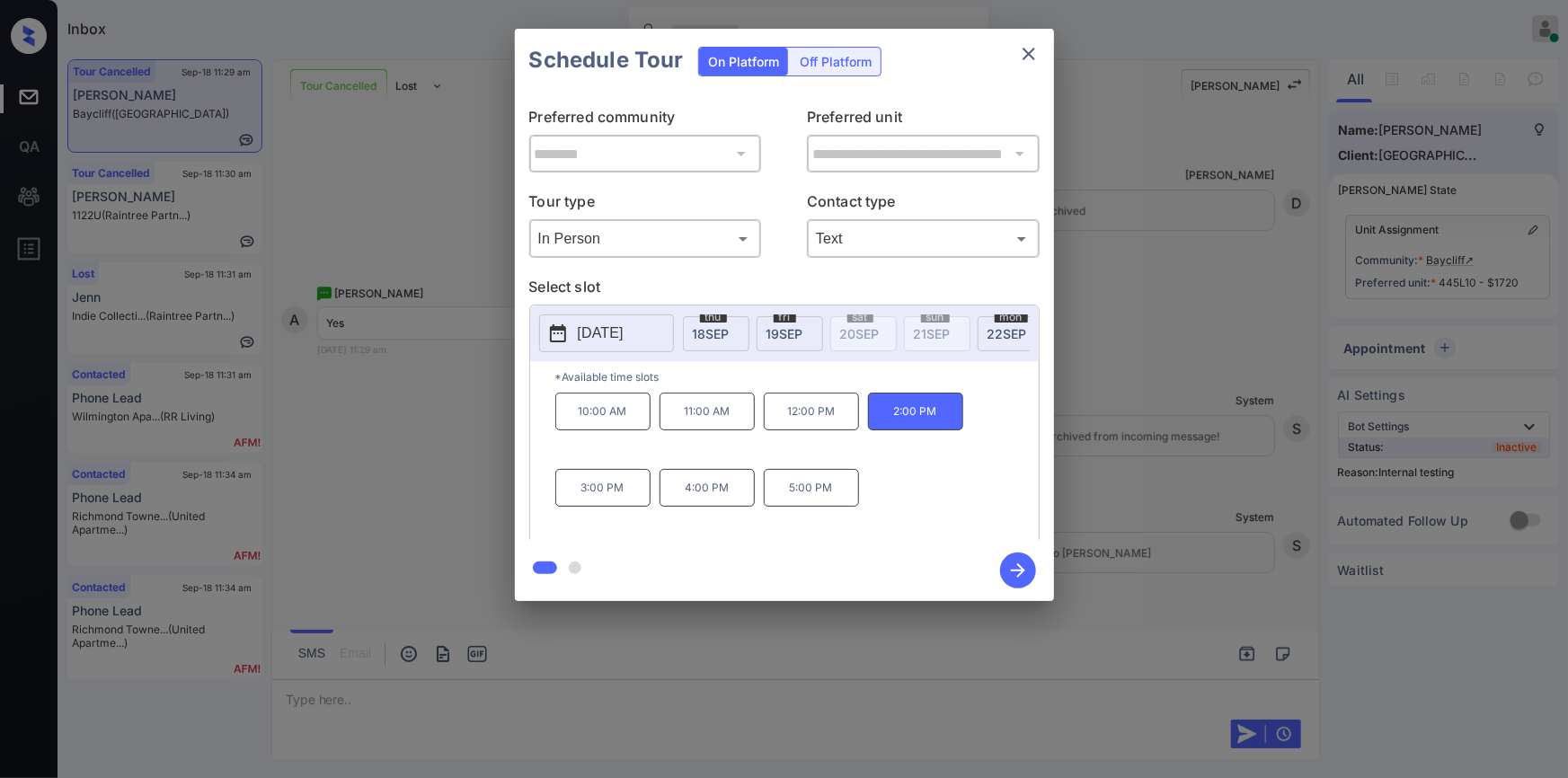
click at [1013, 565] on icon "button" at bounding box center [1018, 570] width 36 height 36
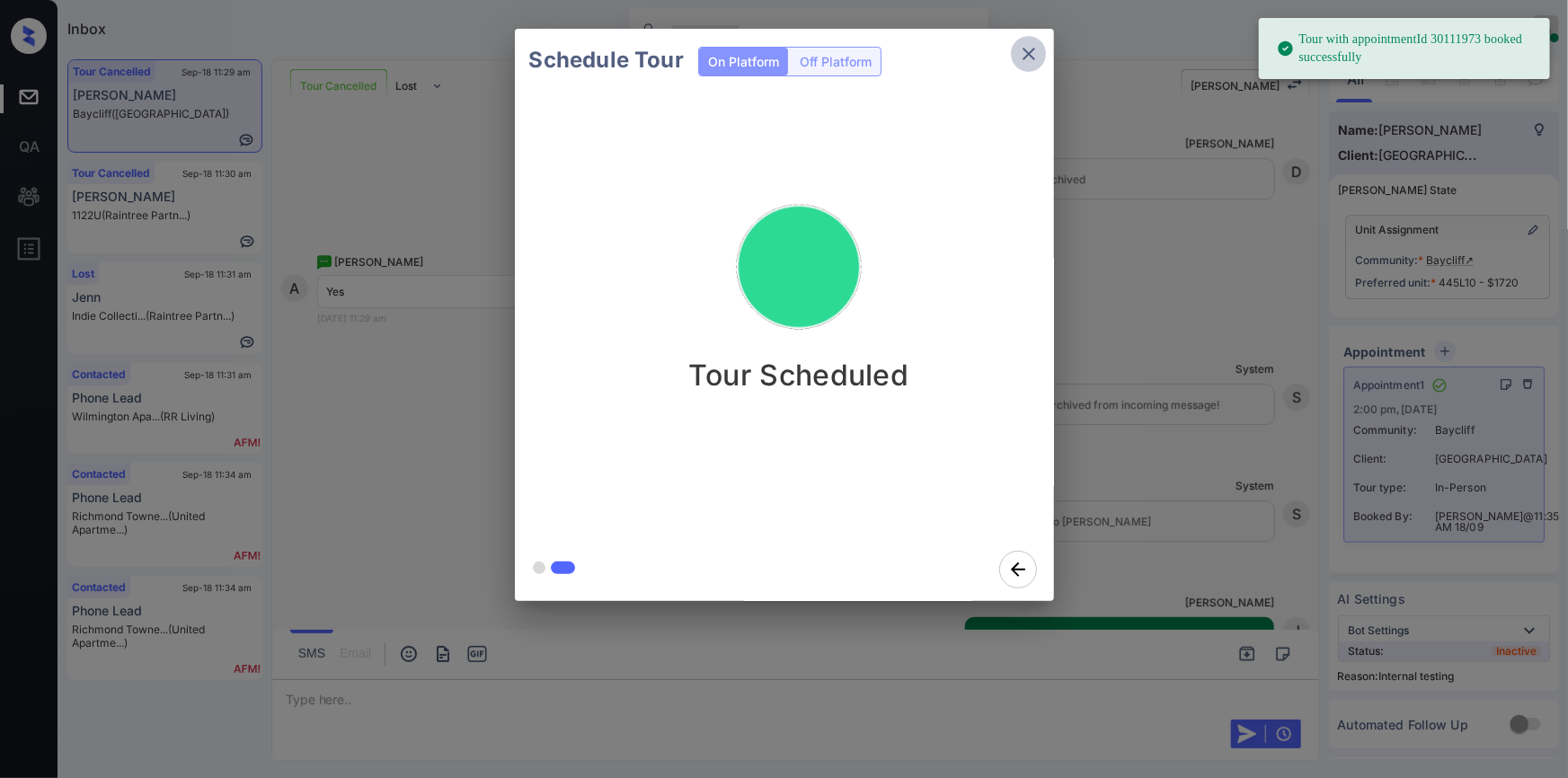
click at [1035, 53] on icon "close" at bounding box center [1028, 54] width 21 height 21
